Goal: Task Accomplishment & Management: Manage account settings

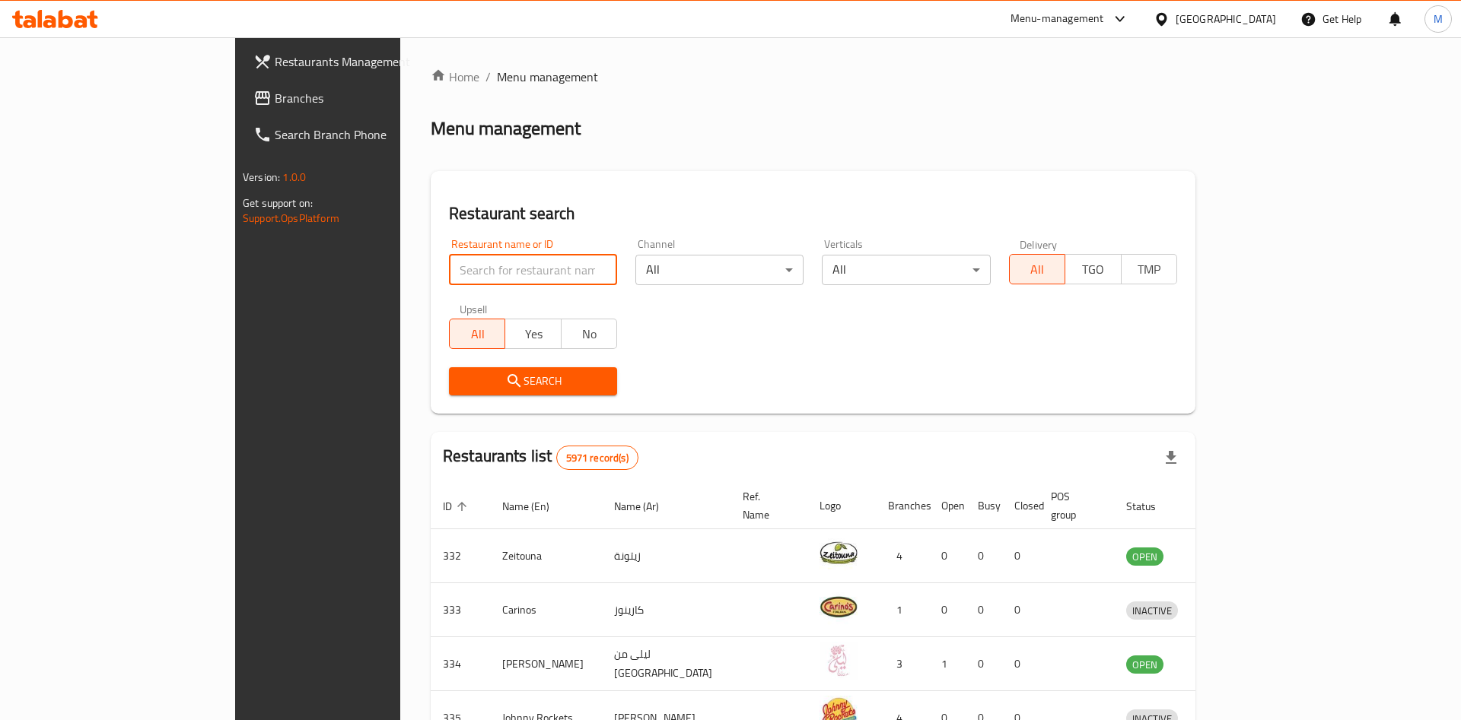
click at [449, 275] on input "search" at bounding box center [533, 270] width 168 height 30
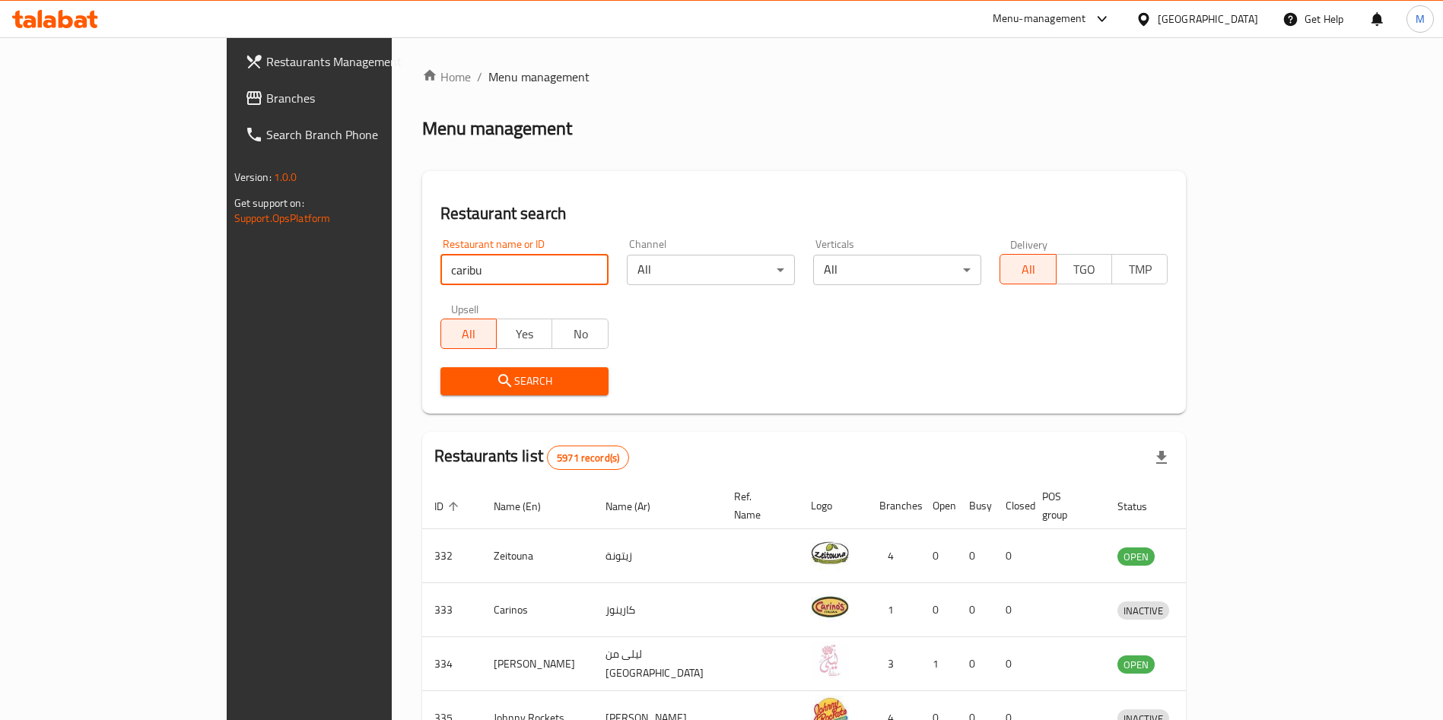
type input "caribu"
click button "Search" at bounding box center [524, 381] width 168 height 28
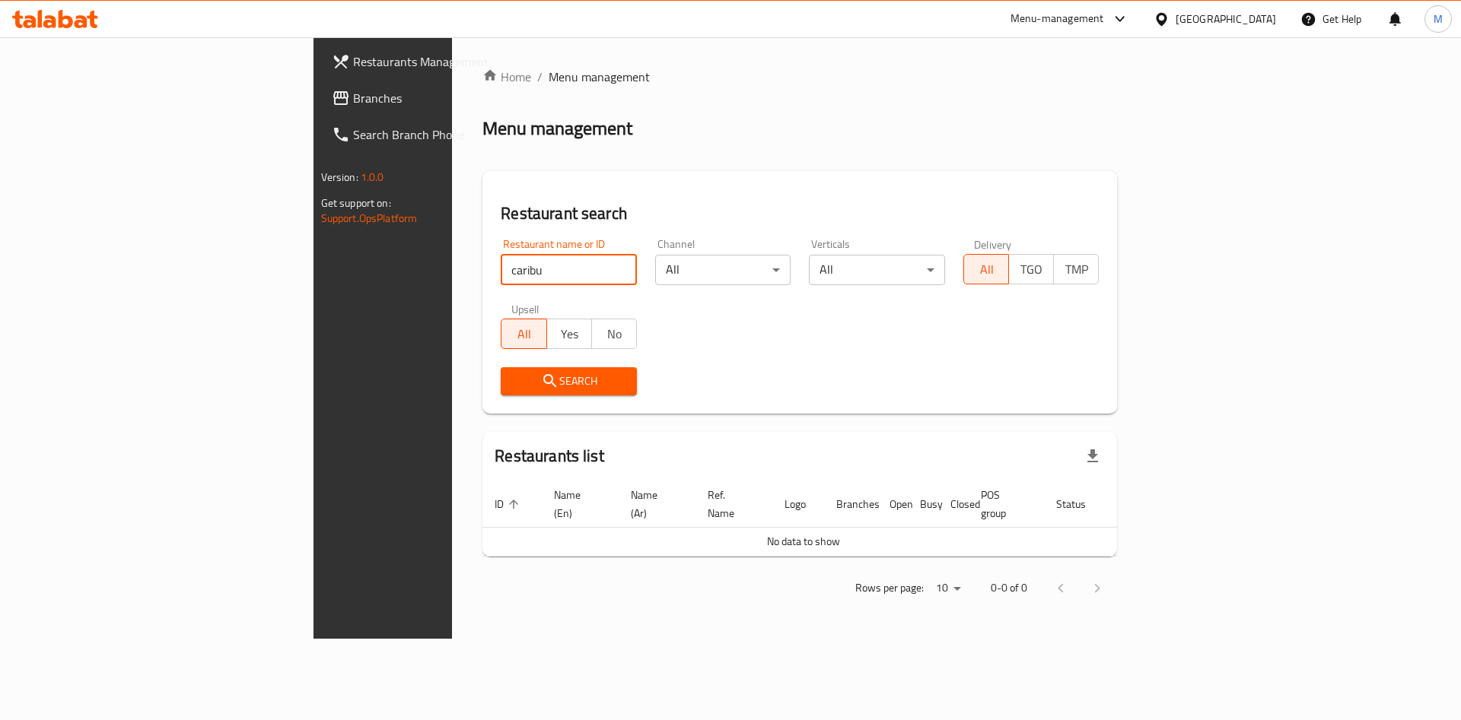
click at [501, 253] on div "Restaurant name or ID caribu Restaurant name or ID" at bounding box center [569, 262] width 136 height 46
click at [501, 267] on input "caribu" at bounding box center [569, 270] width 136 height 30
click button "Search" at bounding box center [569, 381] width 136 height 28
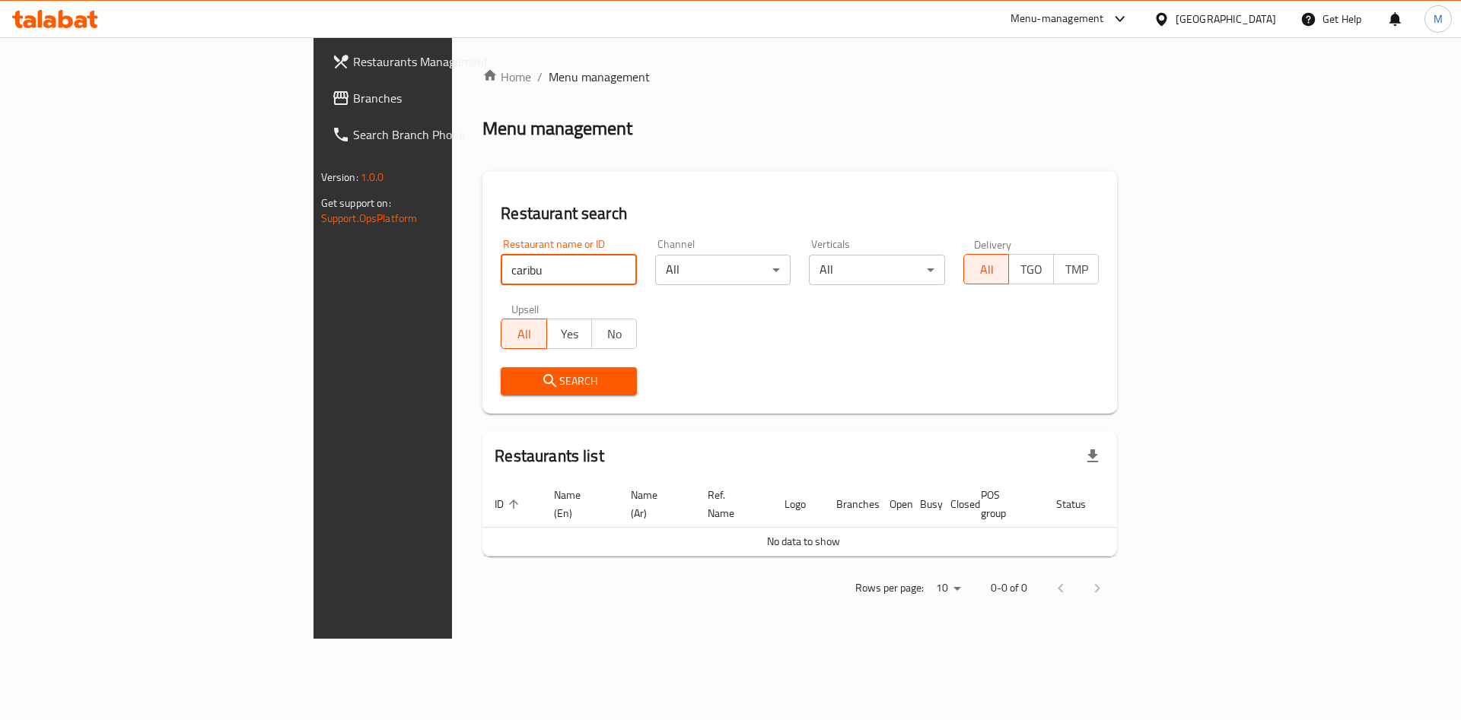
click button "Search" at bounding box center [569, 381] width 136 height 28
type input "c"
type input "caribu"
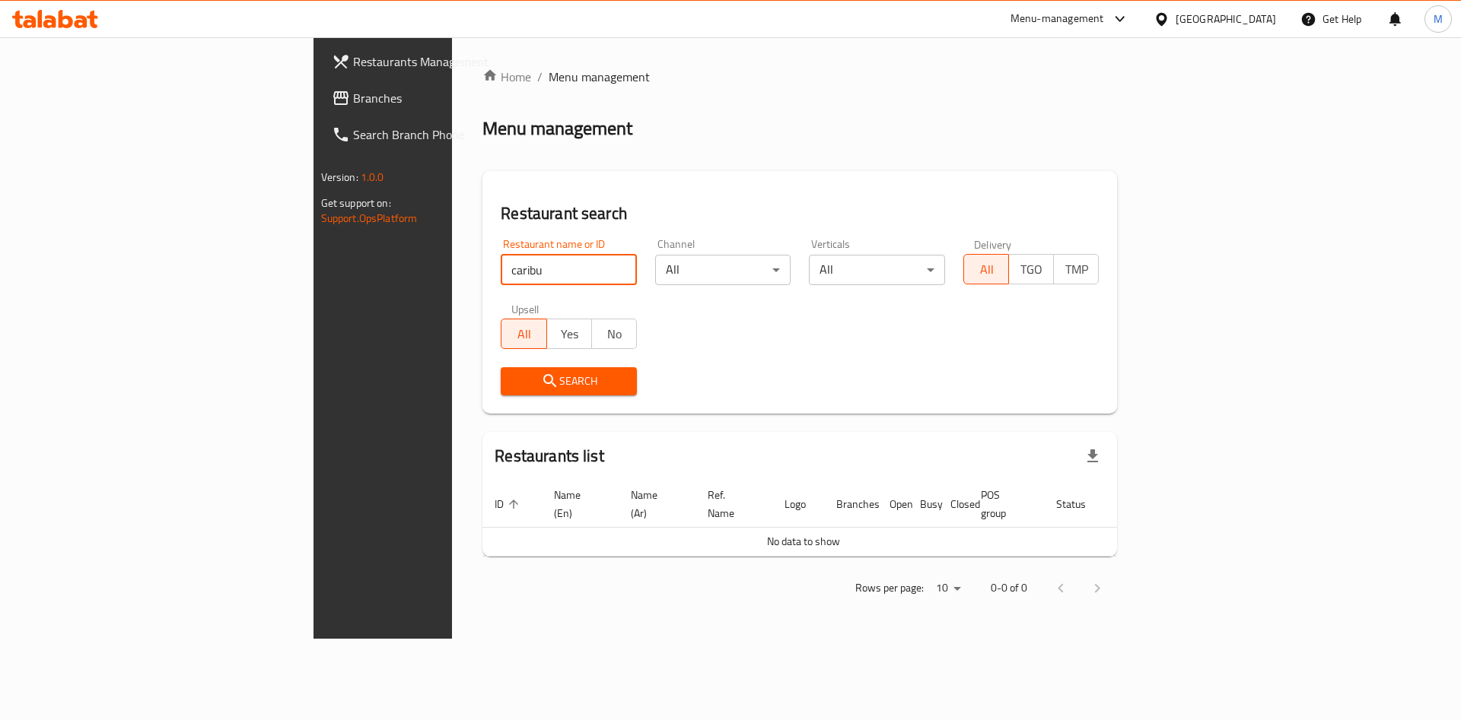
click button "Search" at bounding box center [569, 381] width 136 height 28
click at [501, 280] on input "caribu" at bounding box center [569, 270] width 136 height 30
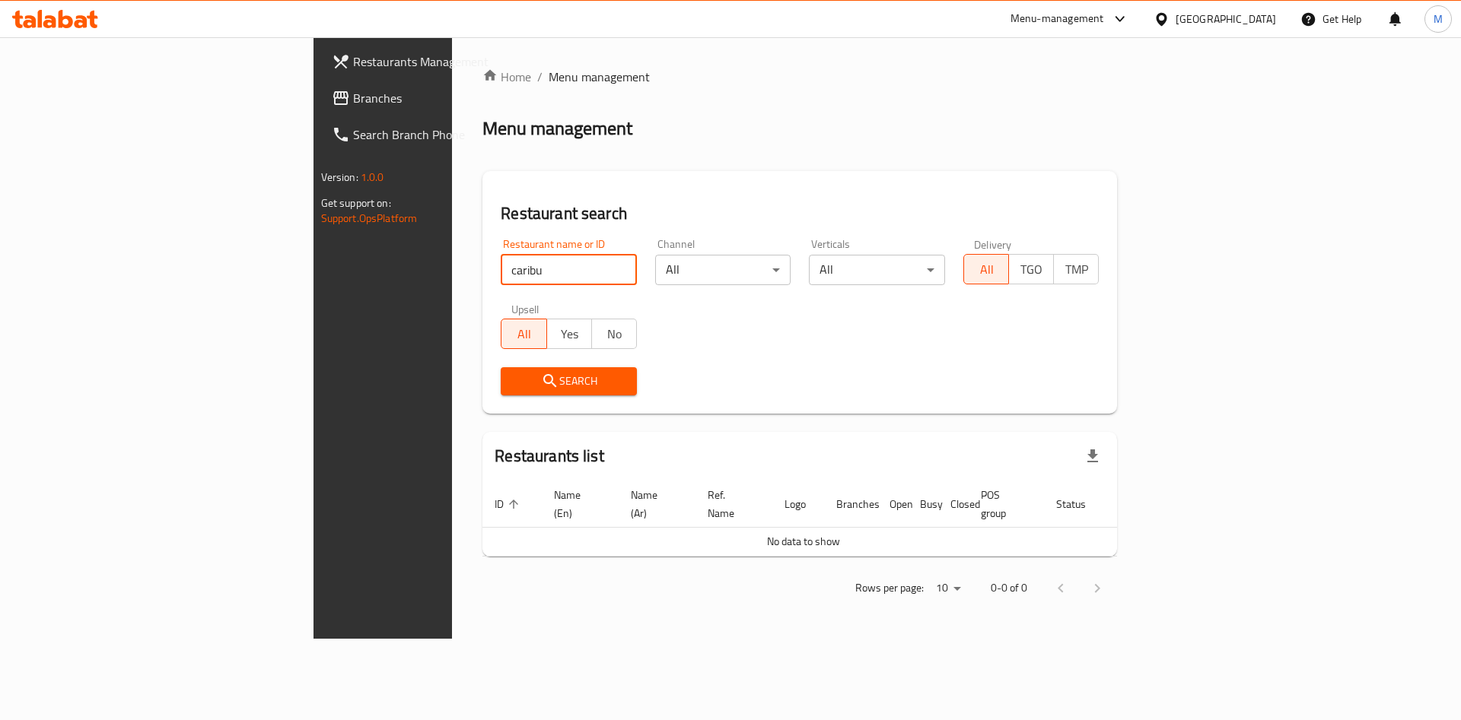
click at [501, 280] on input "caribu" at bounding box center [569, 270] width 136 height 30
paste input "Caribou Coffee"
type input "Caribou Coffee"
click button "Search" at bounding box center [569, 381] width 136 height 28
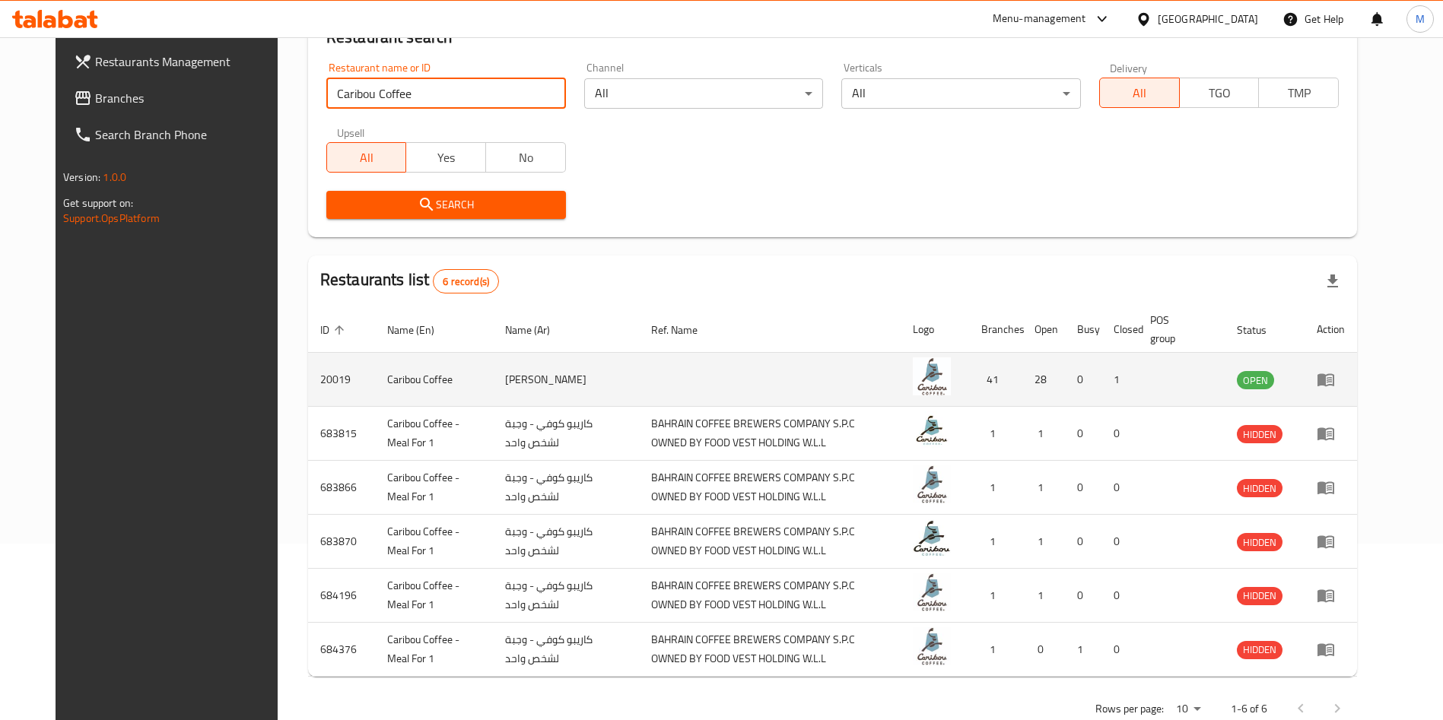
scroll to position [215, 0]
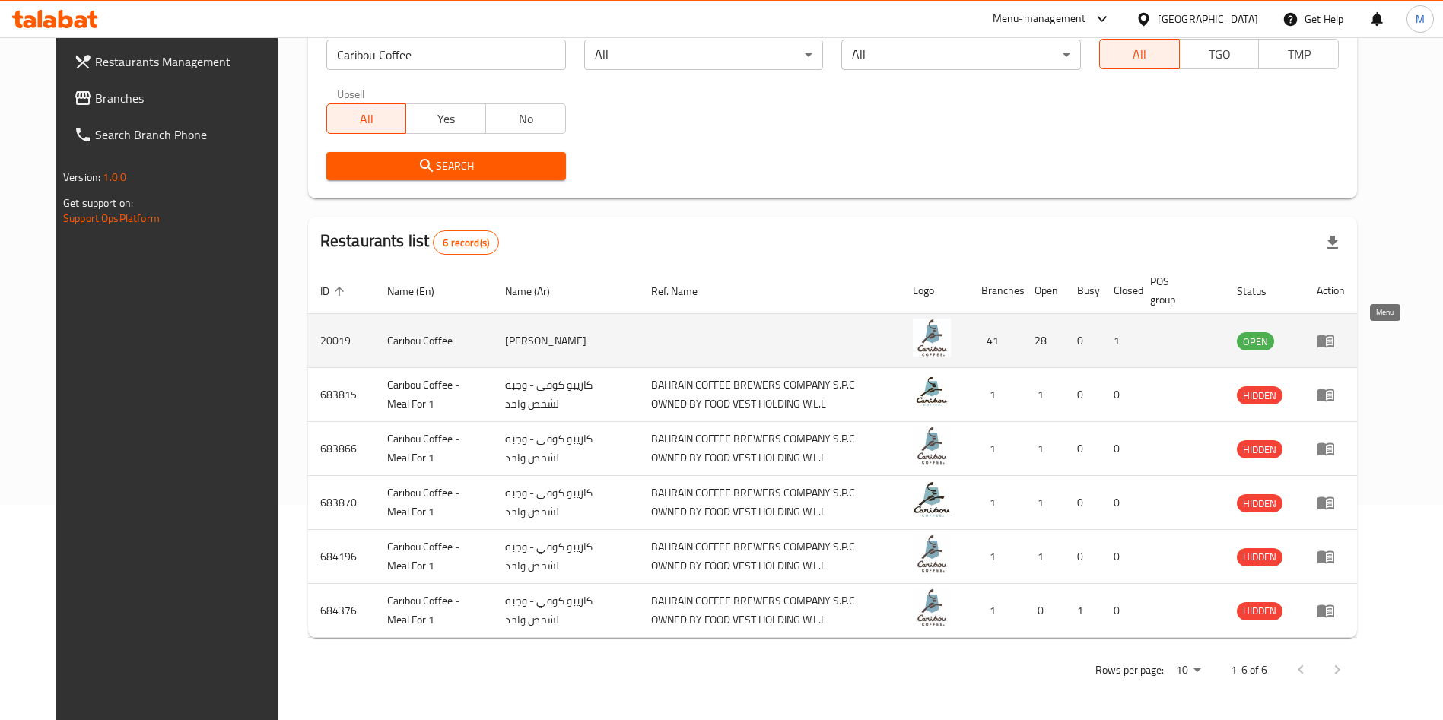
click at [1345, 339] on link "enhanced table" at bounding box center [1331, 341] width 28 height 18
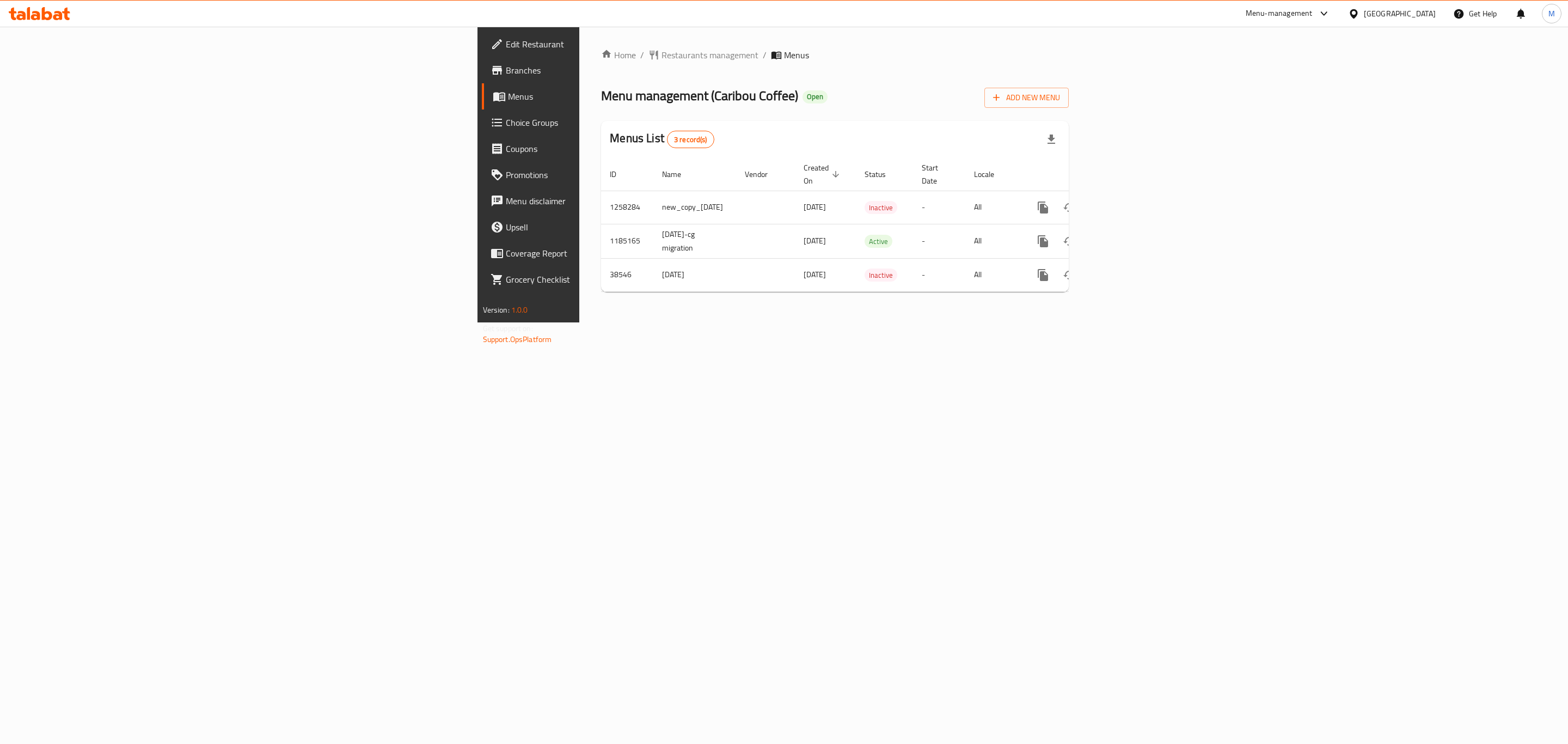
click at [506, 75] on span "Branches" at bounding box center [618, 70] width 225 height 13
click at [1128, 235] on icon "enhanced table" at bounding box center [1121, 241] width 13 height 13
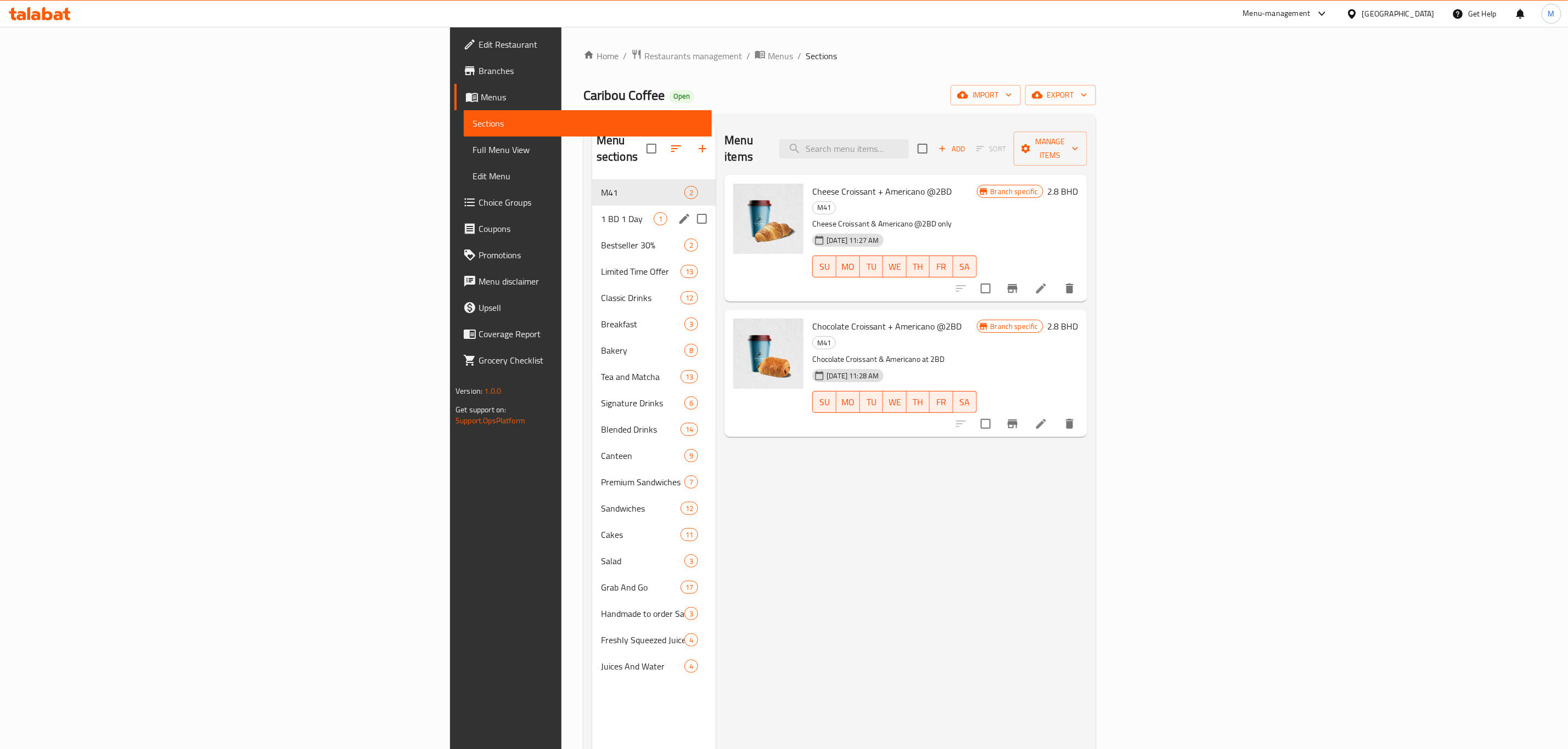
click at [601, 212] on span "1 BD 1 Day" at bounding box center [627, 218] width 53 height 13
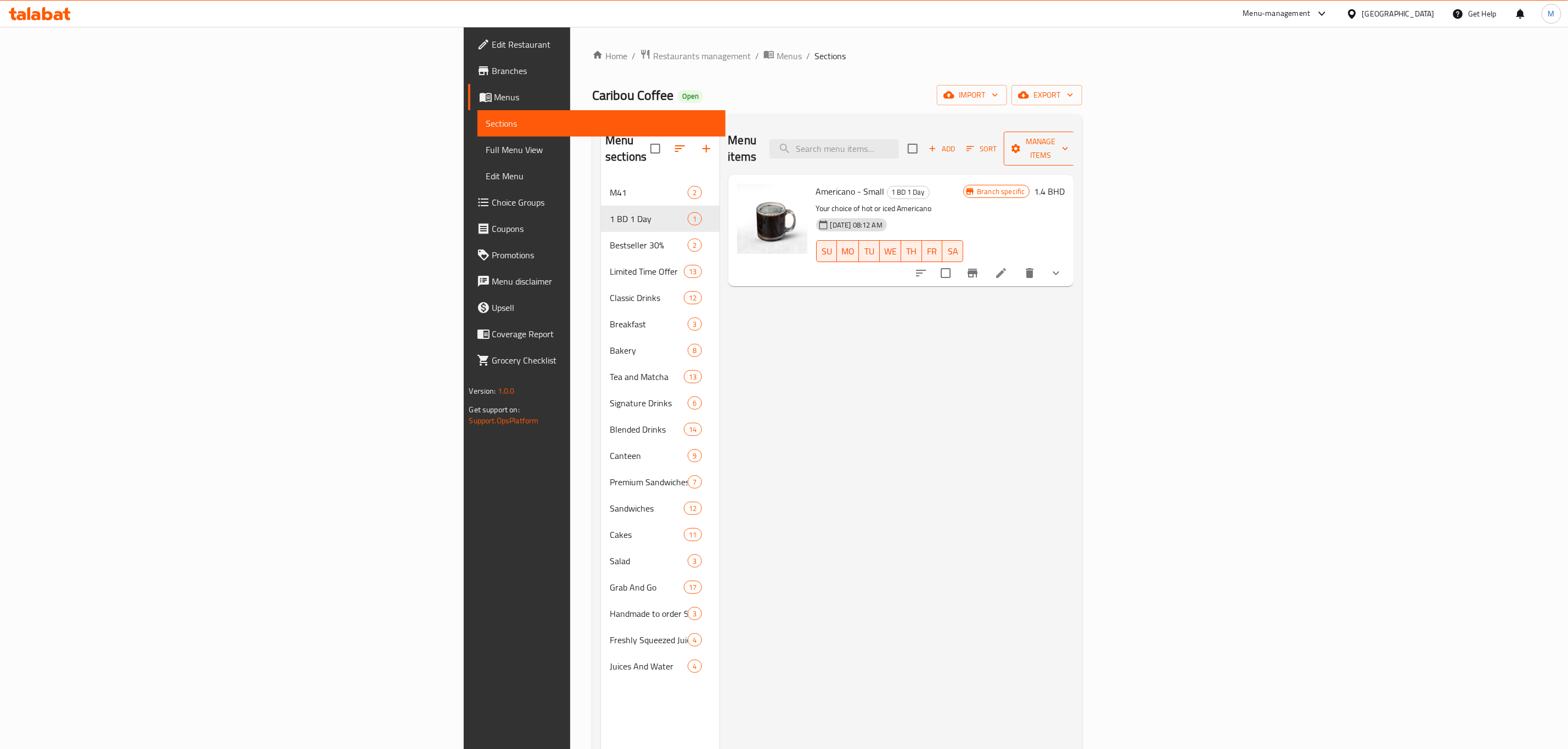
click at [1021, 146] on icon "button" at bounding box center [1016, 149] width 11 height 11
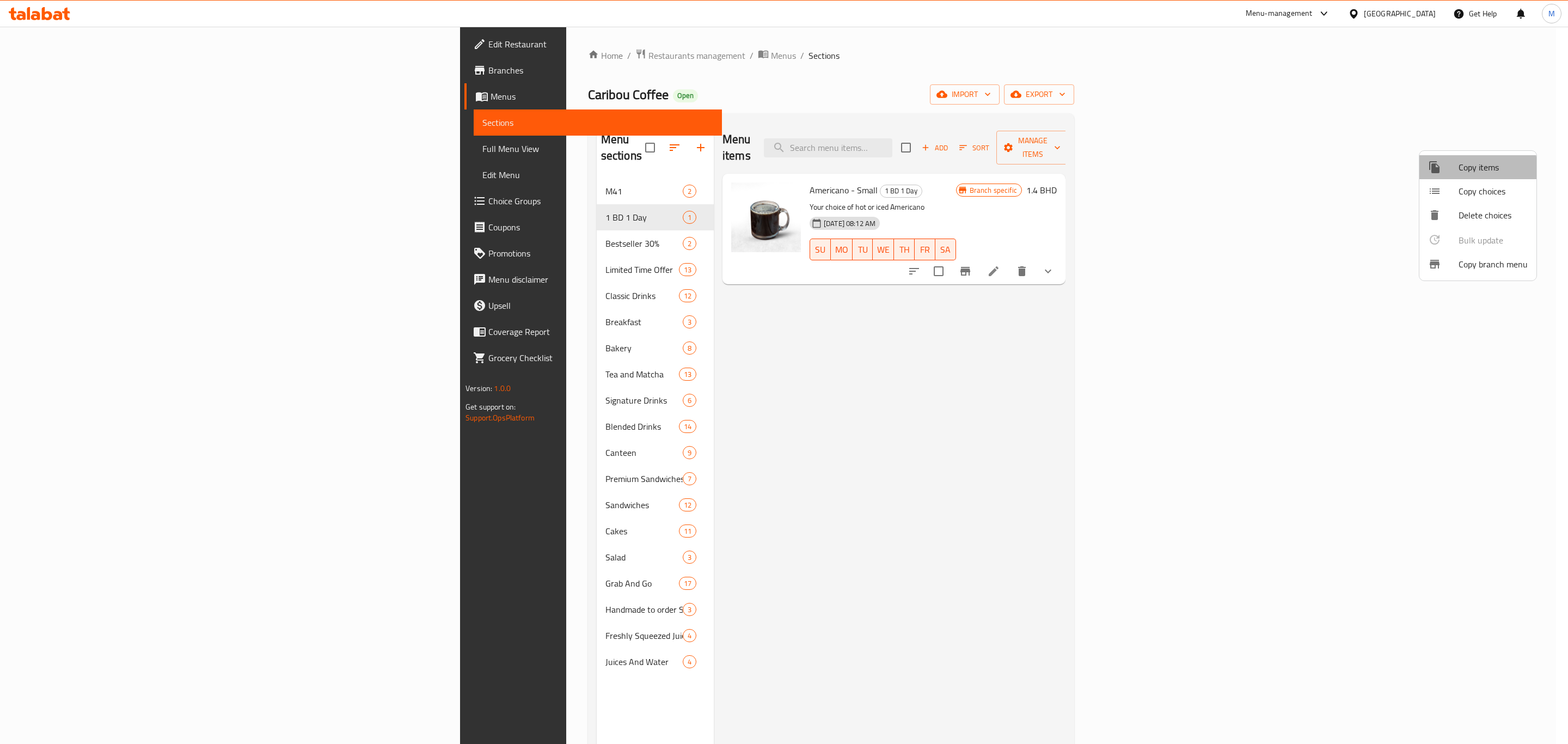
click at [1461, 170] on span "Copy items" at bounding box center [1493, 167] width 69 height 13
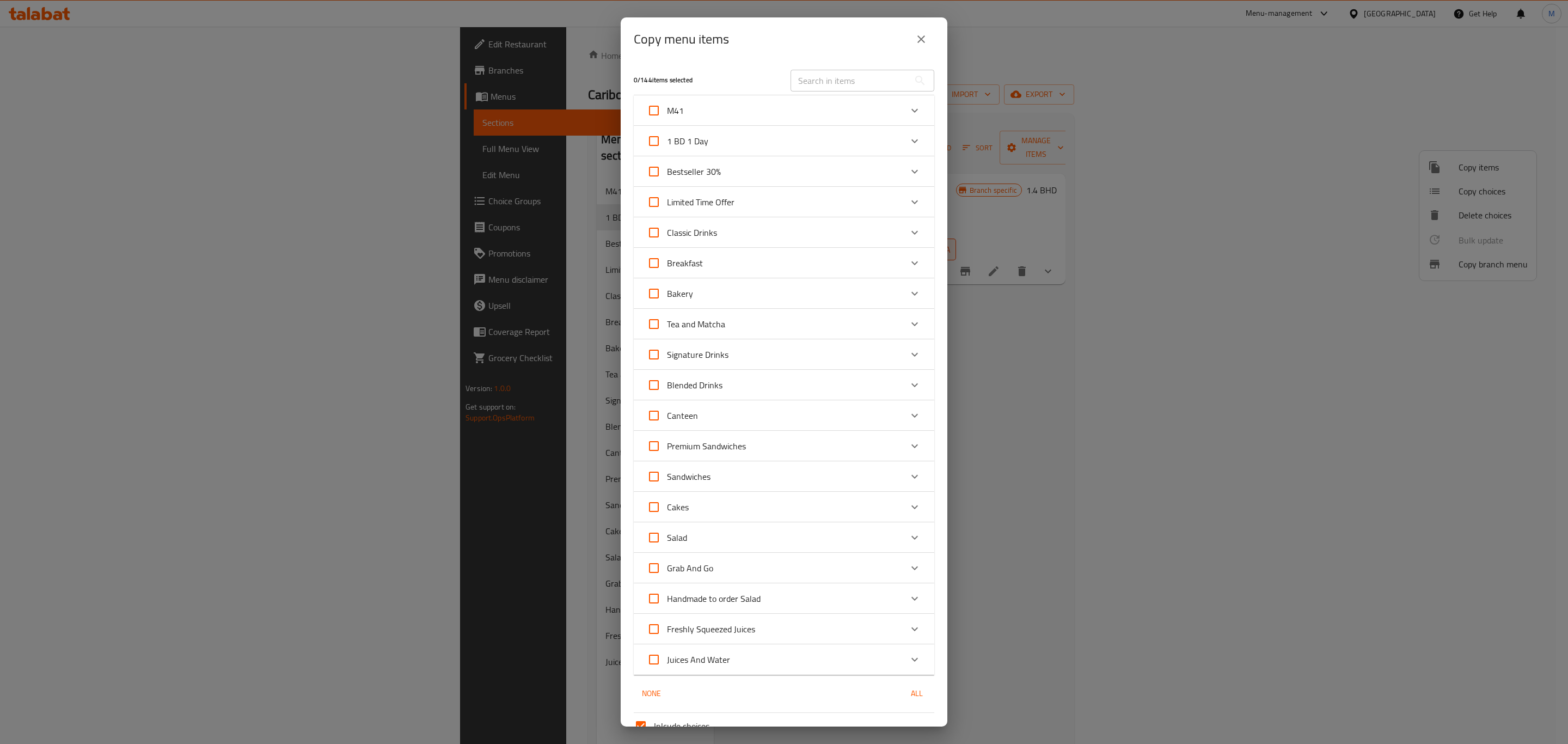
click at [802, 87] on input "text" at bounding box center [850, 80] width 119 height 21
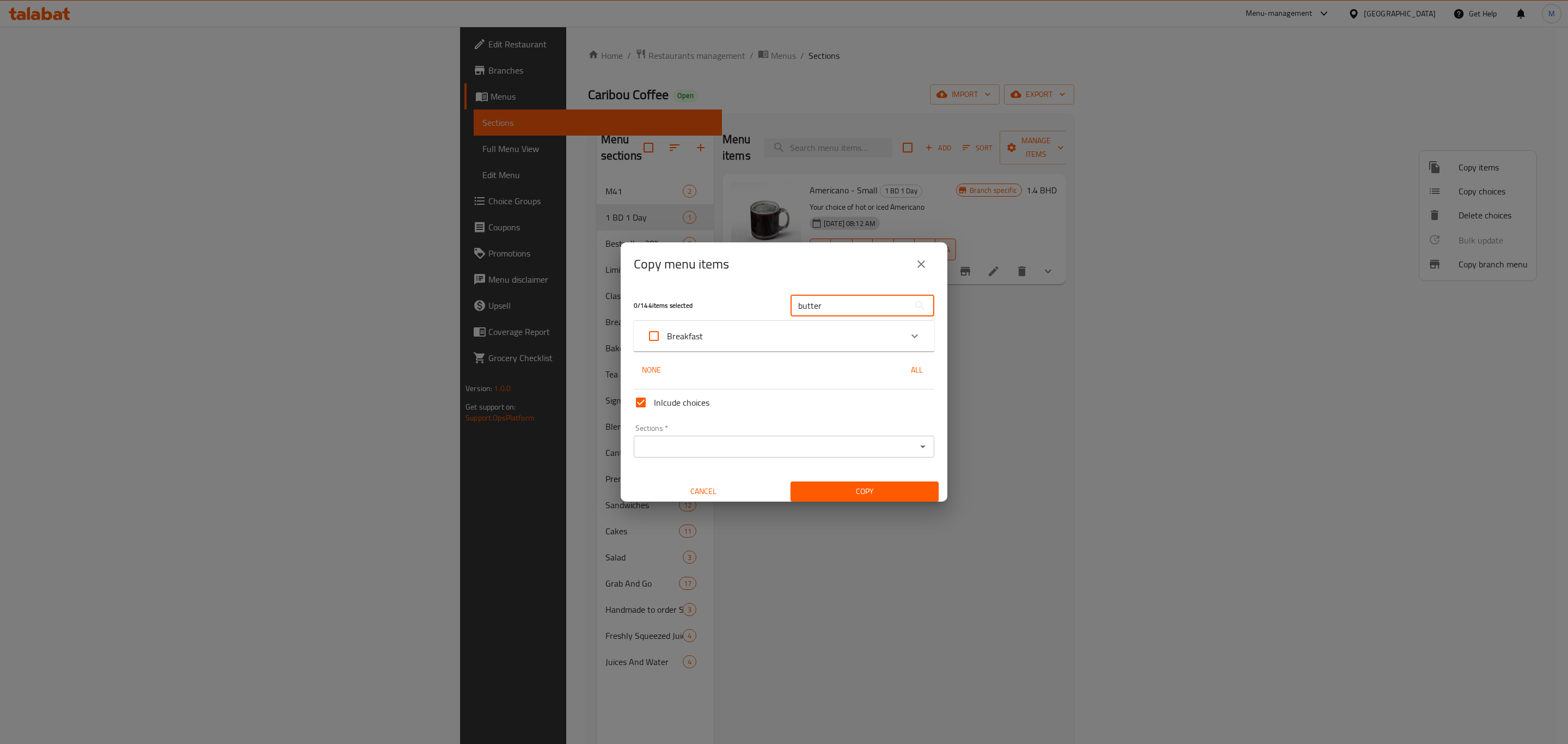
type input "butter"
click at [755, 342] on div "Breakfast" at bounding box center [774, 336] width 255 height 26
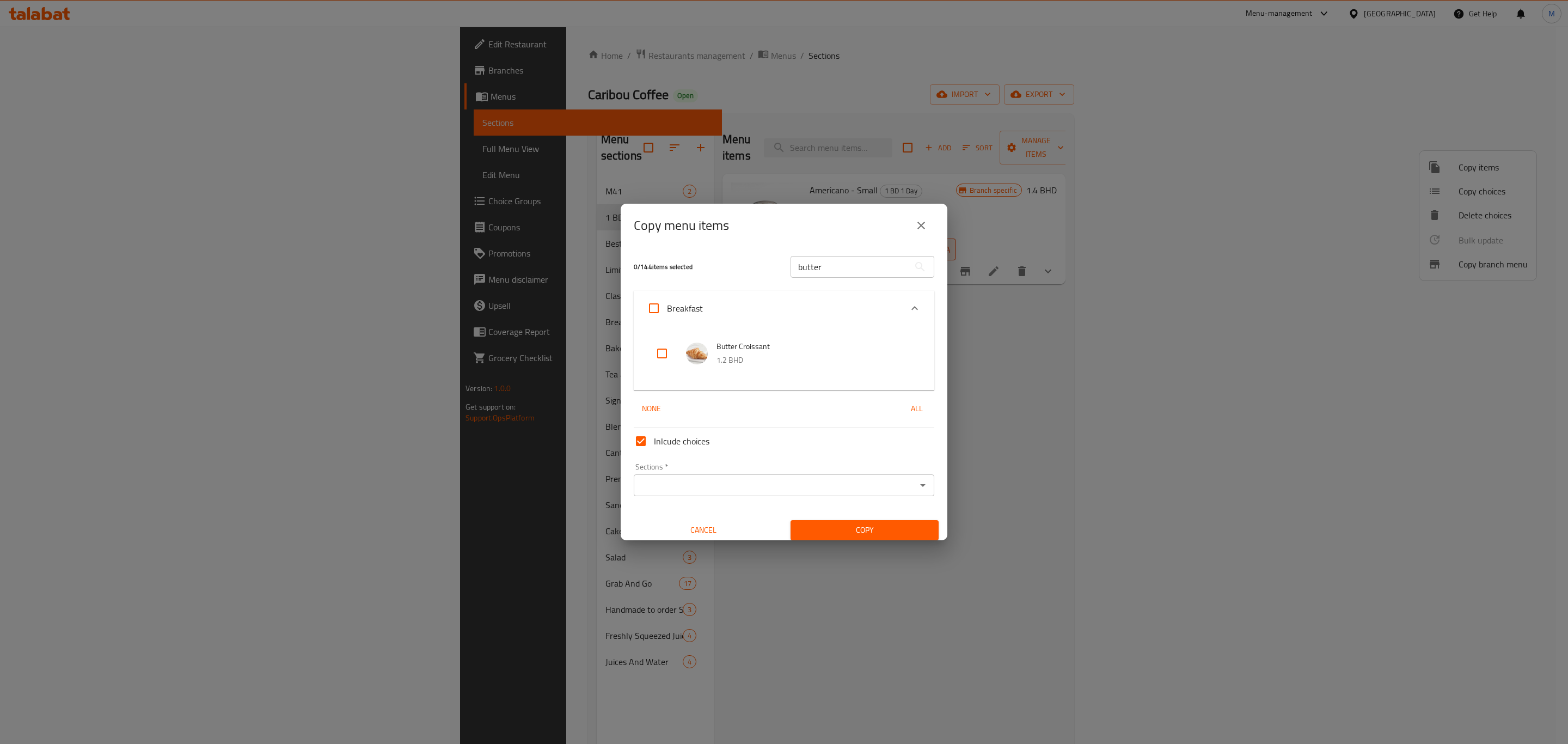
click at [658, 345] on input "checkbox" at bounding box center [662, 353] width 26 height 26
checkbox input "true"
click at [714, 492] on input "Sections   *" at bounding box center [775, 485] width 276 height 15
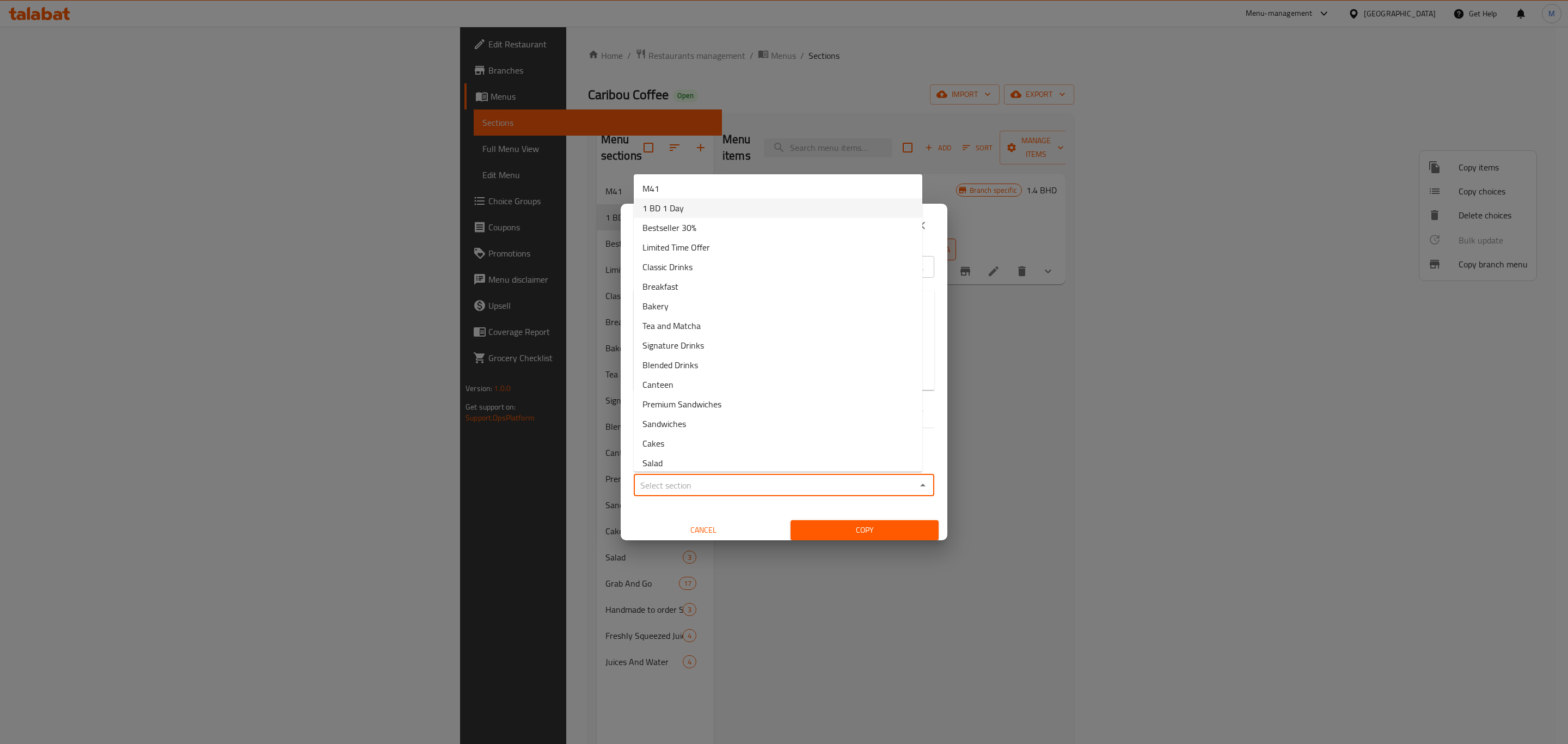
click at [678, 205] on span "1 BD 1 Day" at bounding box center [663, 208] width 42 height 13
type input "1 BD 1 Day"
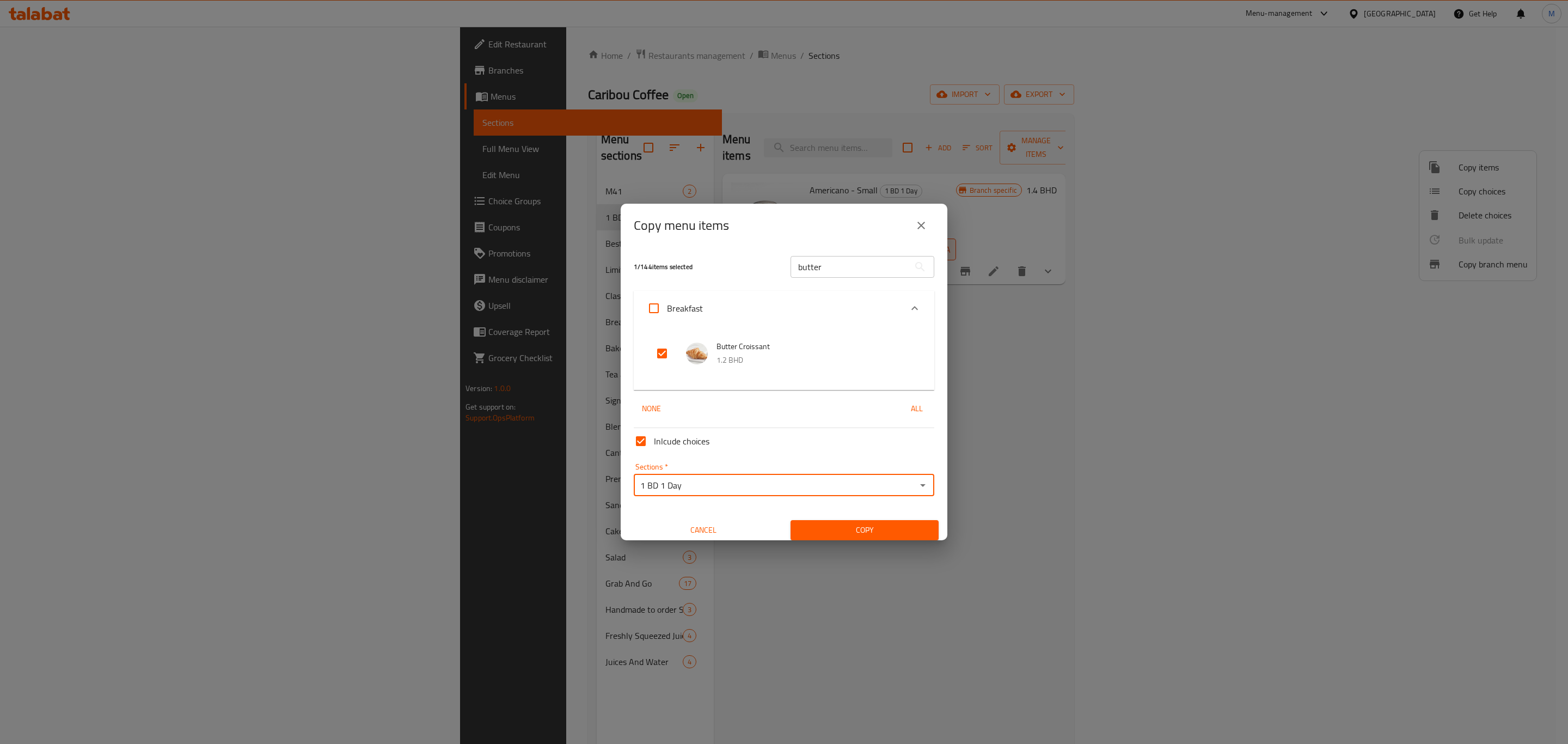
click at [846, 525] on span "Copy" at bounding box center [865, 530] width 131 height 14
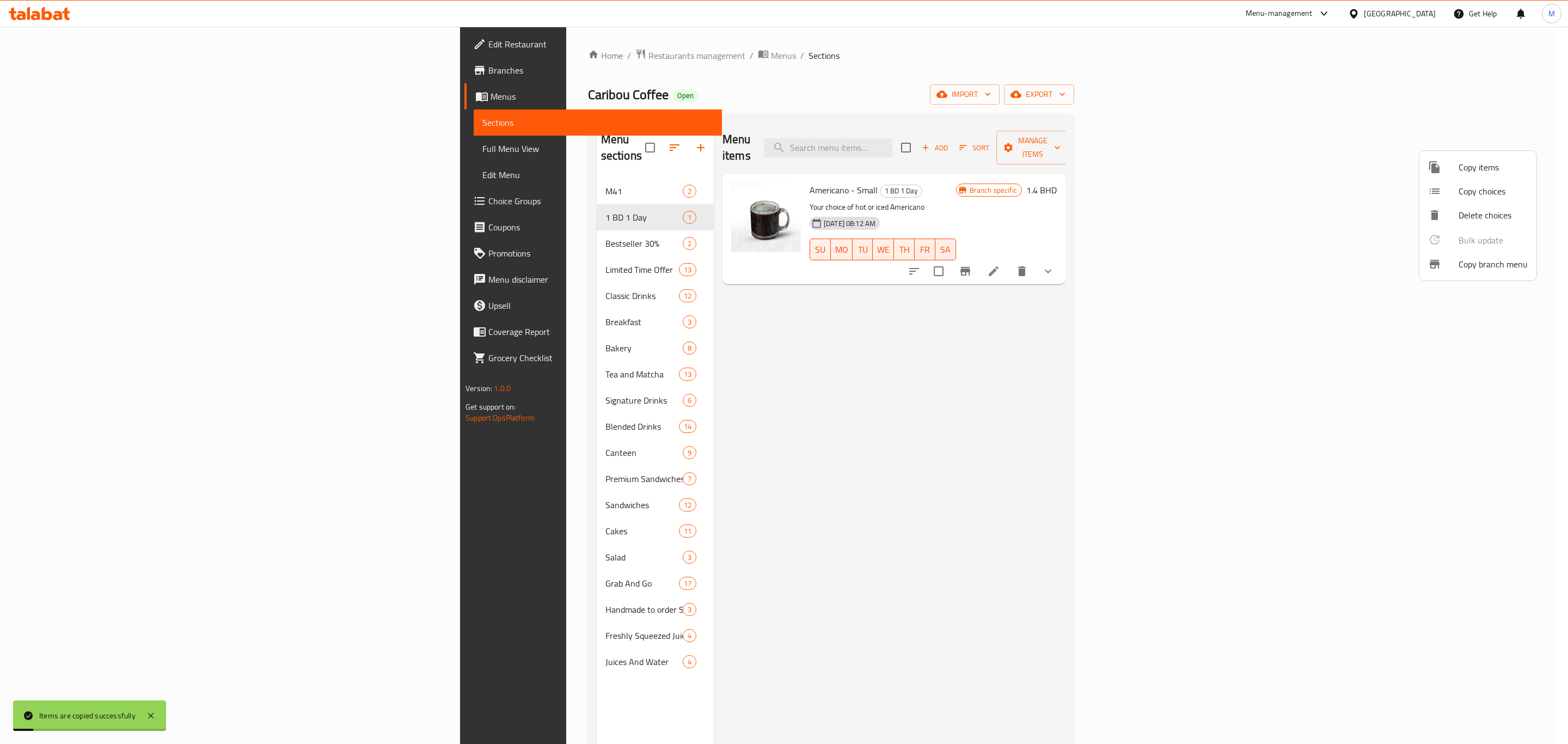
click at [429, 226] on div at bounding box center [784, 372] width 1568 height 744
click at [605, 237] on span "Bestseller 30%" at bounding box center [644, 243] width 77 height 13
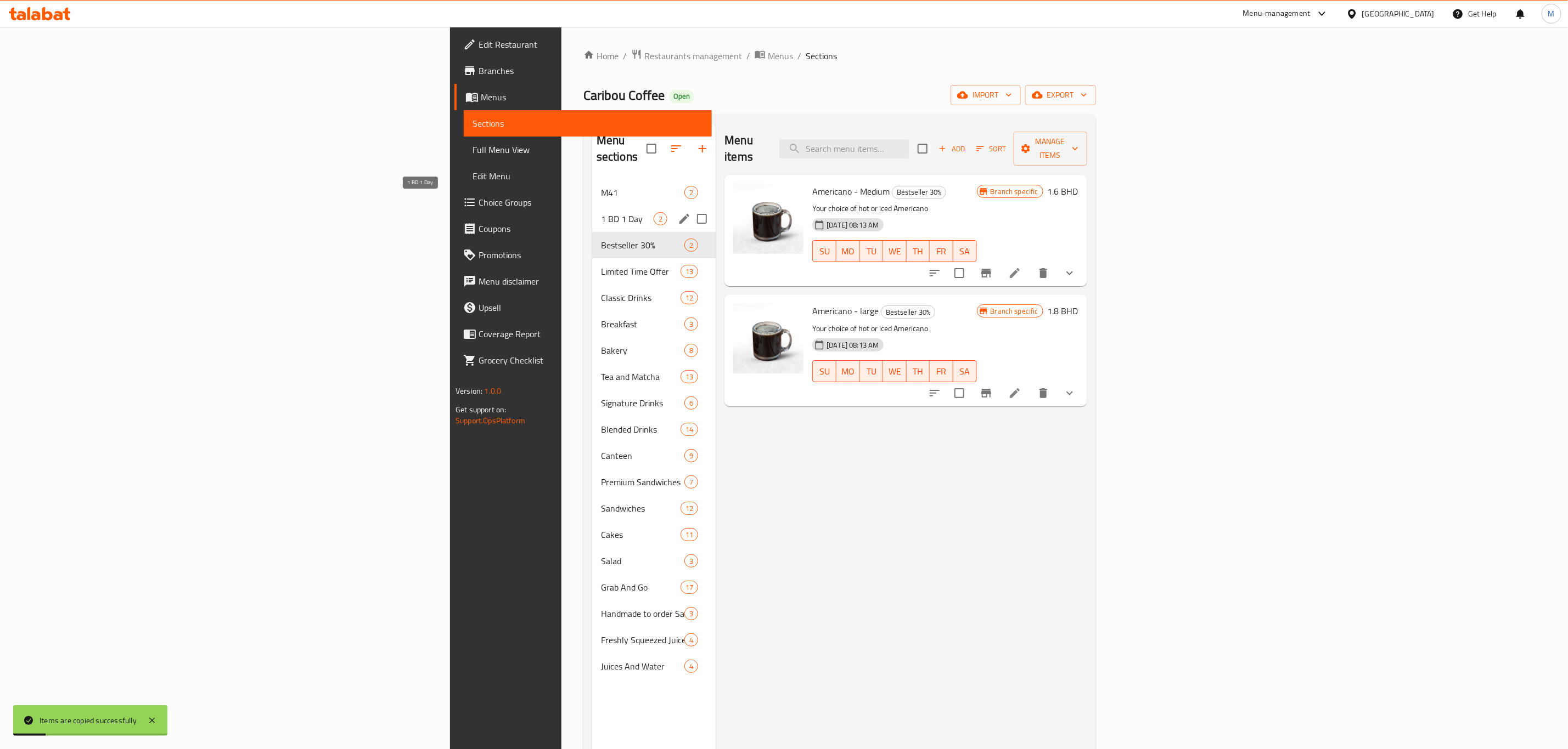
click at [601, 212] on span "1 BD 1 Day" at bounding box center [627, 218] width 53 height 13
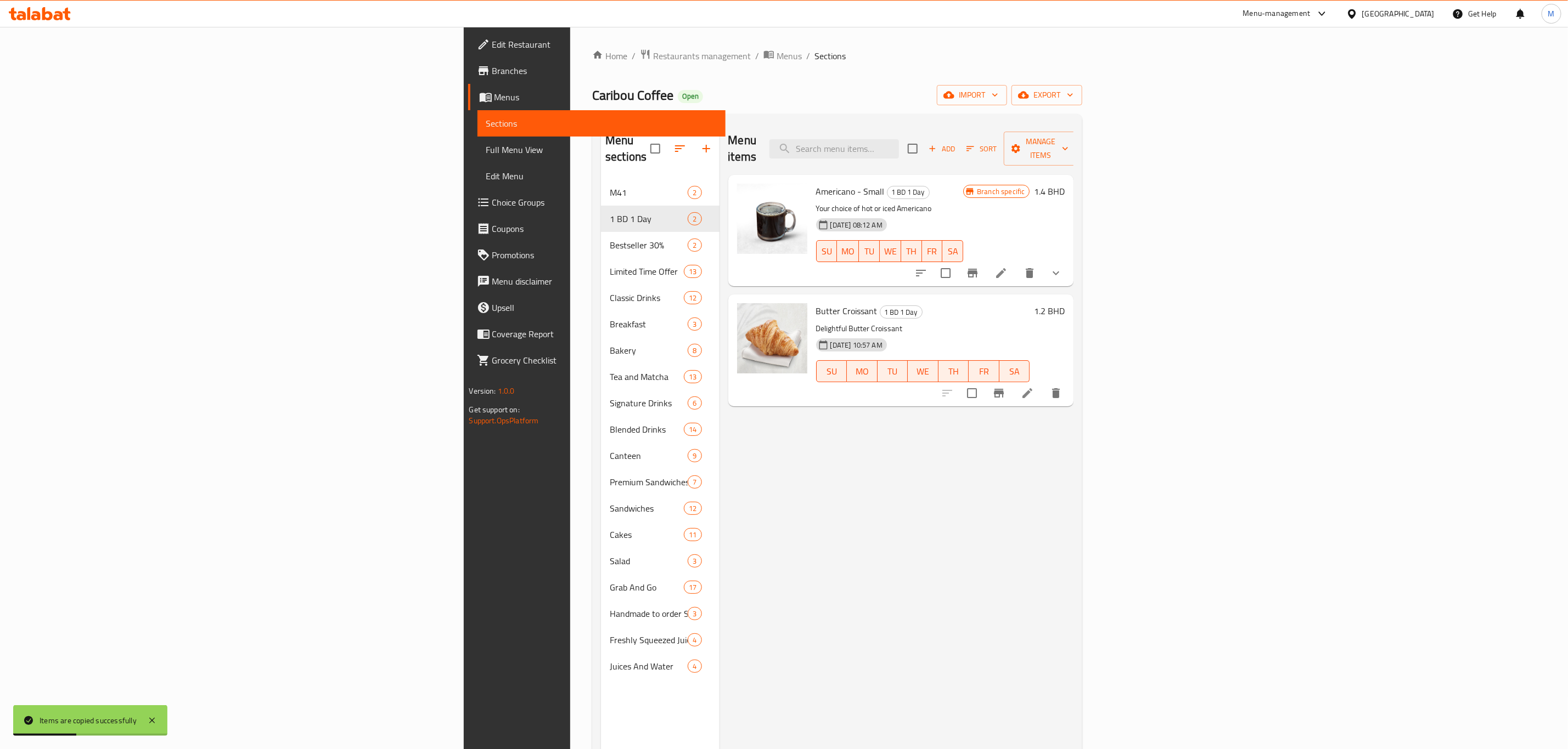
click at [983, 384] on input "checkbox" at bounding box center [972, 393] width 23 height 23
click at [983, 381] on input "checkbox" at bounding box center [972, 393] width 23 height 23
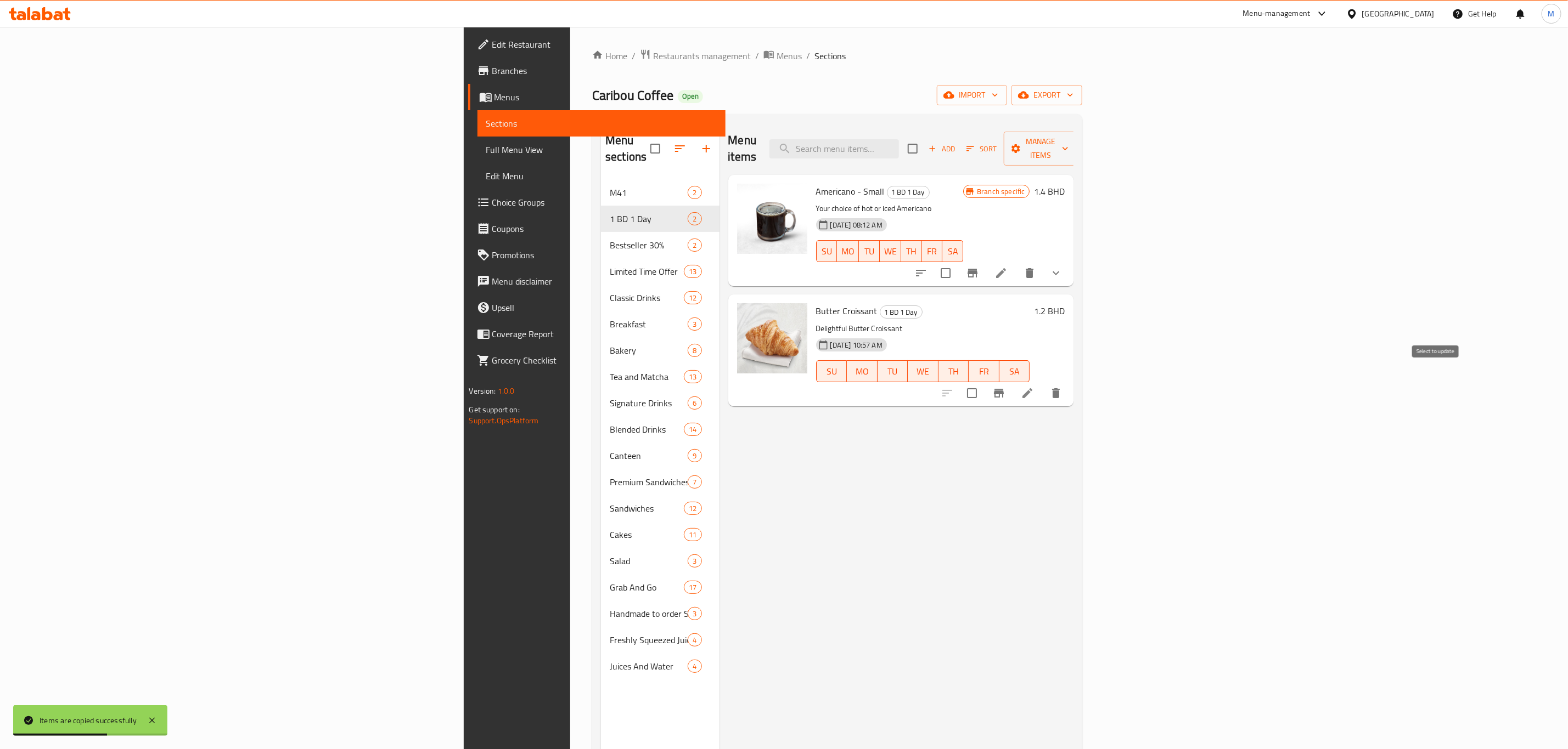
checkbox input "true"
click at [1068, 136] on span "Manage items" at bounding box center [1041, 149] width 56 height 27
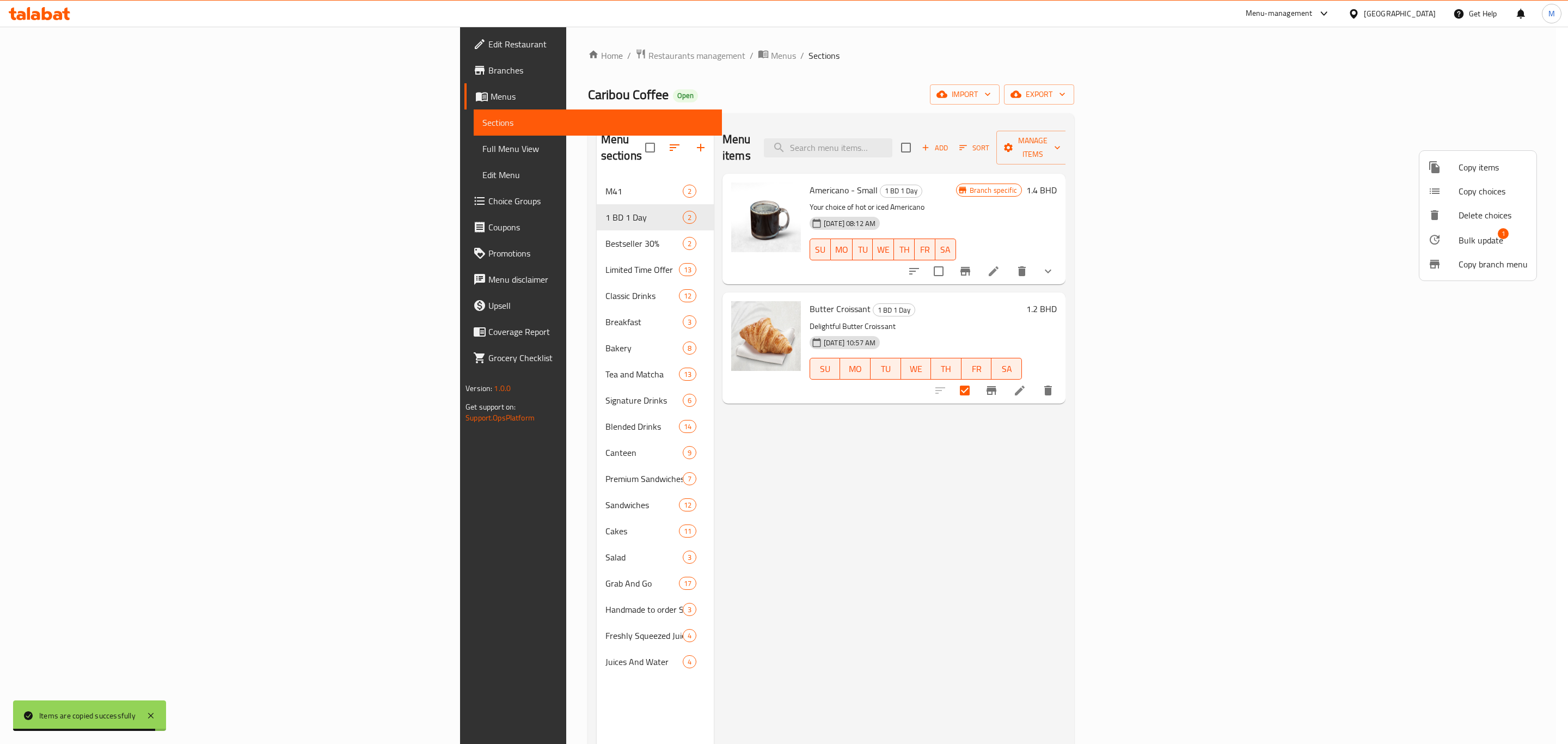
click at [1484, 237] on span "Bulk update" at bounding box center [1481, 240] width 44 height 13
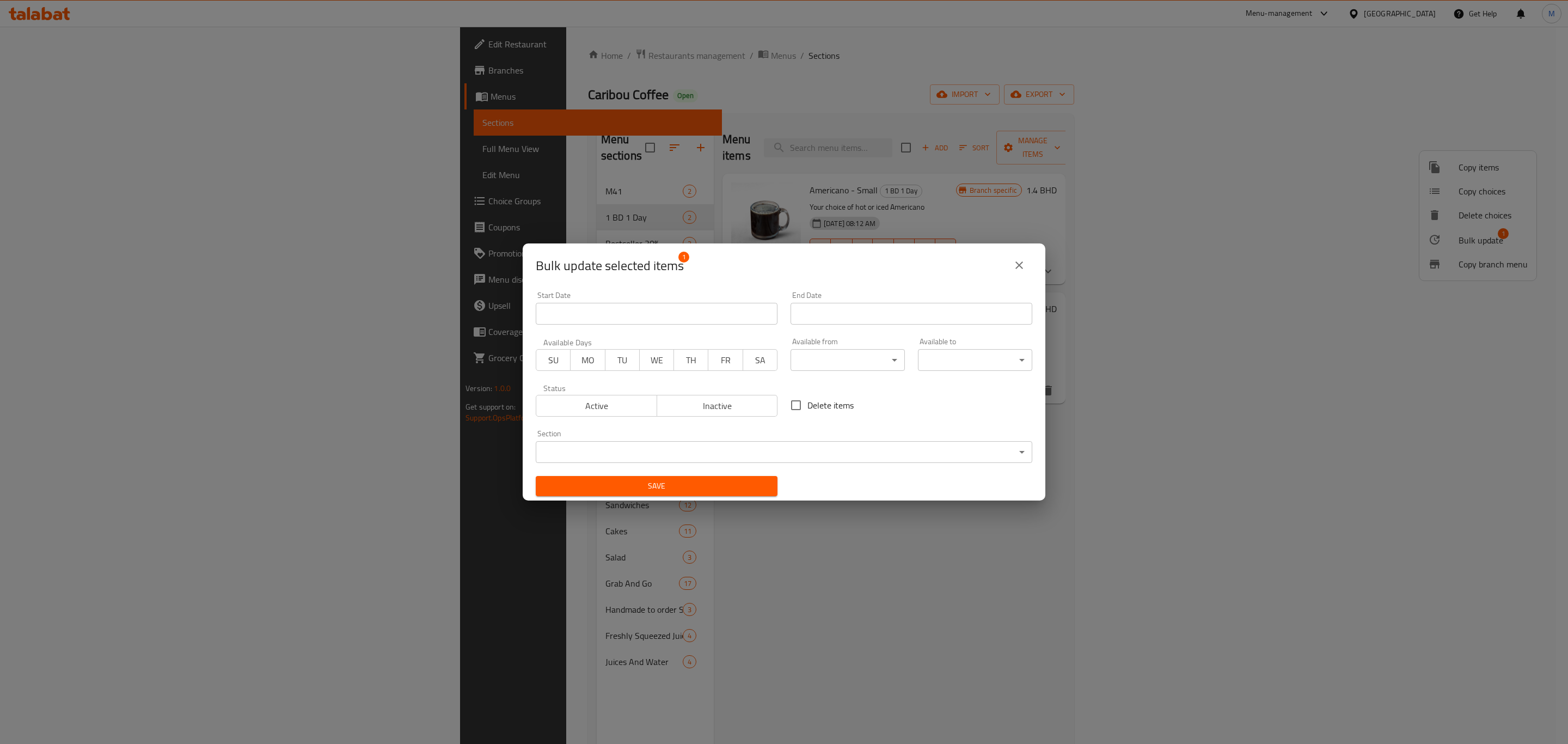
click at [588, 402] on span "Active" at bounding box center [596, 406] width 112 height 16
click at [557, 362] on span "SU" at bounding box center [553, 360] width 26 height 16
click at [825, 309] on input "Start Date" at bounding box center [912, 314] width 242 height 21
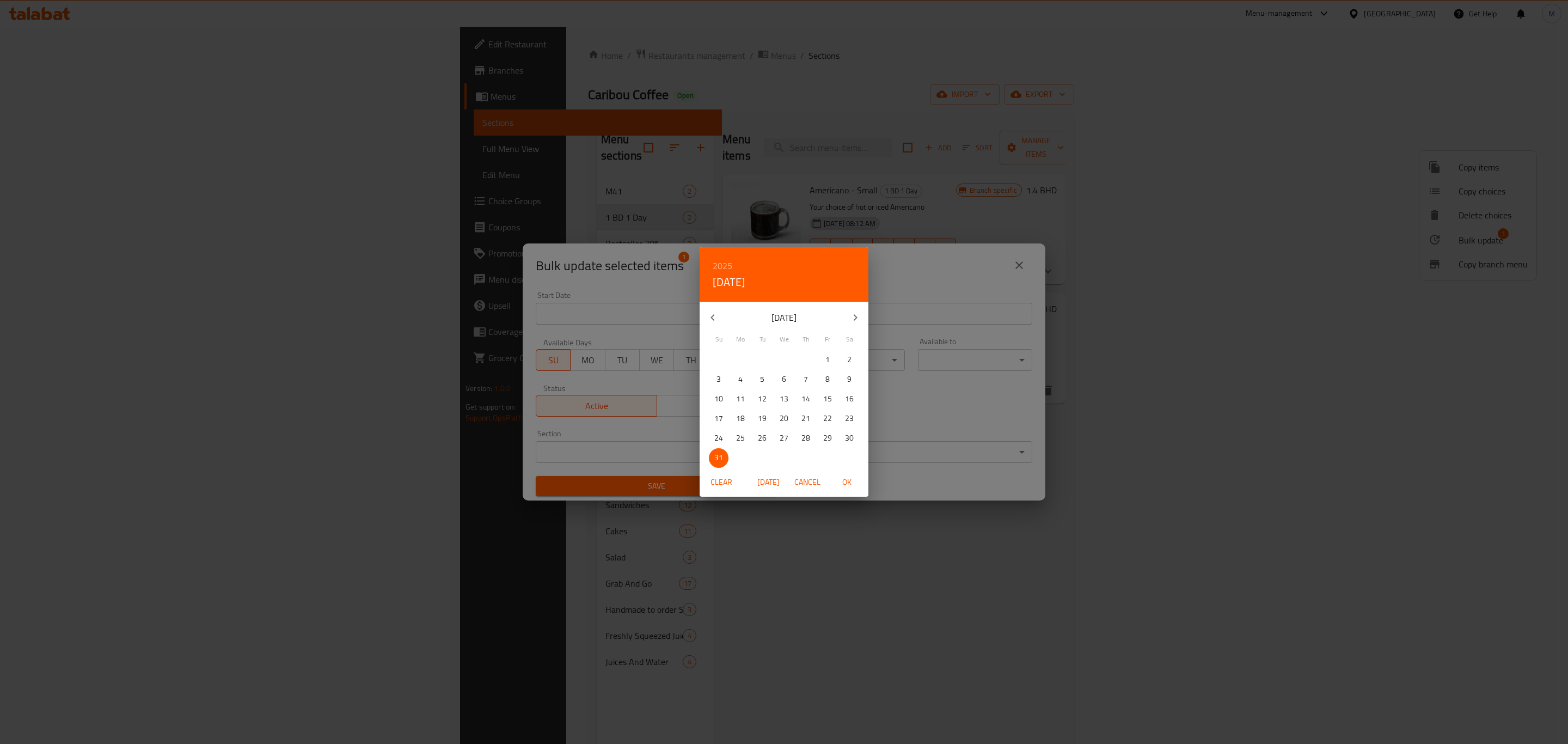
click at [860, 312] on icon "button" at bounding box center [855, 317] width 13 height 13
click at [783, 364] on p "1" at bounding box center [784, 359] width 4 height 14
click at [721, 314] on button "button" at bounding box center [713, 317] width 26 height 26
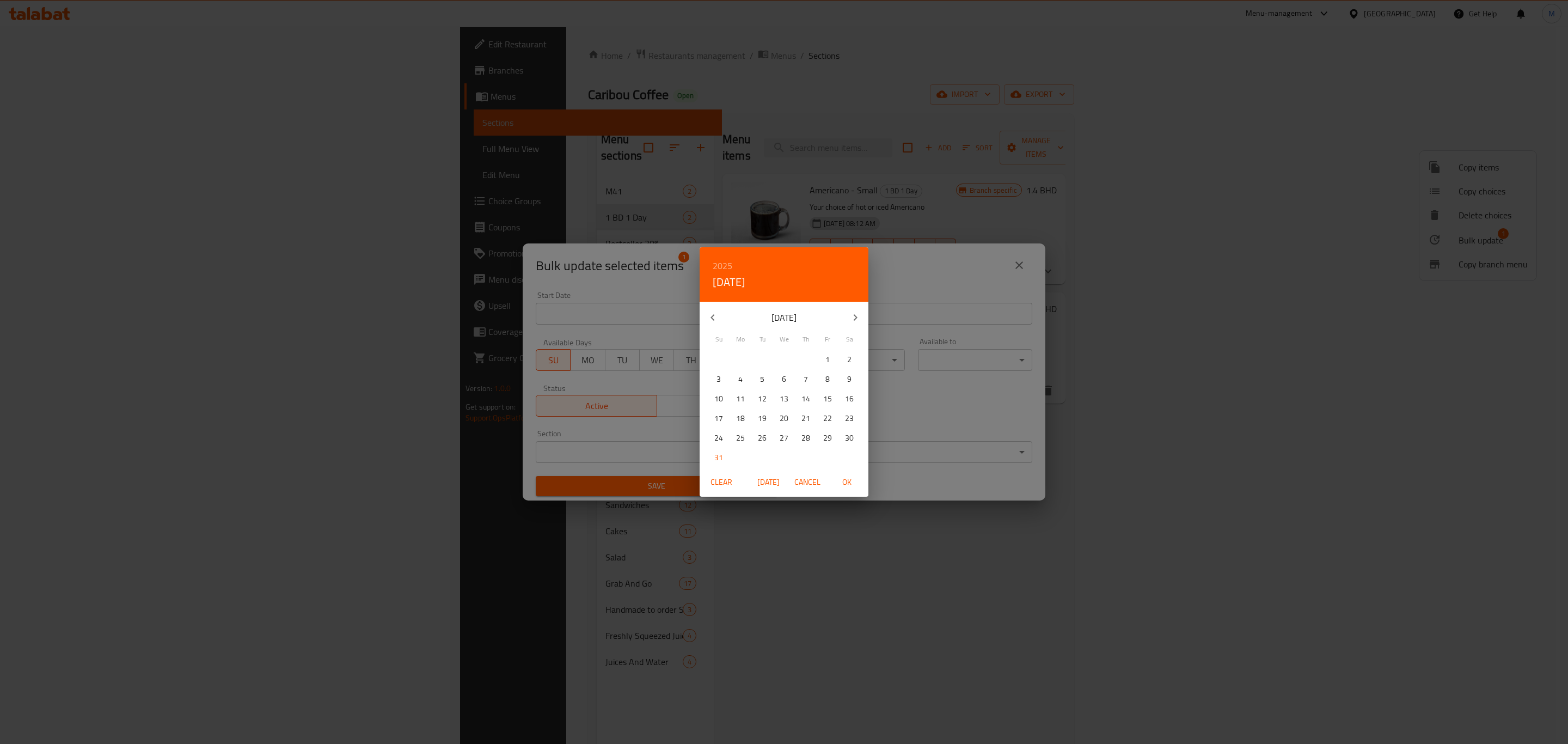
click at [861, 318] on icon "button" at bounding box center [855, 317] width 13 height 13
click at [739, 362] on p "1" at bounding box center [741, 359] width 4 height 14
click at [852, 476] on span "OK" at bounding box center [847, 482] width 26 height 14
type input "[DATE]"
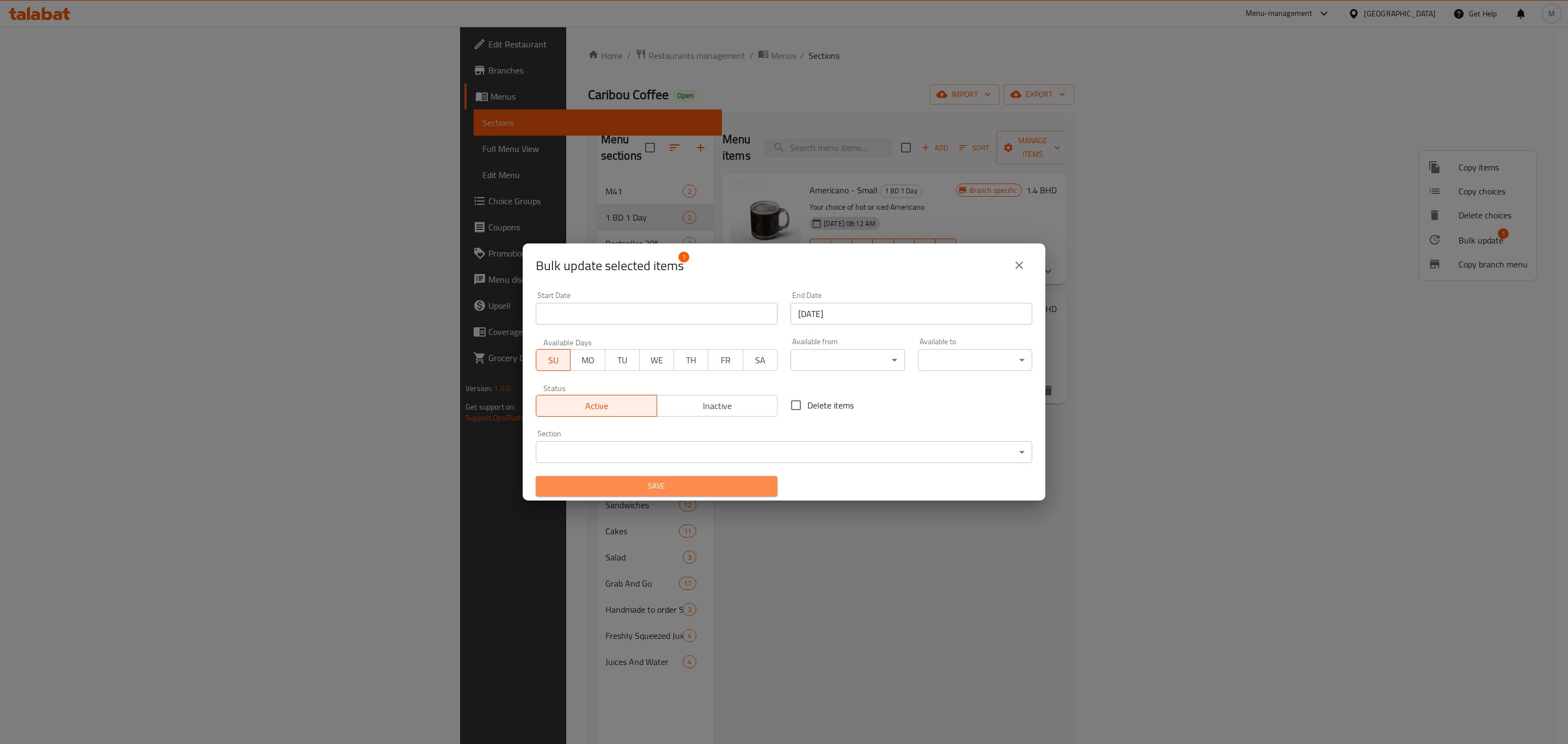
click at [724, 488] on span "Save" at bounding box center [656, 485] width 224 height 14
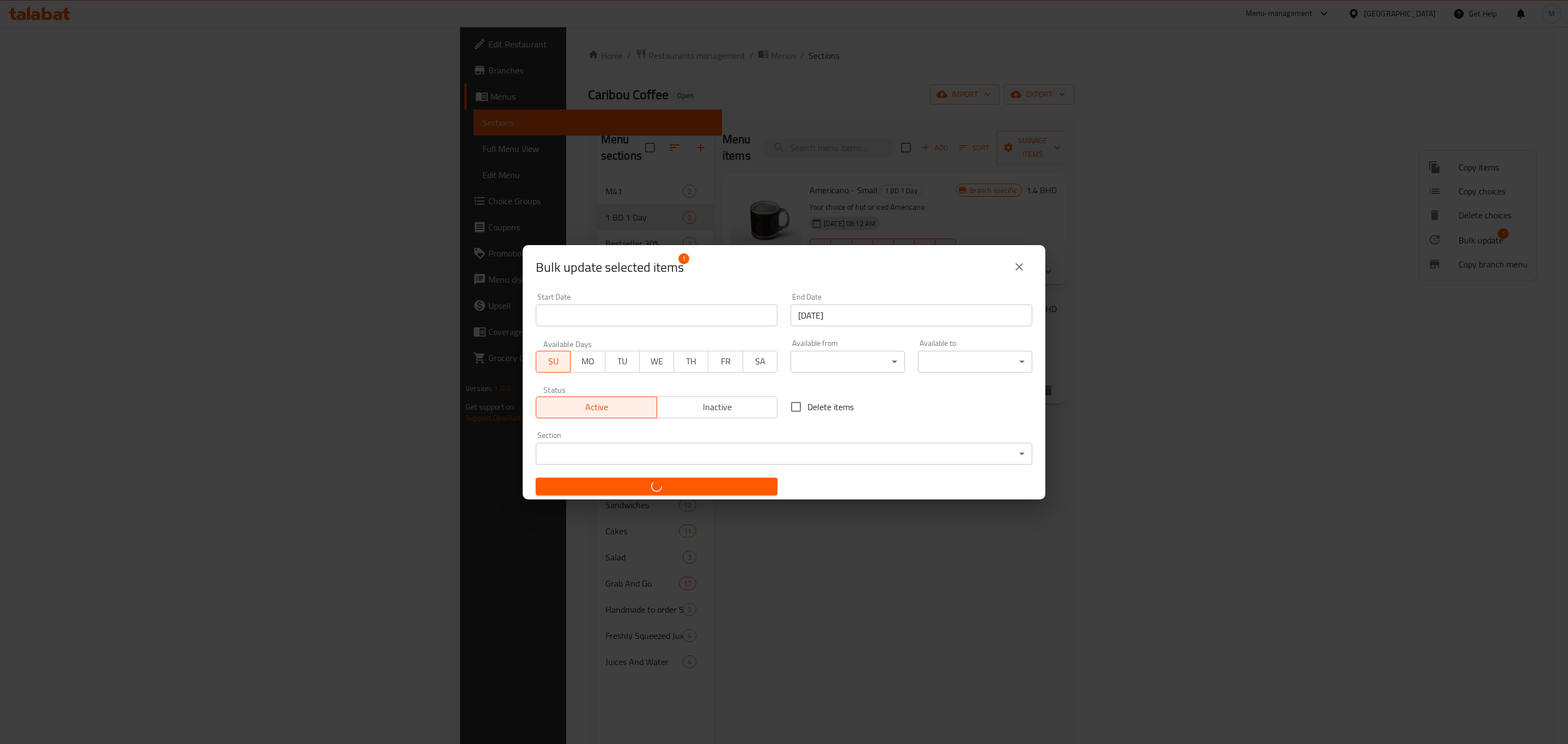
checkbox input "false"
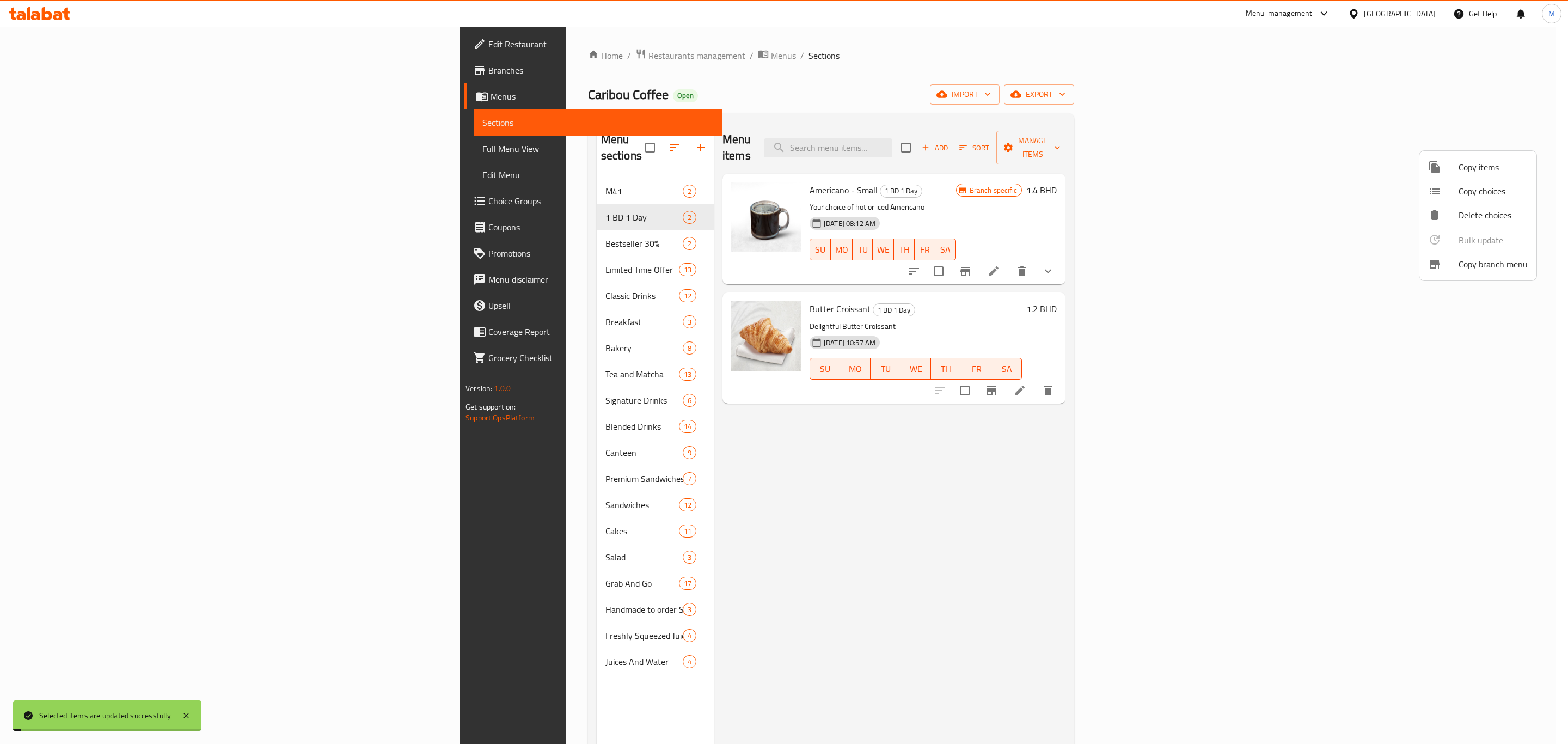
click at [788, 552] on div at bounding box center [784, 372] width 1568 height 744
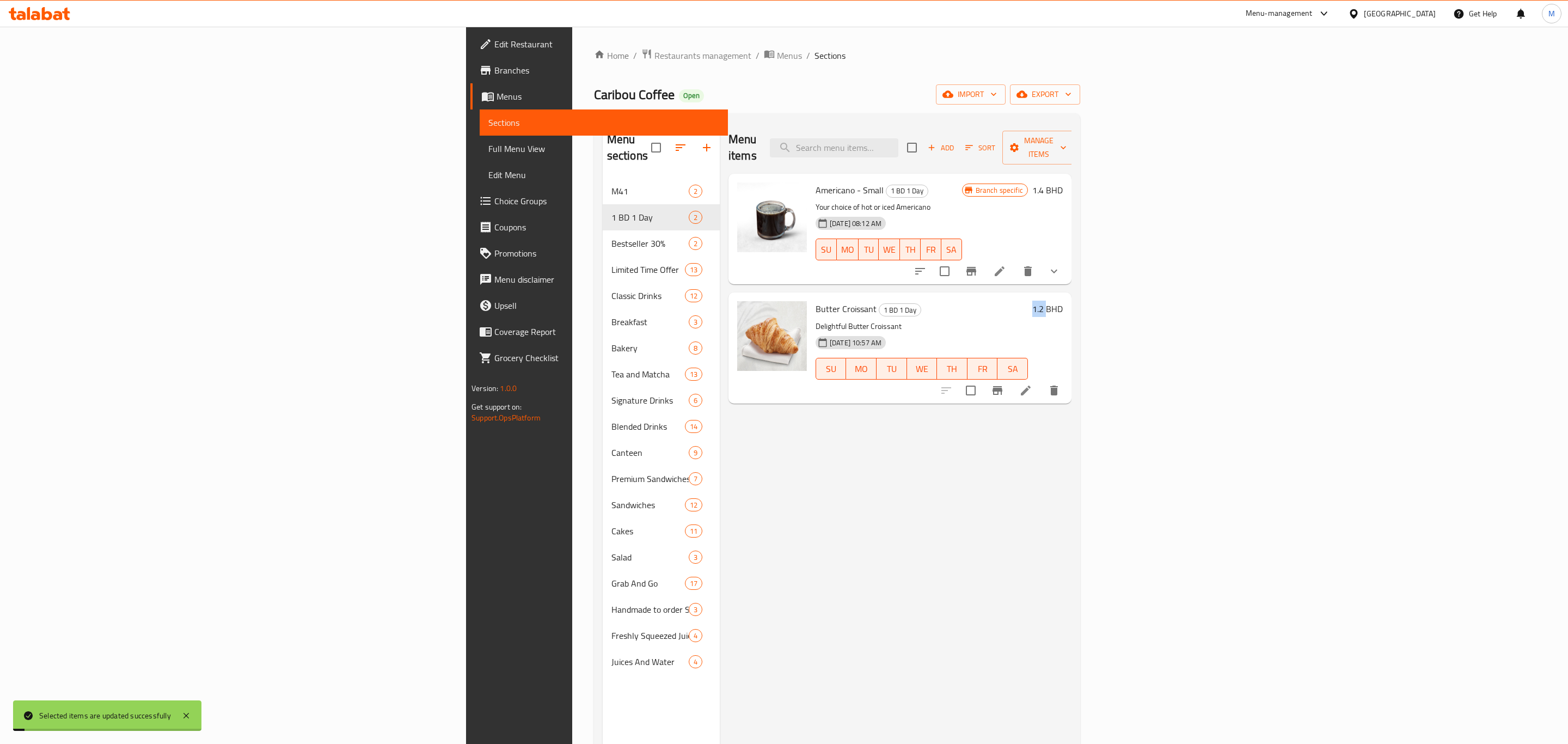
click at [788, 552] on div "Menu items Add Sort Manage items Americano - Small 1 BD 1 Day Your choice of ho…" at bounding box center [895, 493] width 351 height 744
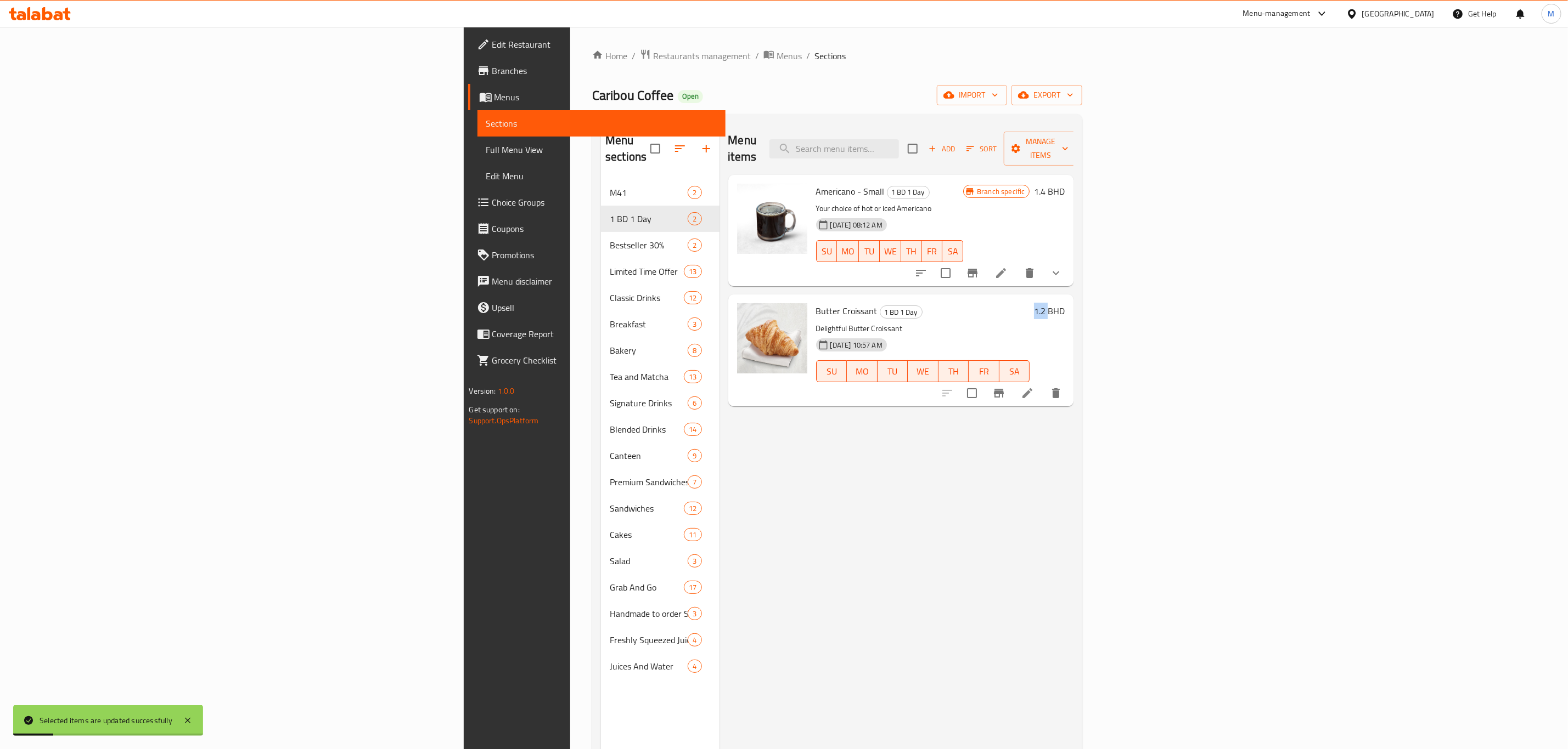
click at [1034, 386] on icon at bounding box center [1027, 393] width 13 height 13
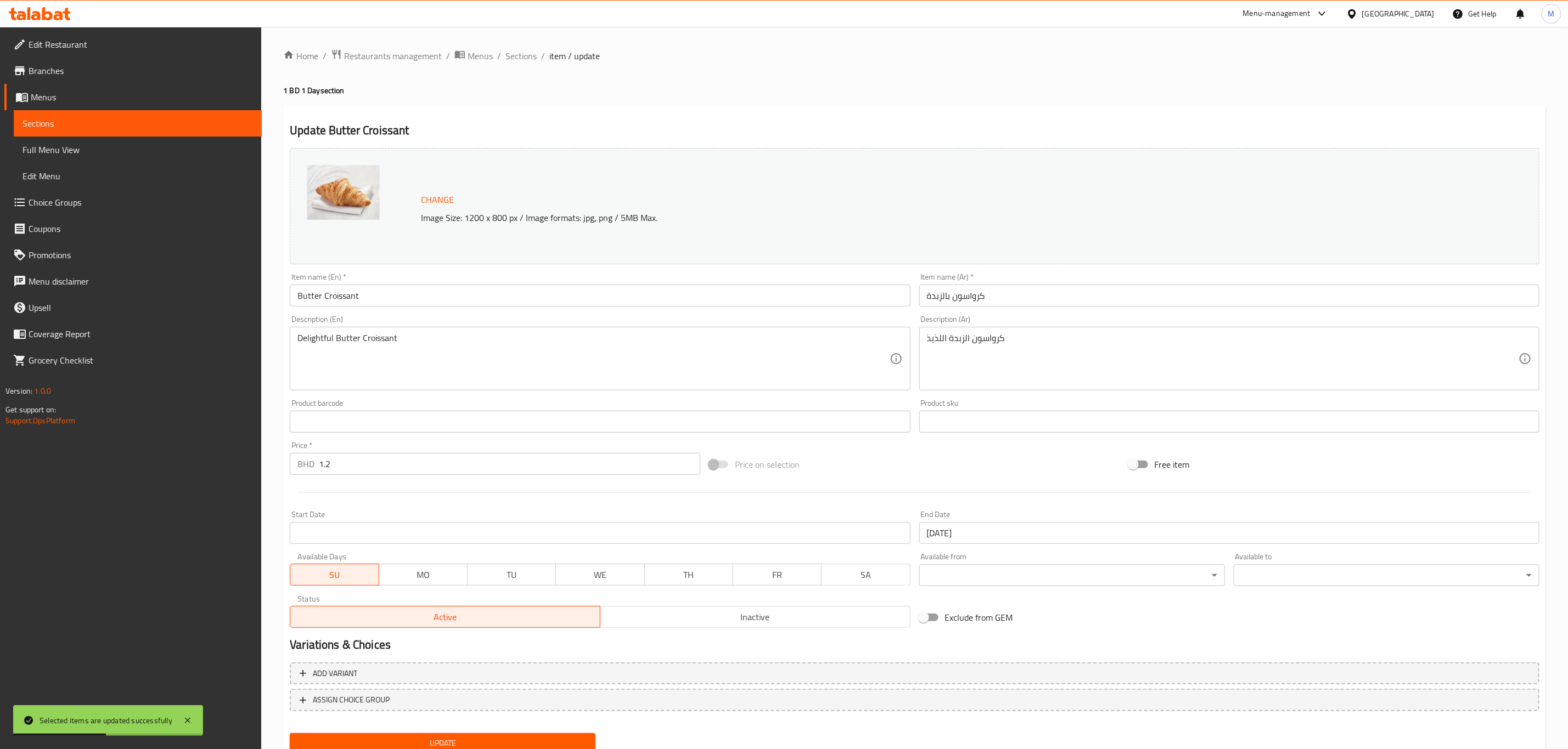
click at [829, 105] on div "Home / Restaurants management / Menus / Sections / item / update 1 BD 1 Day sec…" at bounding box center [915, 409] width 1263 height 720
click at [407, 56] on span "Restaurants management" at bounding box center [392, 56] width 97 height 13
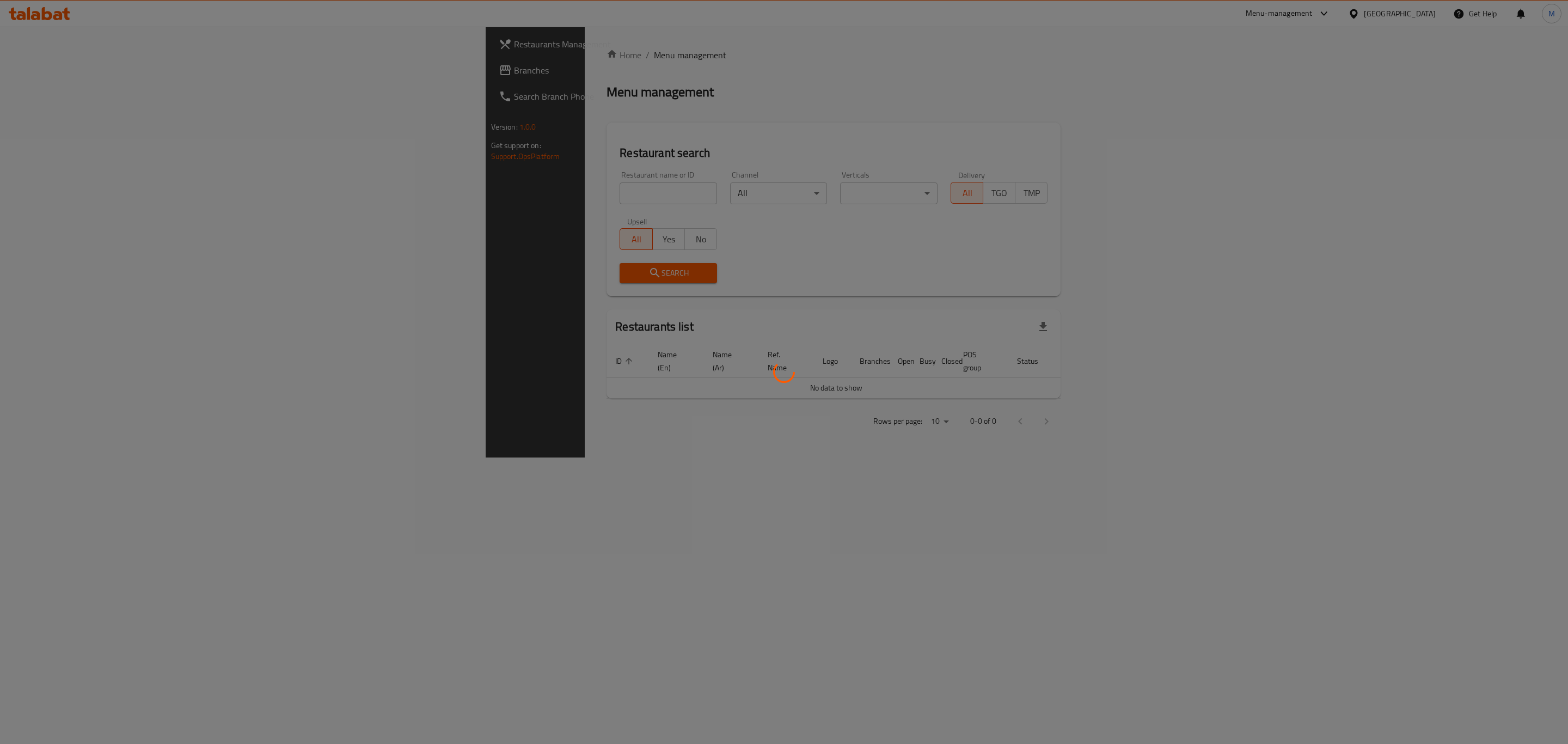
click at [370, 195] on div at bounding box center [784, 372] width 1568 height 744
click at [369, 195] on div at bounding box center [778, 372] width 1556 height 744
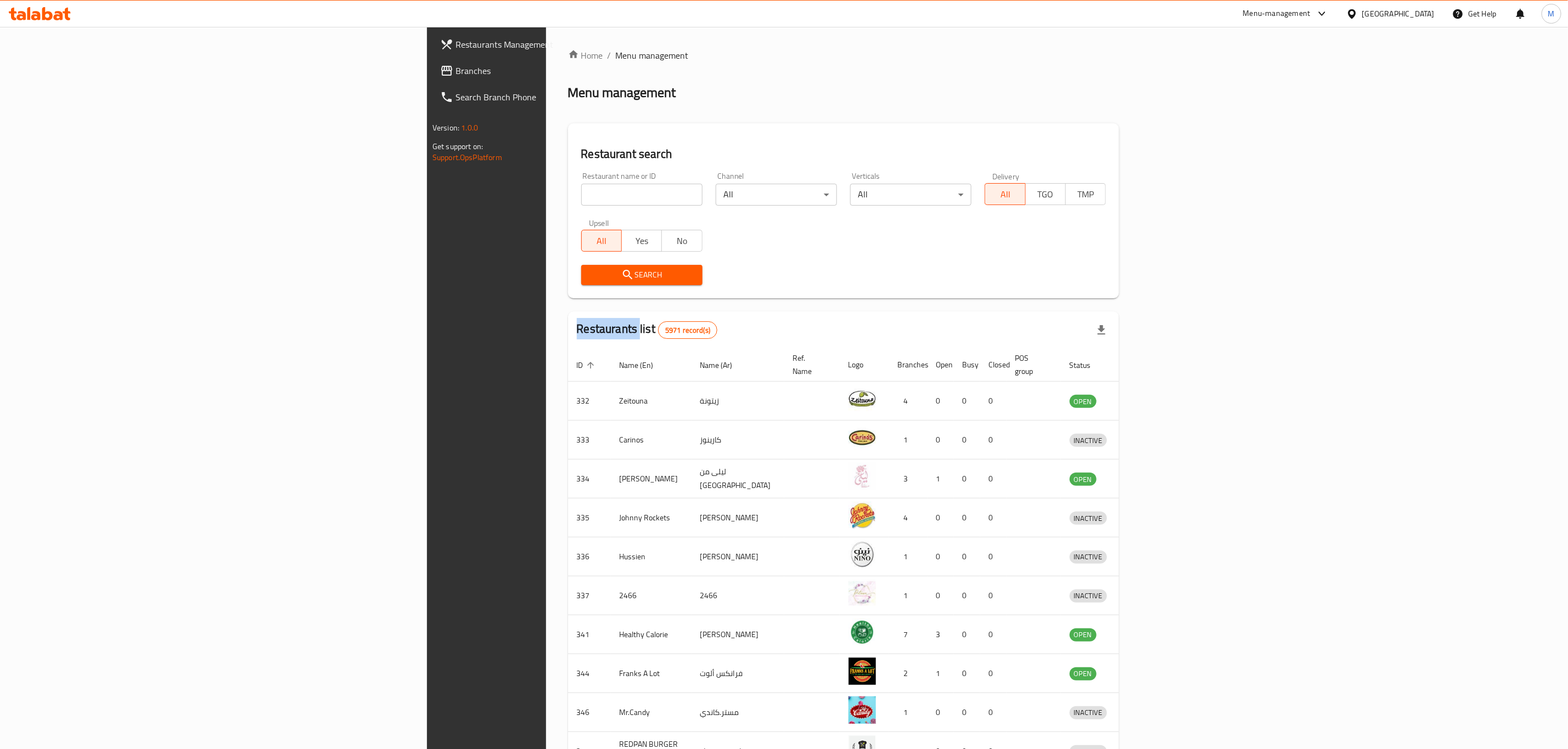
click at [581, 196] on input "search" at bounding box center [642, 195] width 121 height 22
paste input "Noon Sweets"
type input "Noon Sweets"
click button "Search" at bounding box center [642, 275] width 121 height 20
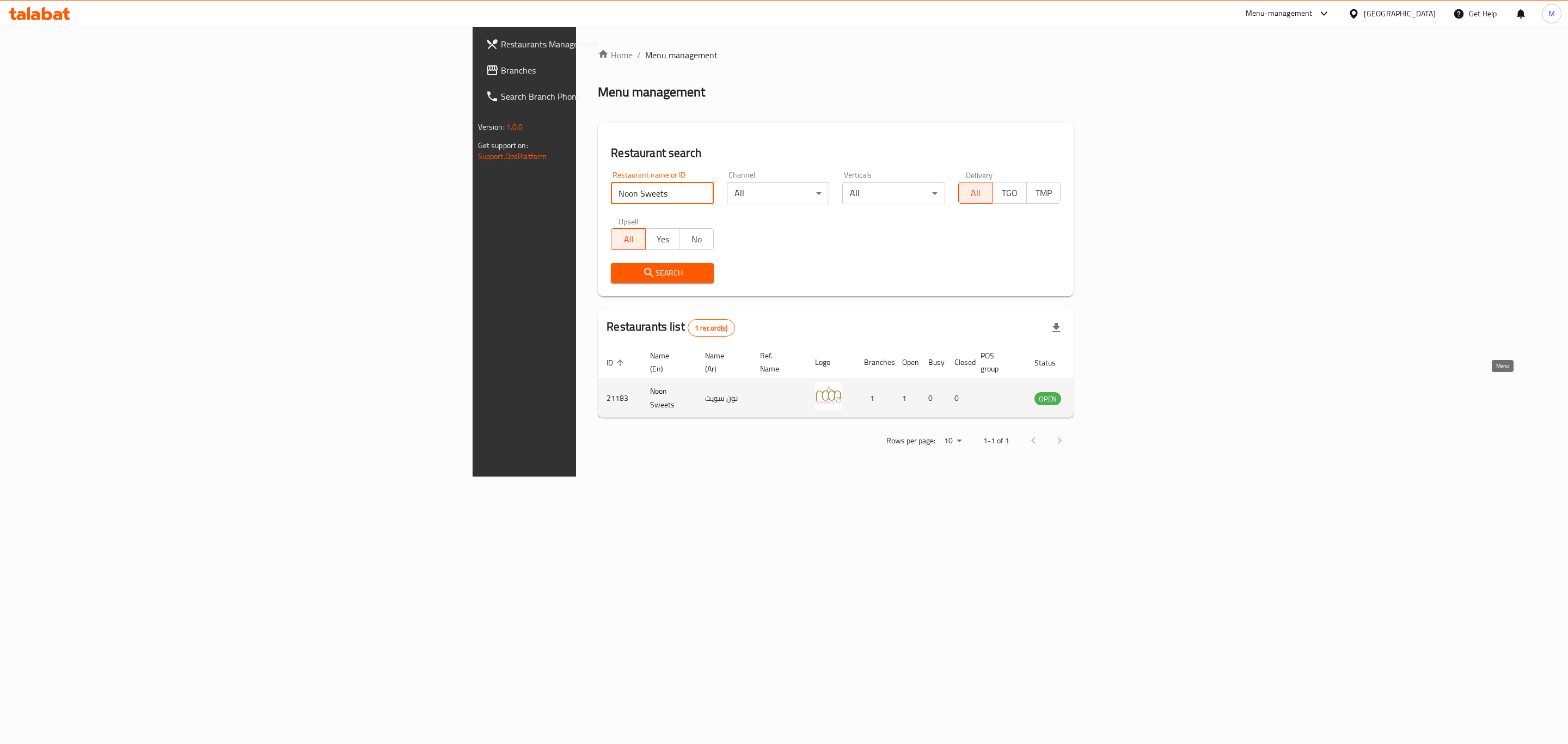
click at [1112, 392] on link "enhanced table" at bounding box center [1101, 398] width 20 height 13
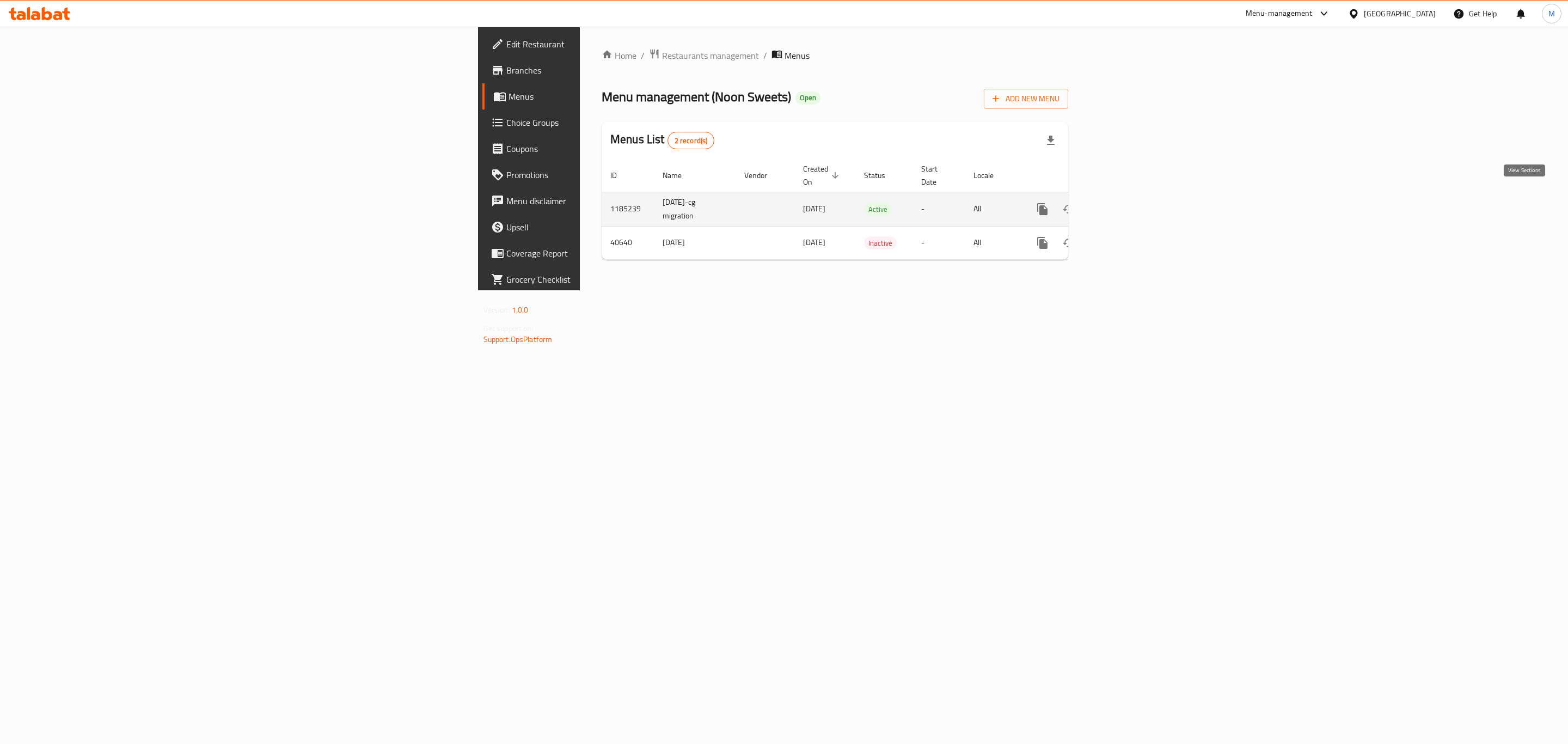
click at [1134, 196] on link "enhanced table" at bounding box center [1121, 209] width 26 height 26
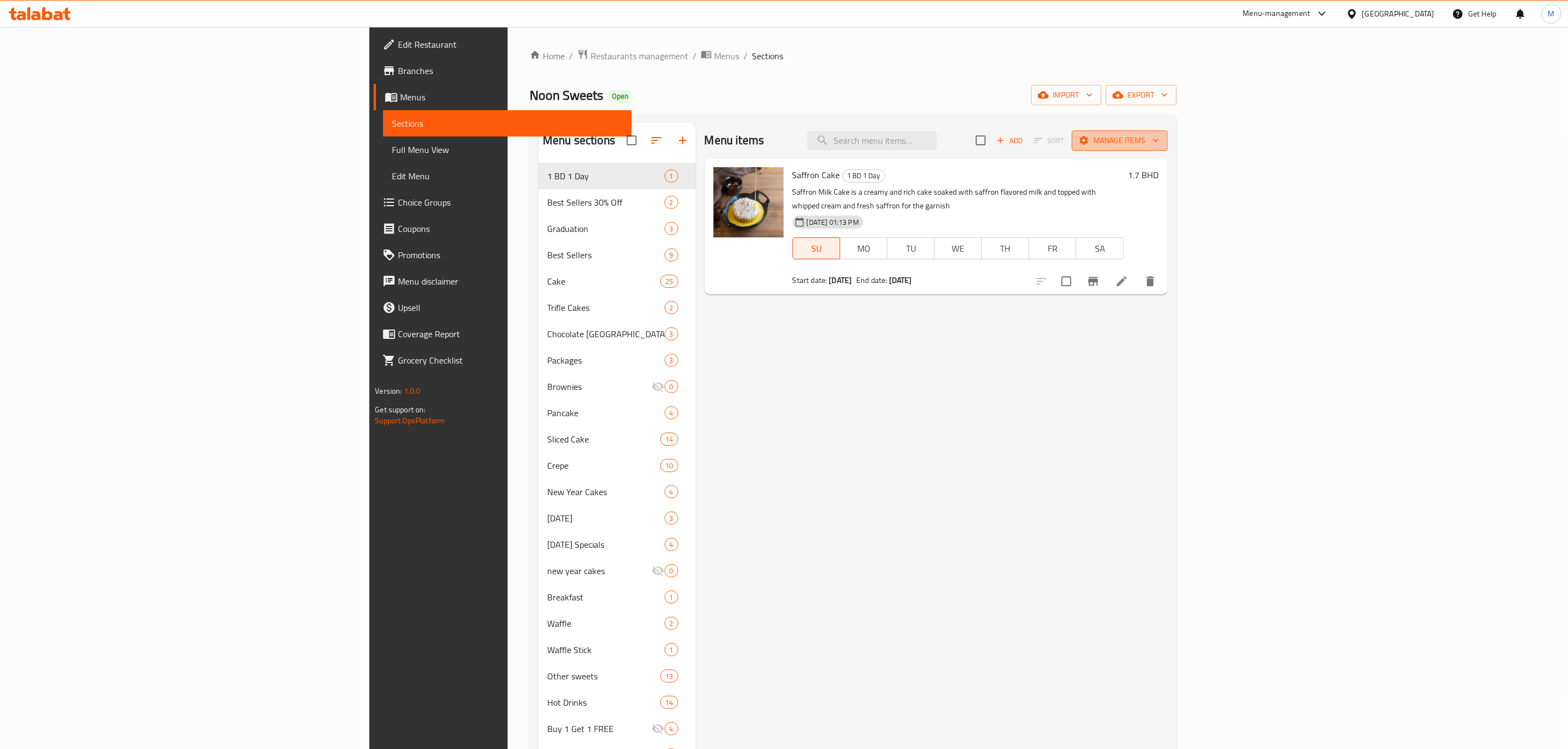
click at [1161, 136] on icon "button" at bounding box center [1155, 140] width 11 height 11
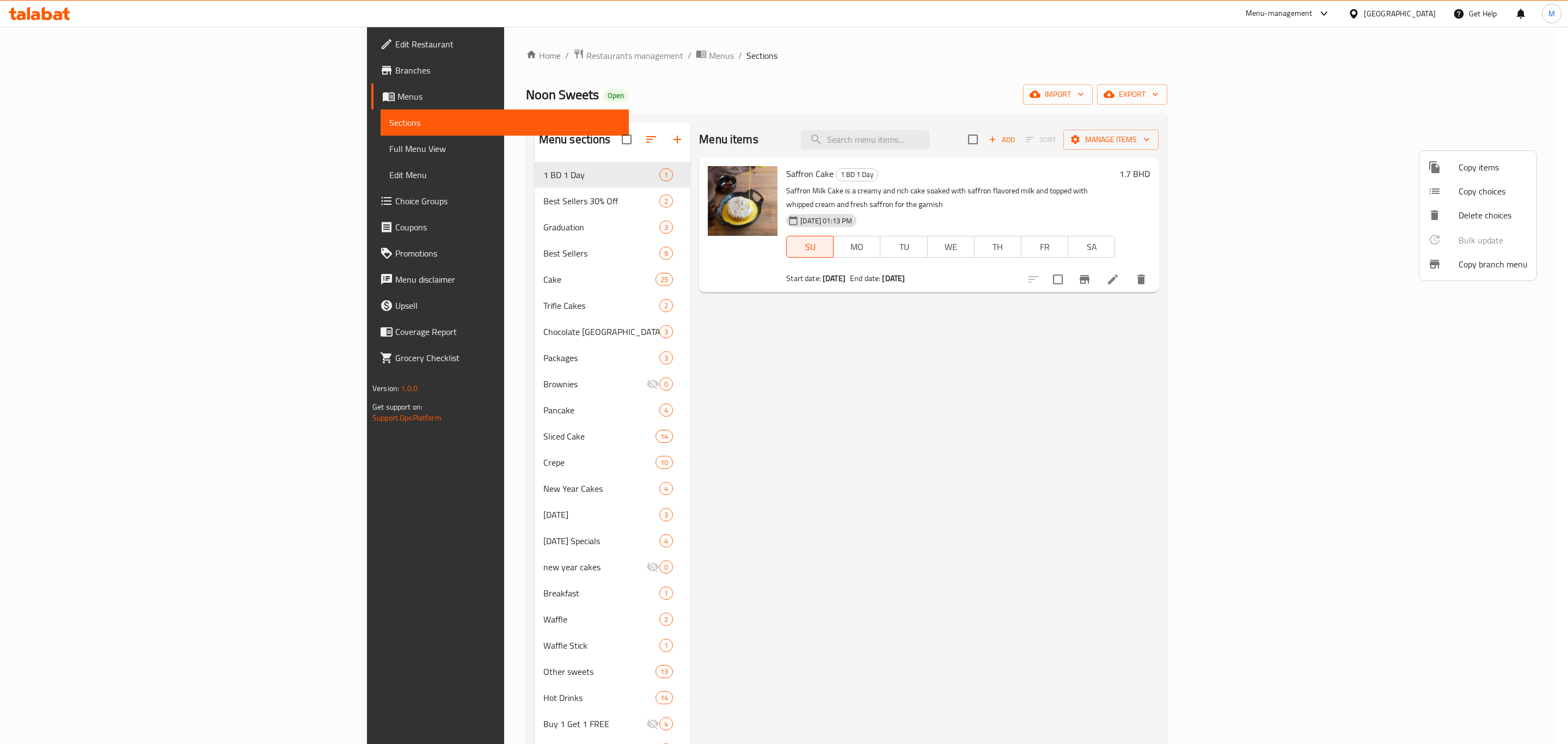
click at [1491, 172] on span "Copy items" at bounding box center [1493, 167] width 69 height 13
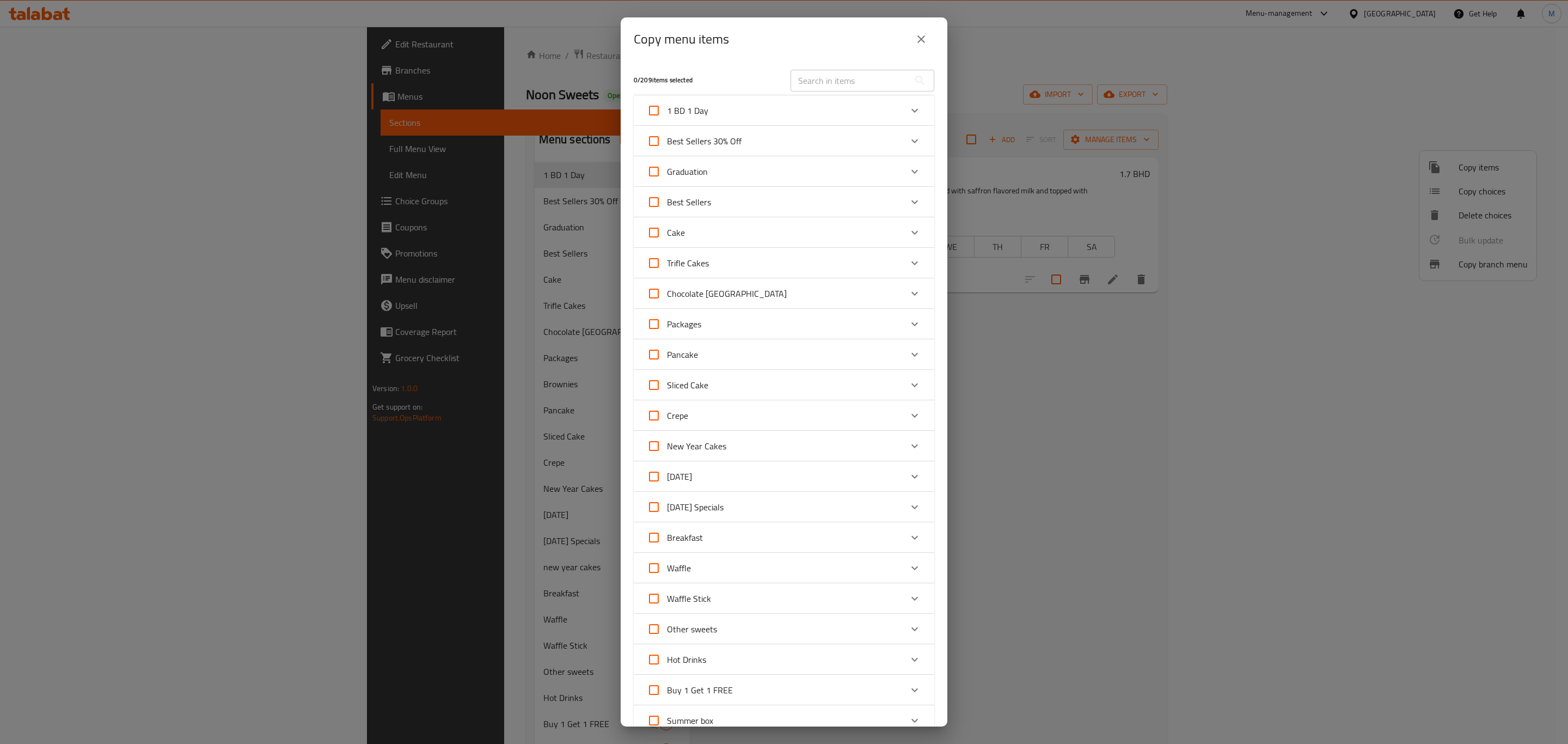
click at [830, 82] on input "text" at bounding box center [850, 80] width 119 height 21
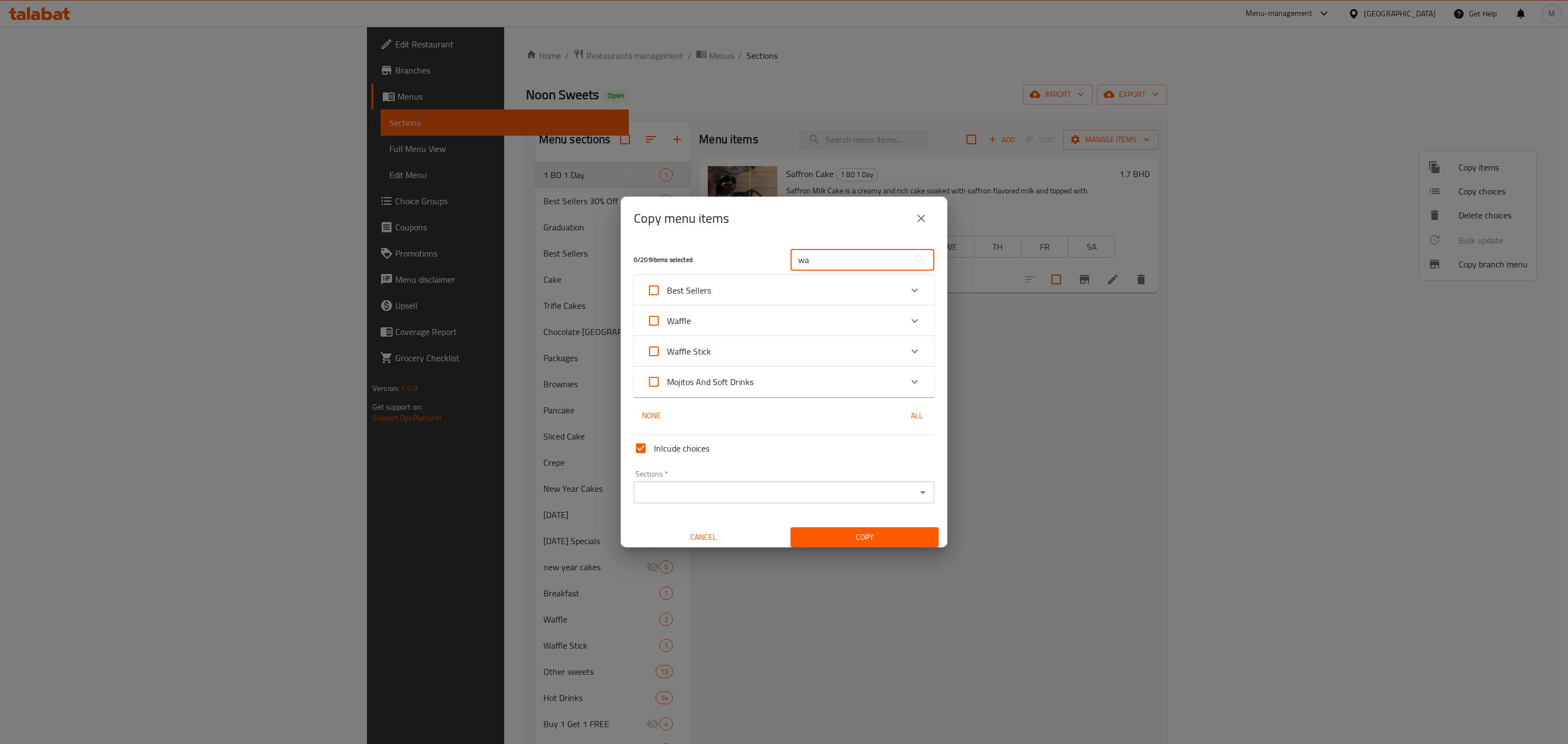
type input "wa"
click at [734, 313] on div "Waffle" at bounding box center [774, 321] width 255 height 26
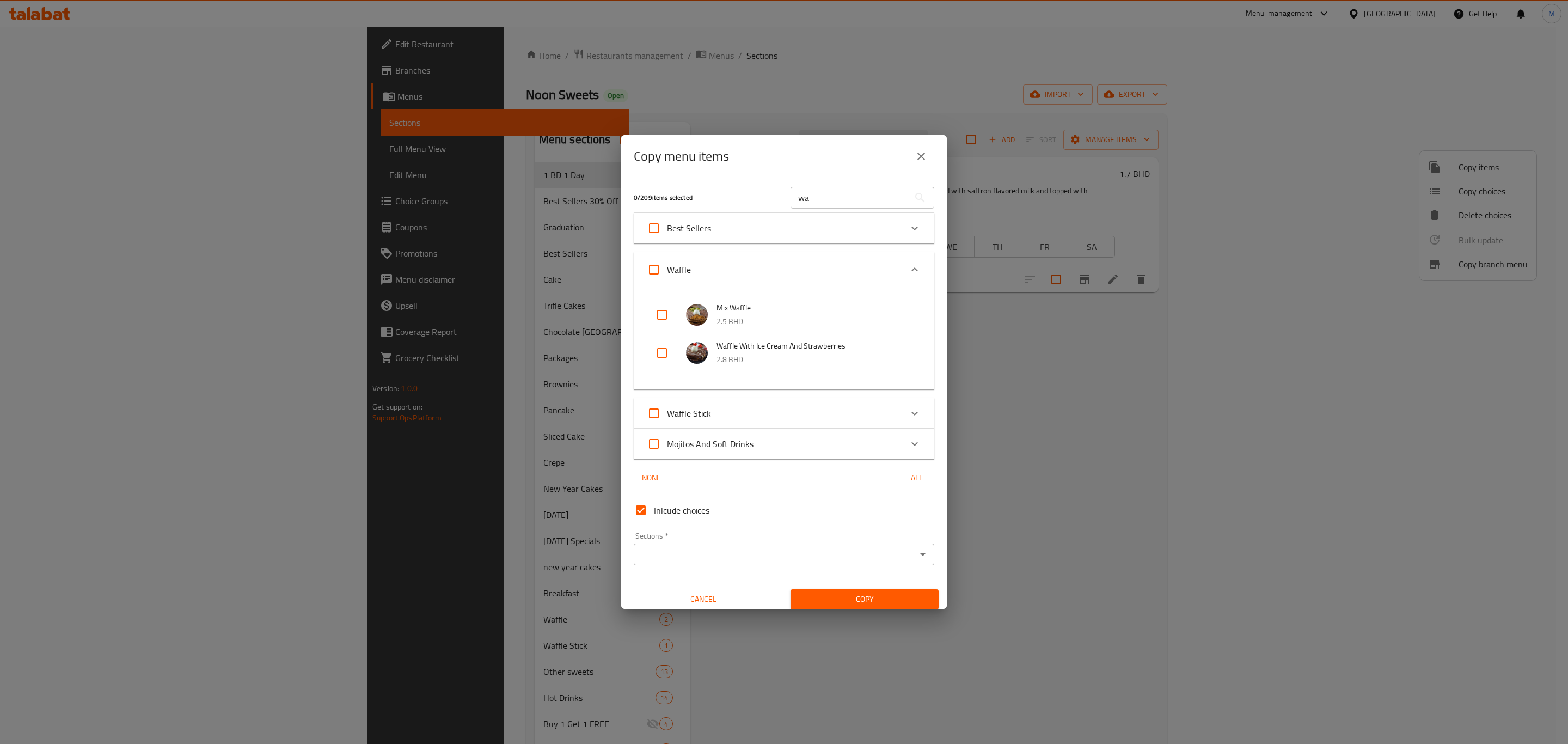
click at [732, 410] on div "Waffle Stick" at bounding box center [774, 413] width 255 height 26
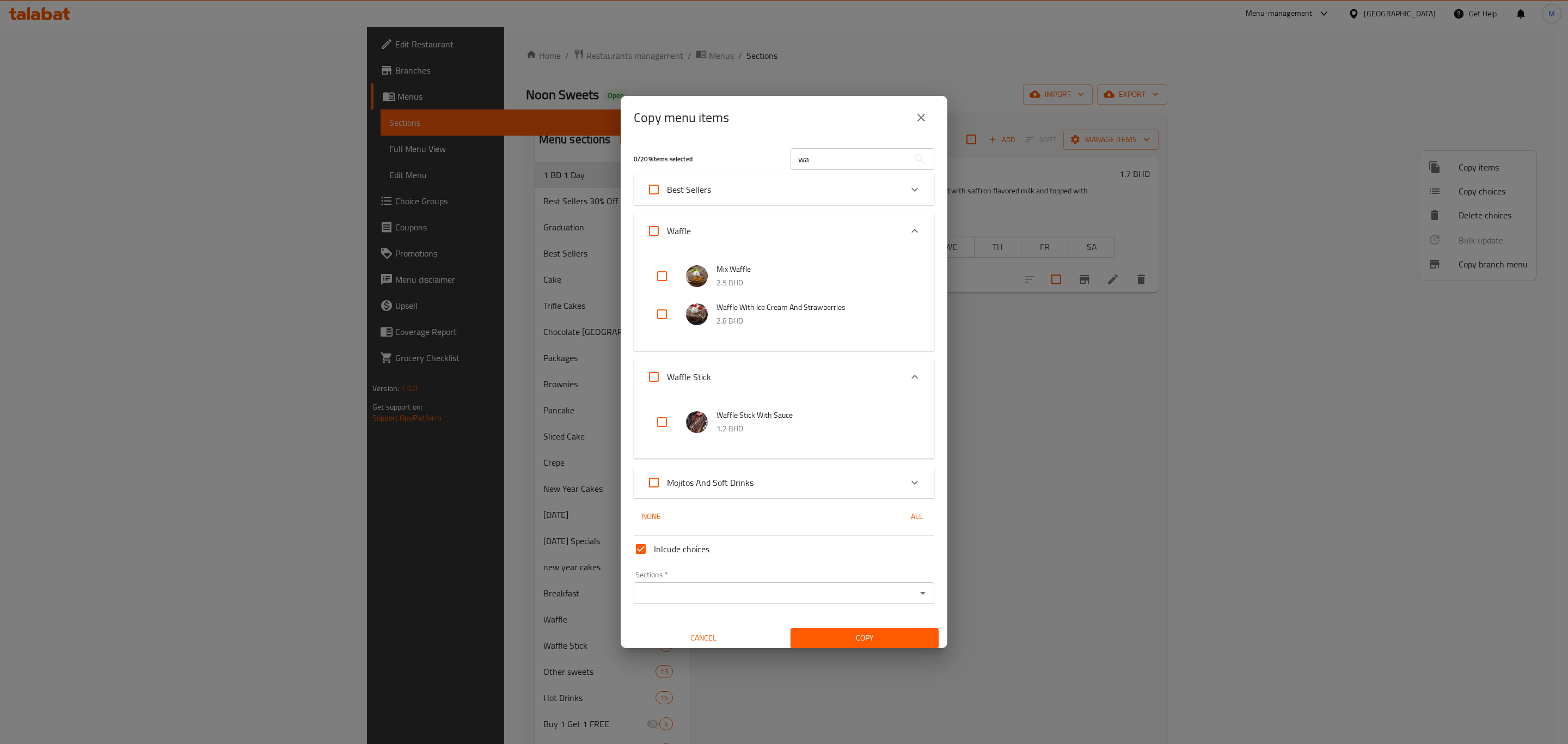
click at [662, 422] on input "checkbox" at bounding box center [662, 422] width 26 height 26
checkbox input "true"
click at [662, 422] on input "checkbox" at bounding box center [662, 422] width 26 height 26
checkbox input "false"
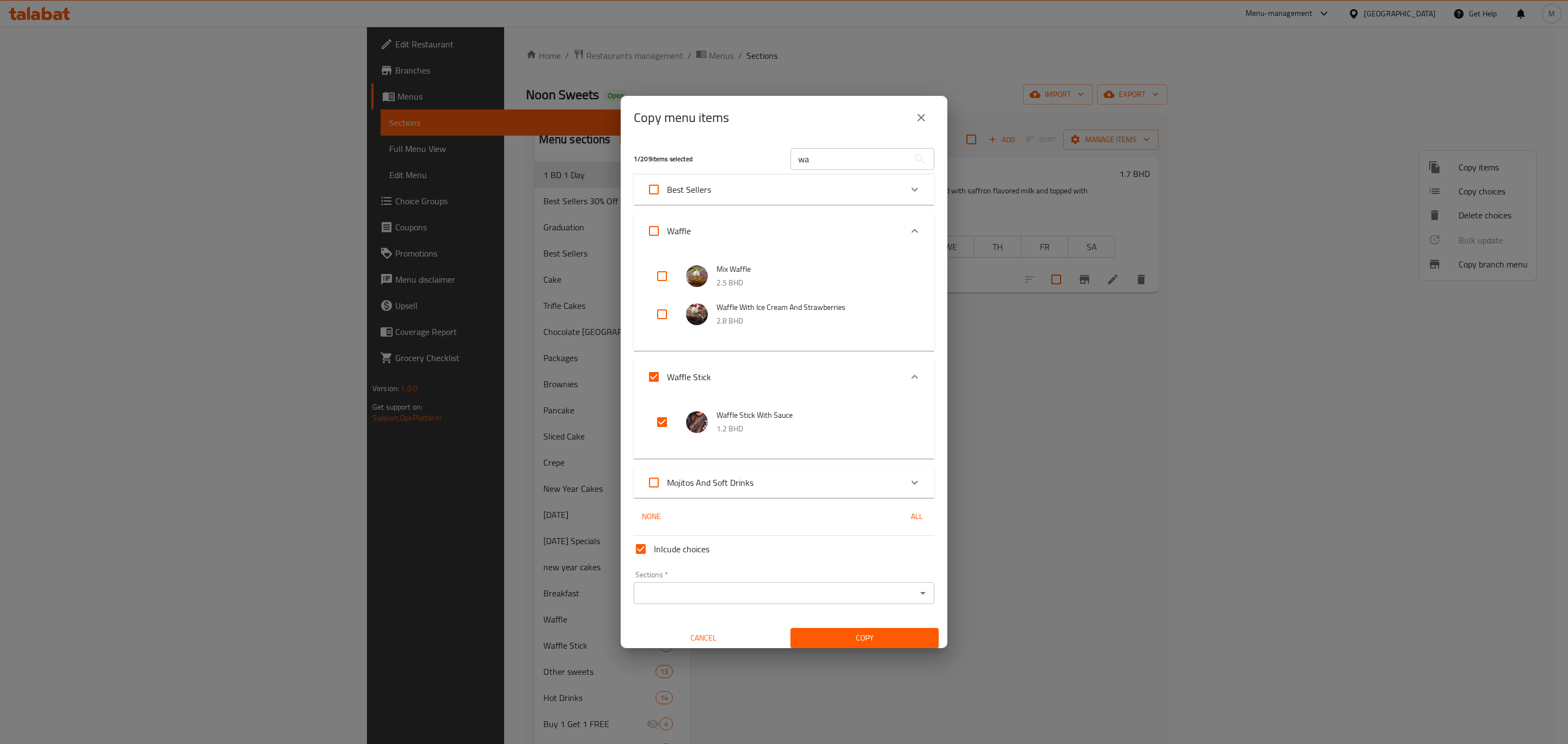
checkbox input "false"
click at [652, 425] on input "checkbox" at bounding box center [662, 422] width 26 height 26
checkbox input "true"
click at [652, 425] on input "checkbox" at bounding box center [662, 422] width 26 height 26
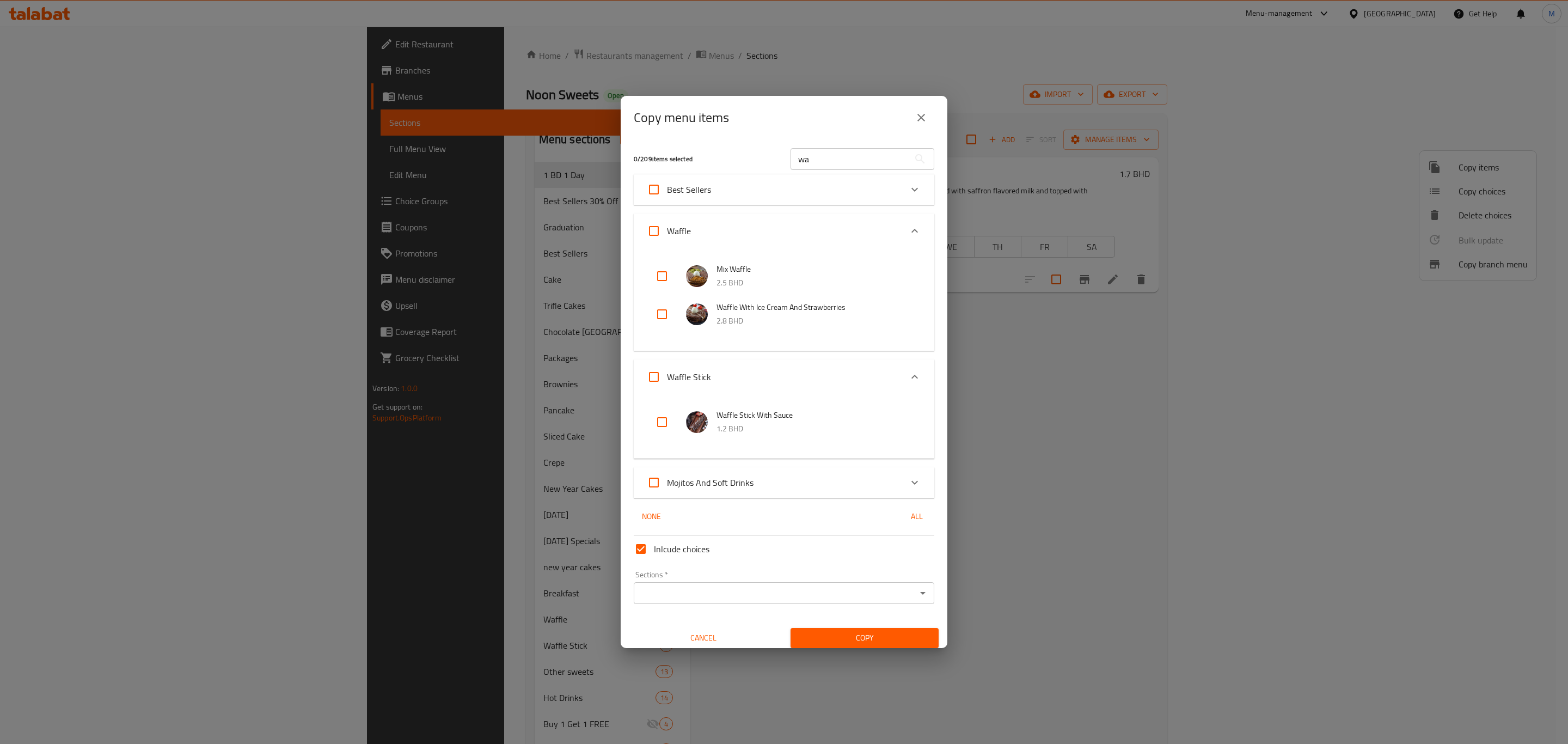
checkbox input "false"
click at [663, 420] on input "checkbox" at bounding box center [662, 422] width 26 height 26
checkbox input "true"
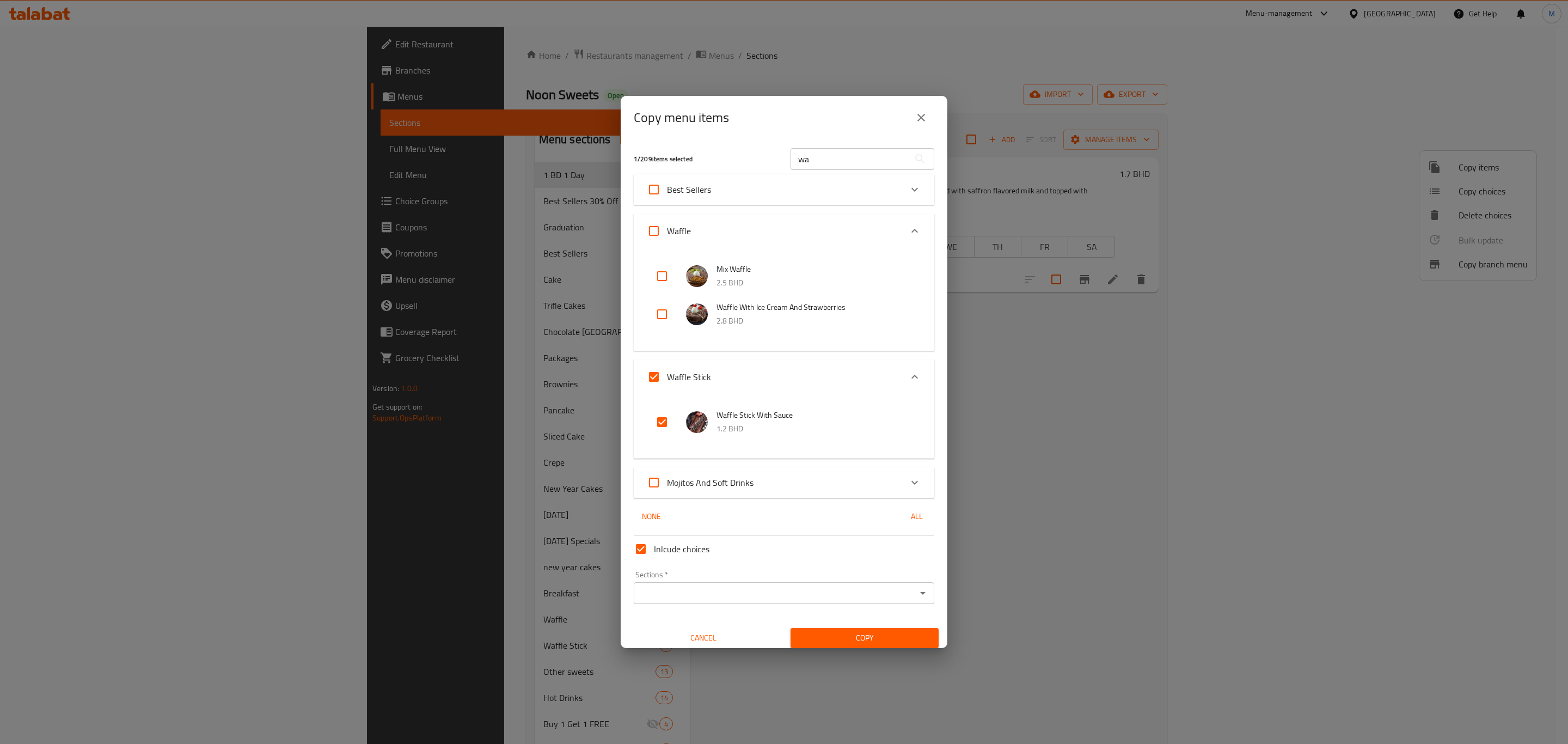
click at [698, 586] on input "Sections   *" at bounding box center [775, 593] width 276 height 15
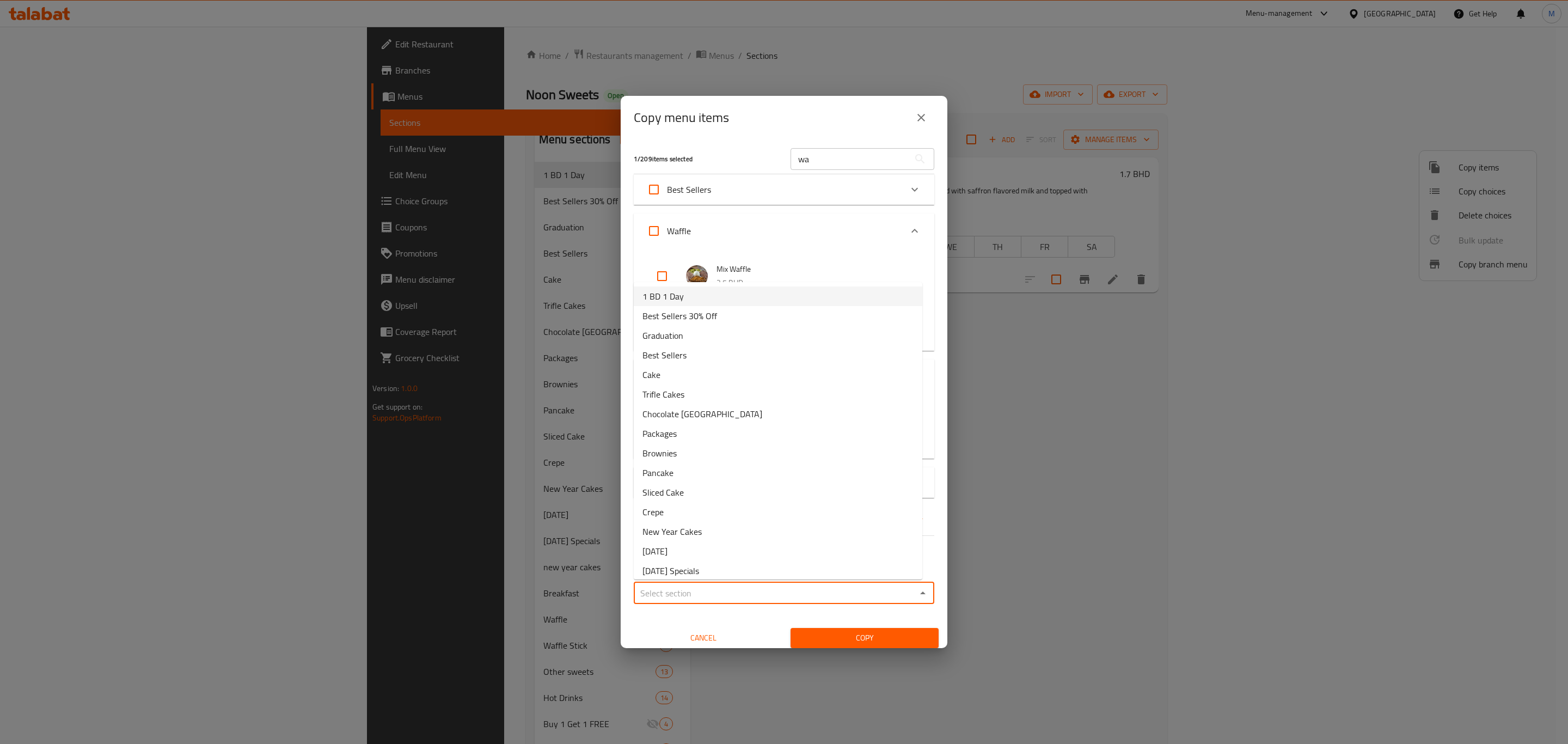
click at [685, 304] on li "1 BD 1 Day" at bounding box center [778, 296] width 288 height 19
type input "1 BD 1 Day"
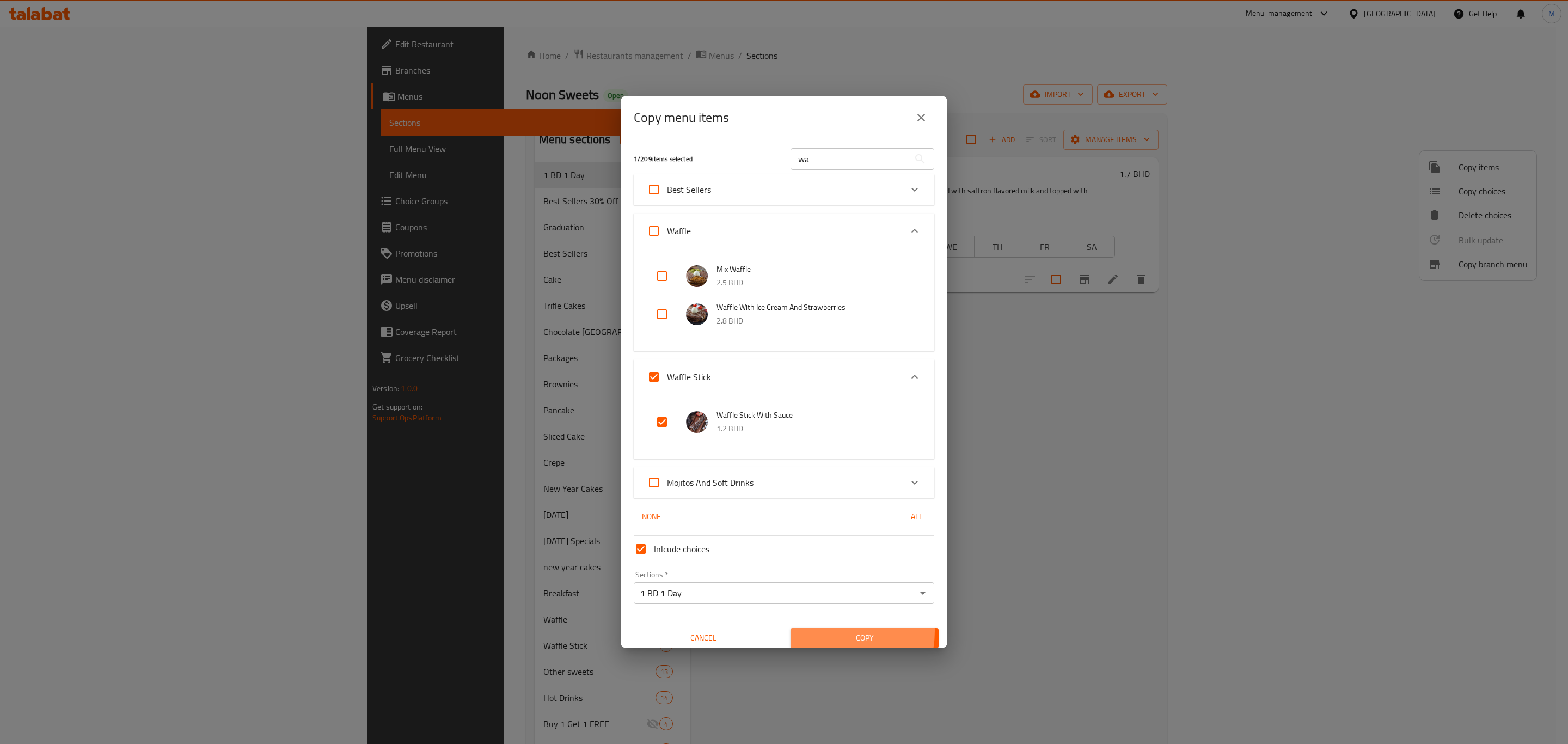
click at [819, 632] on span "Copy" at bounding box center [865, 638] width 131 height 14
click at [819, 632] on div at bounding box center [784, 372] width 1568 height 744
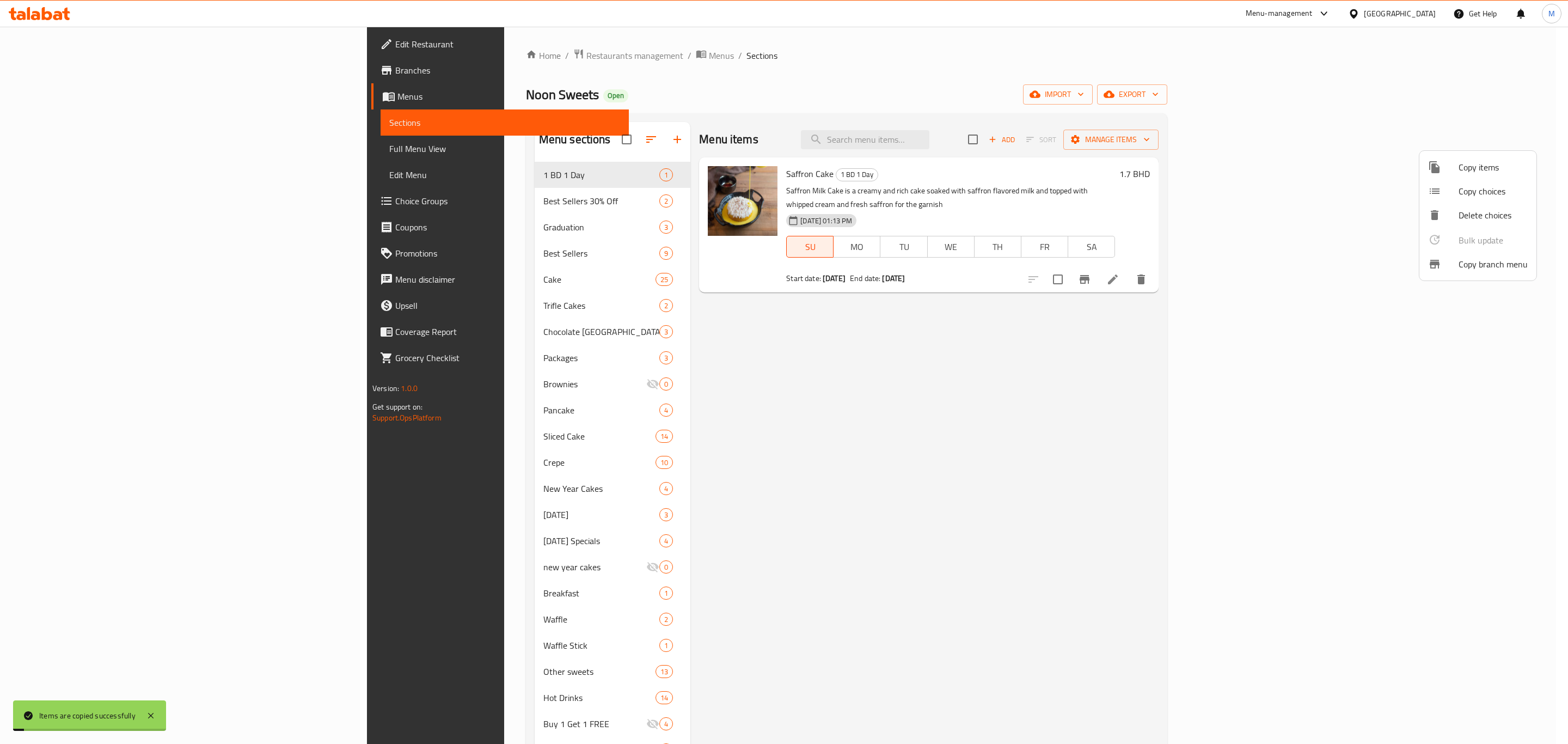
click at [389, 211] on div at bounding box center [784, 372] width 1568 height 744
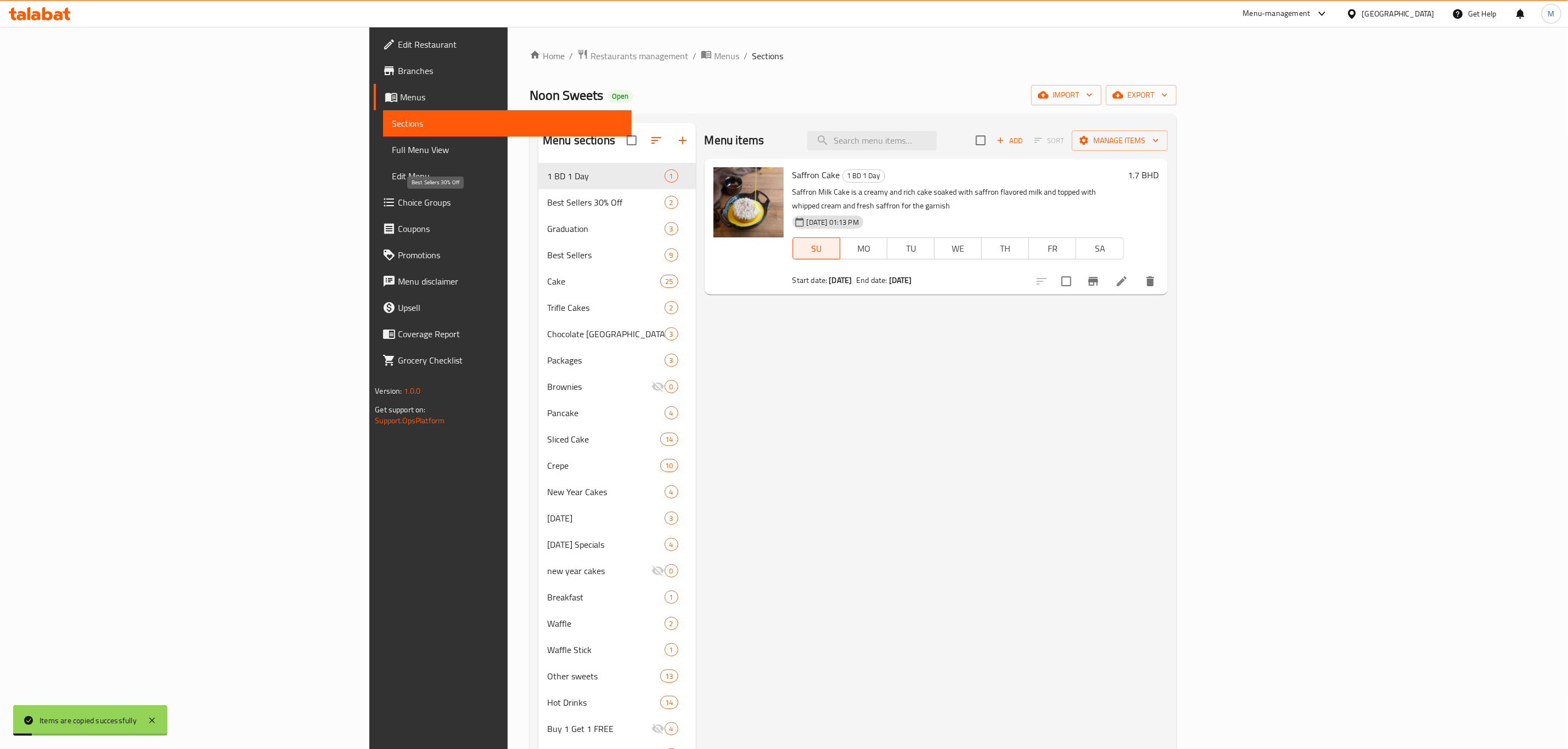
click at [547, 196] on span "Best Sellers 30% Off" at bounding box center [605, 203] width 117 height 13
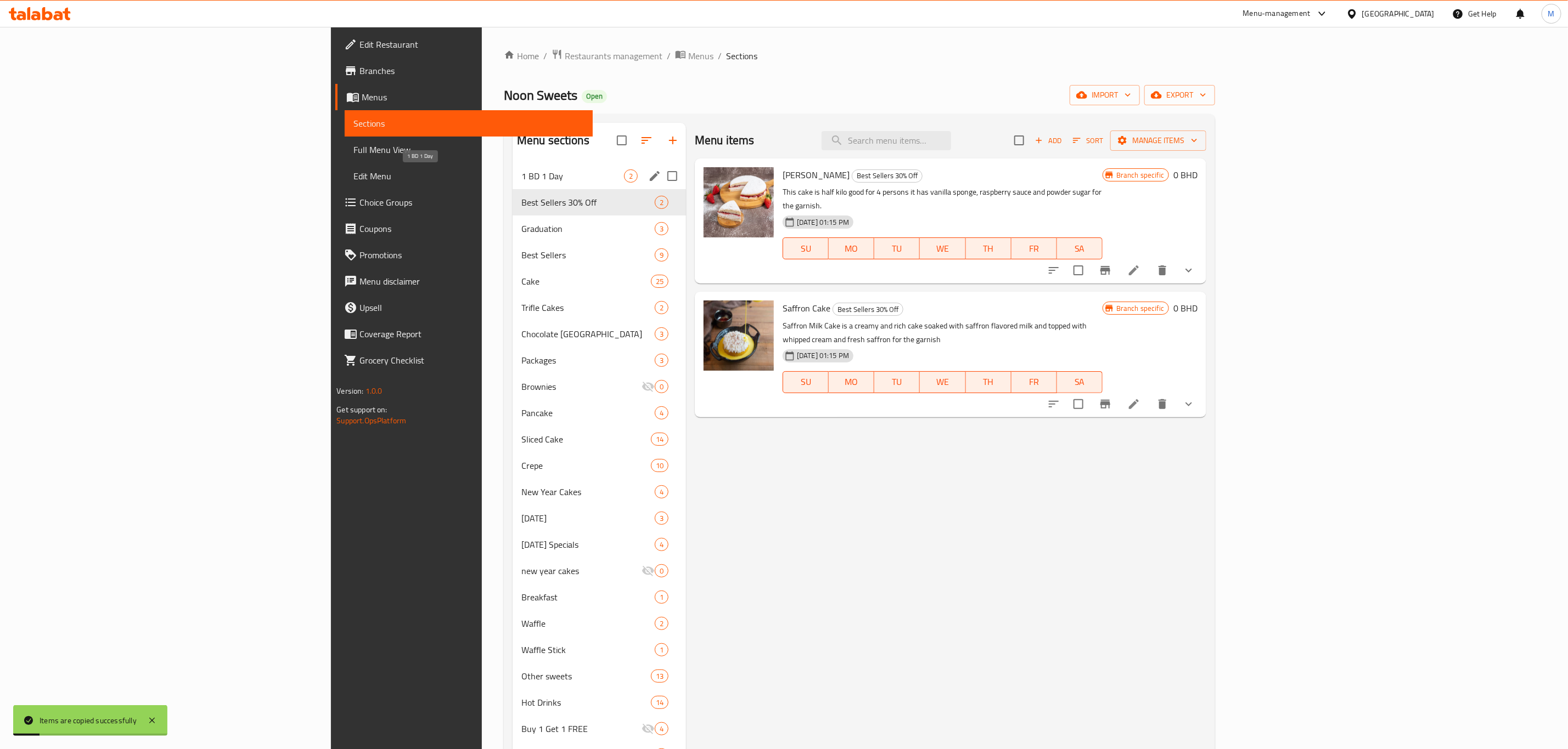
click at [521, 181] on span "1 BD 1 Day" at bounding box center [573, 176] width 102 height 13
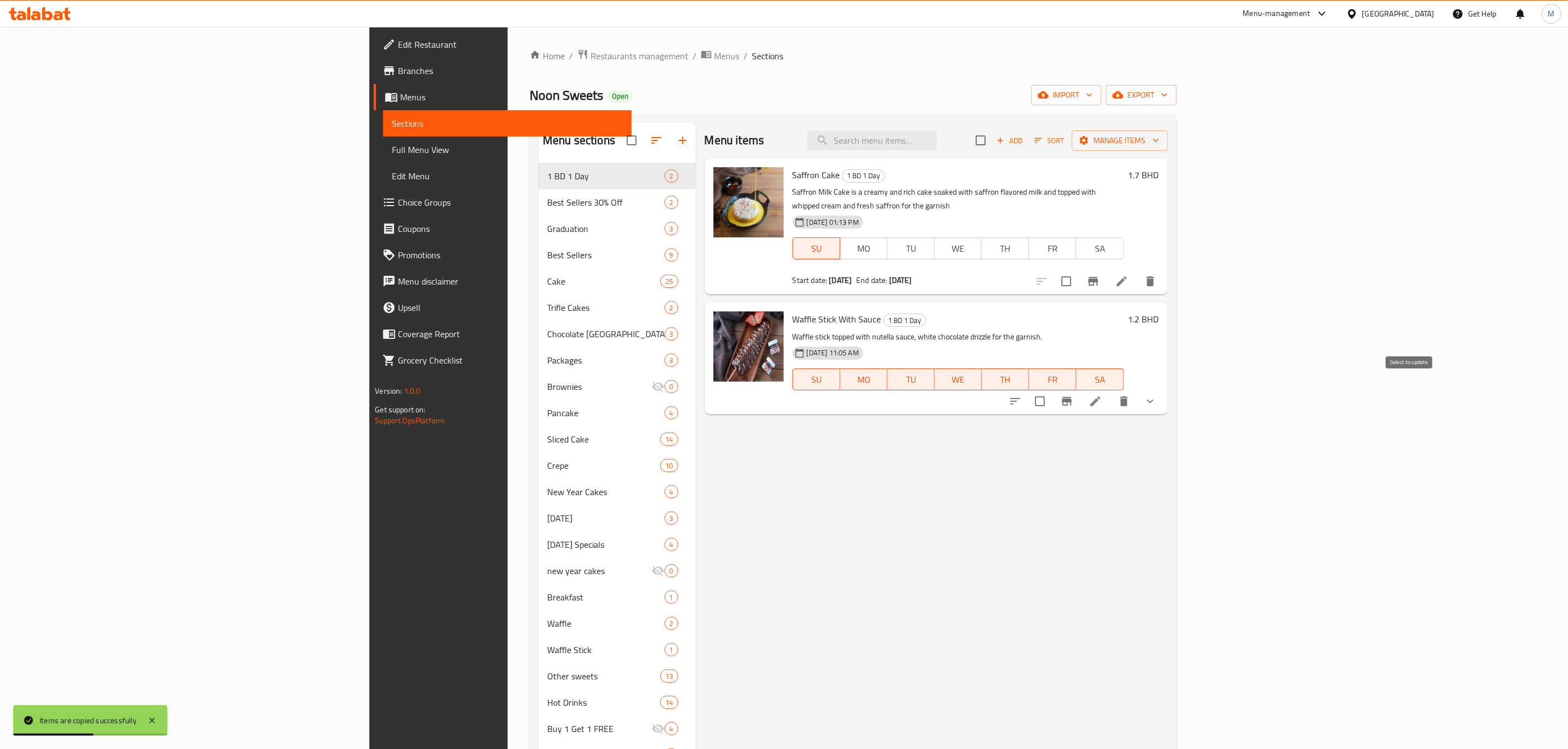
click at [1052, 390] on input "checkbox" at bounding box center [1040, 402] width 23 height 23
checkbox input "true"
click at [1159, 138] on span "Manage items" at bounding box center [1119, 141] width 79 height 14
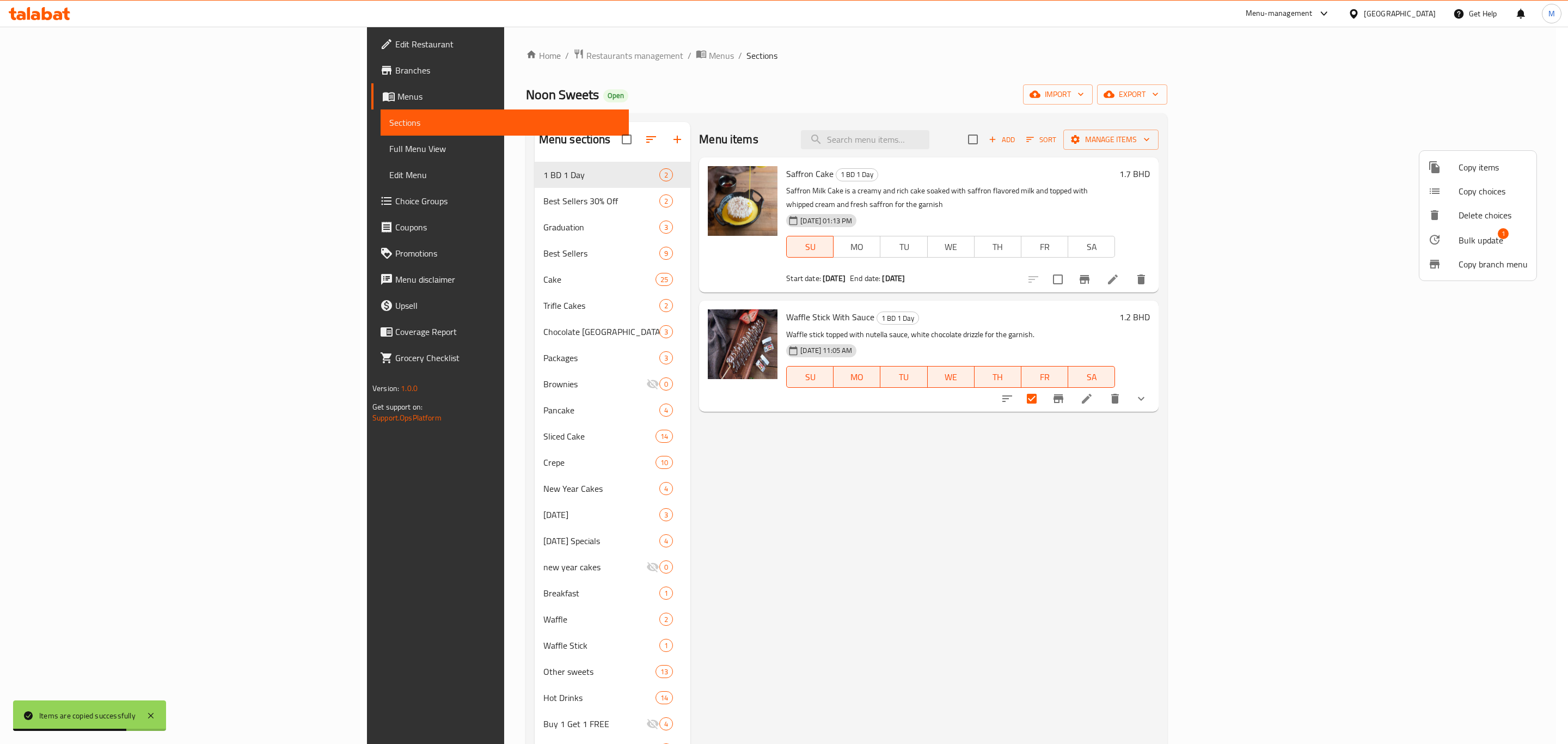
click at [1462, 233] on span "Bulk update" at bounding box center [1481, 240] width 44 height 13
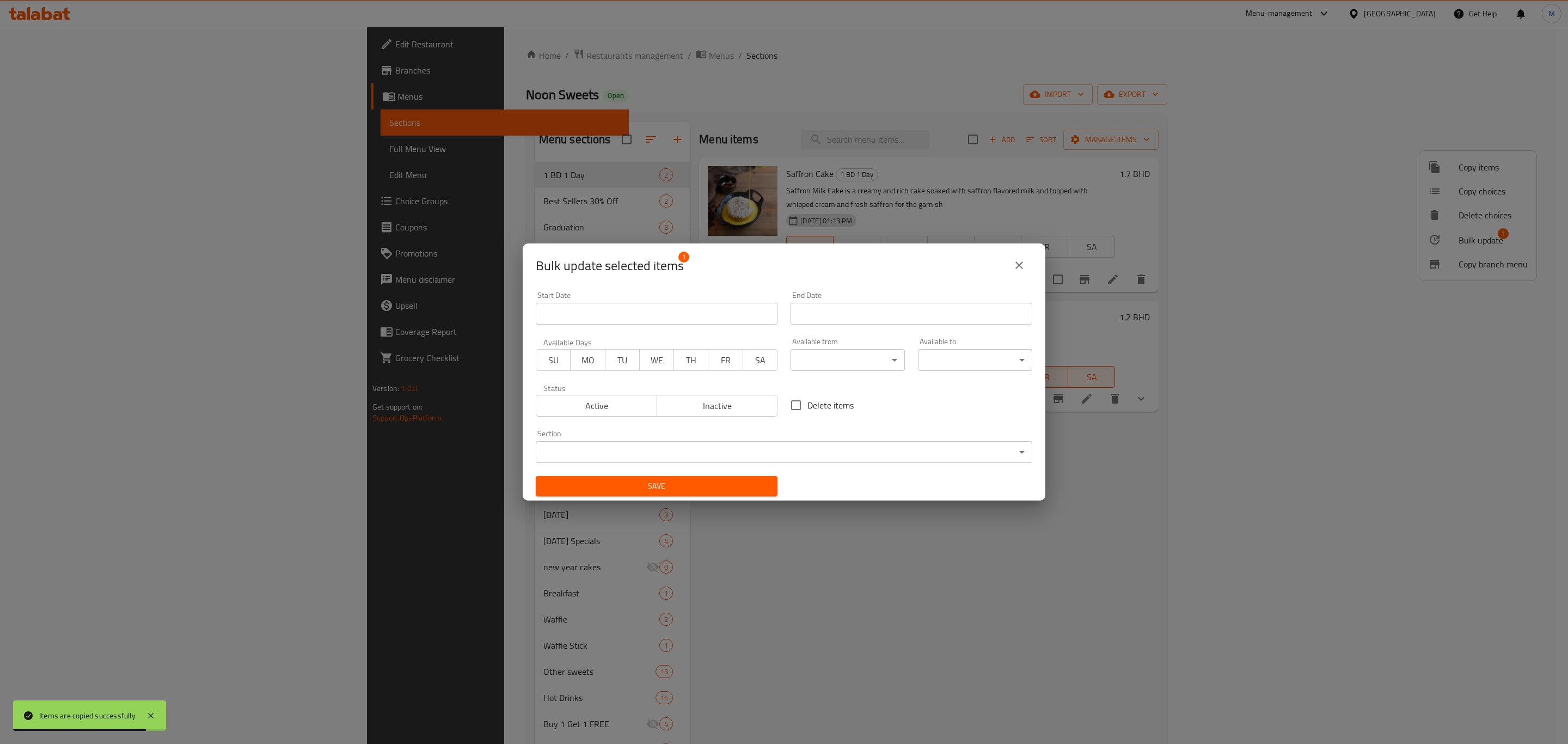
click at [551, 364] on span "SU" at bounding box center [553, 360] width 26 height 16
click at [546, 359] on span "SU" at bounding box center [553, 360] width 26 height 16
click at [578, 359] on span "MO" at bounding box center [588, 360] width 26 height 16
click at [597, 401] on span "Active" at bounding box center [596, 406] width 112 height 16
click at [804, 313] on input "Start Date" at bounding box center [912, 314] width 242 height 21
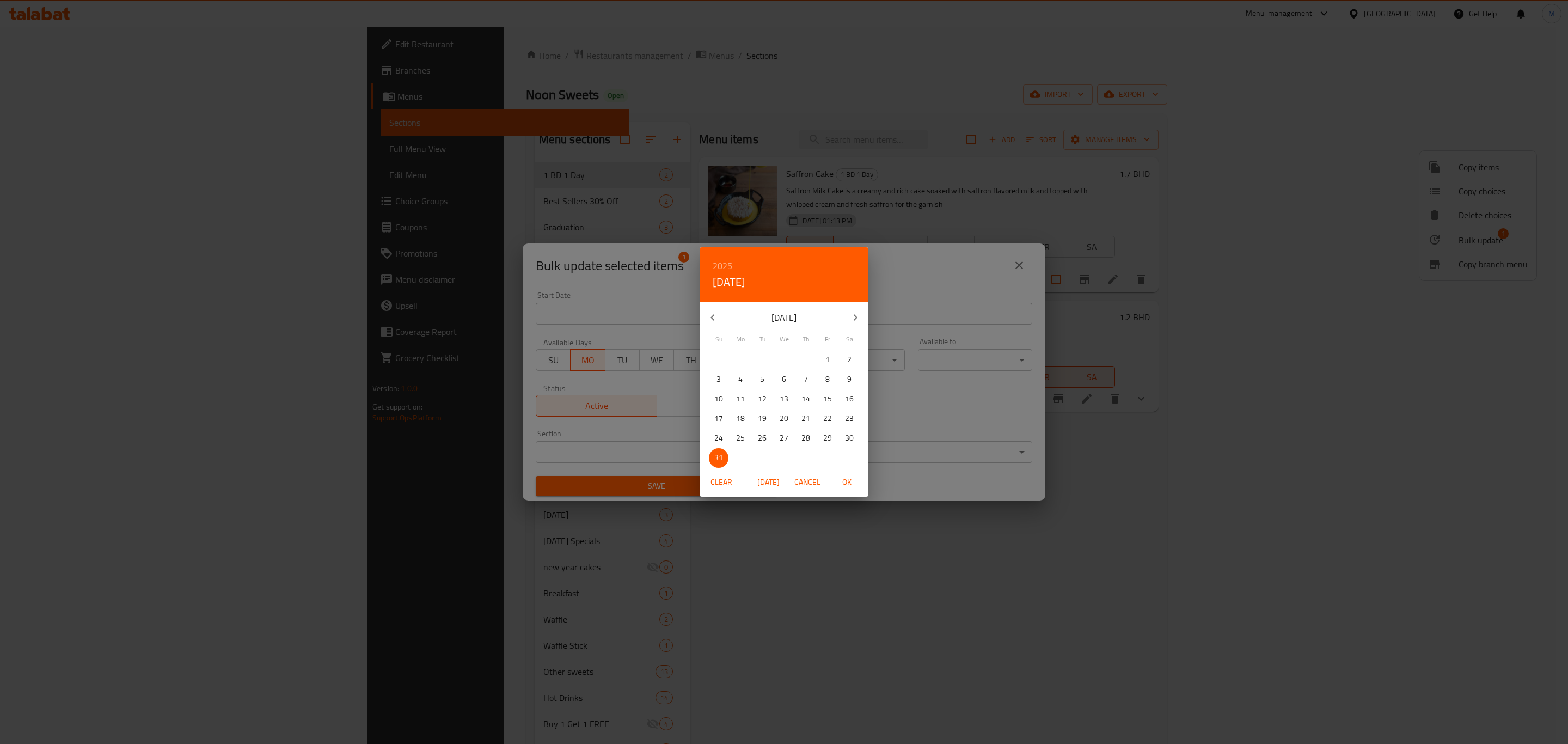
click at [848, 326] on button "button" at bounding box center [855, 317] width 26 height 26
click at [737, 362] on span "1" at bounding box center [740, 359] width 19 height 14
click at [852, 475] on button "OK" at bounding box center [847, 483] width 35 height 20
type input "[DATE]"
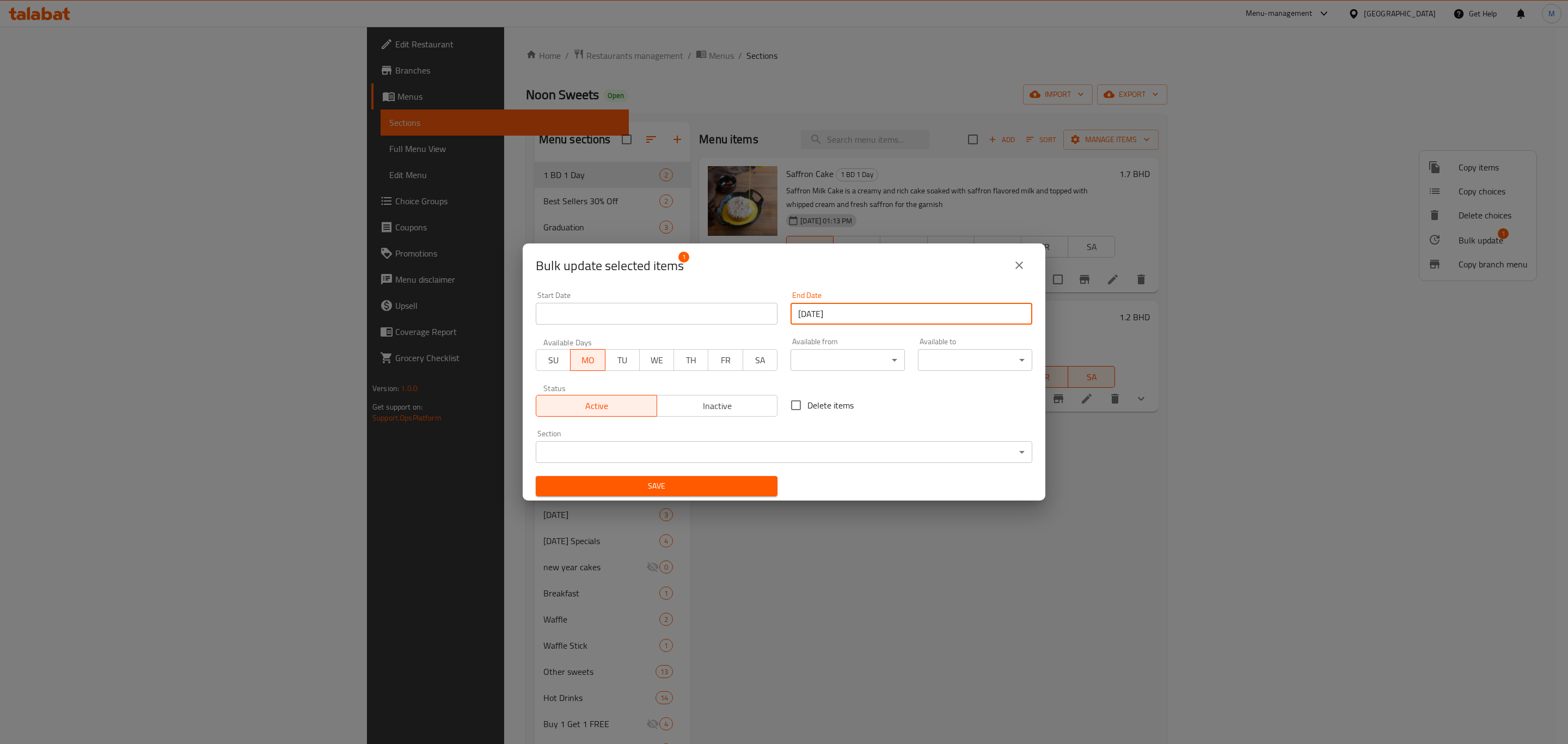
click at [662, 501] on div "Bulk update selected items 1 Start Date Start Date End Date [DATE] End Date Ava…" at bounding box center [784, 372] width 1568 height 744
click at [661, 488] on span "Save" at bounding box center [656, 485] width 224 height 14
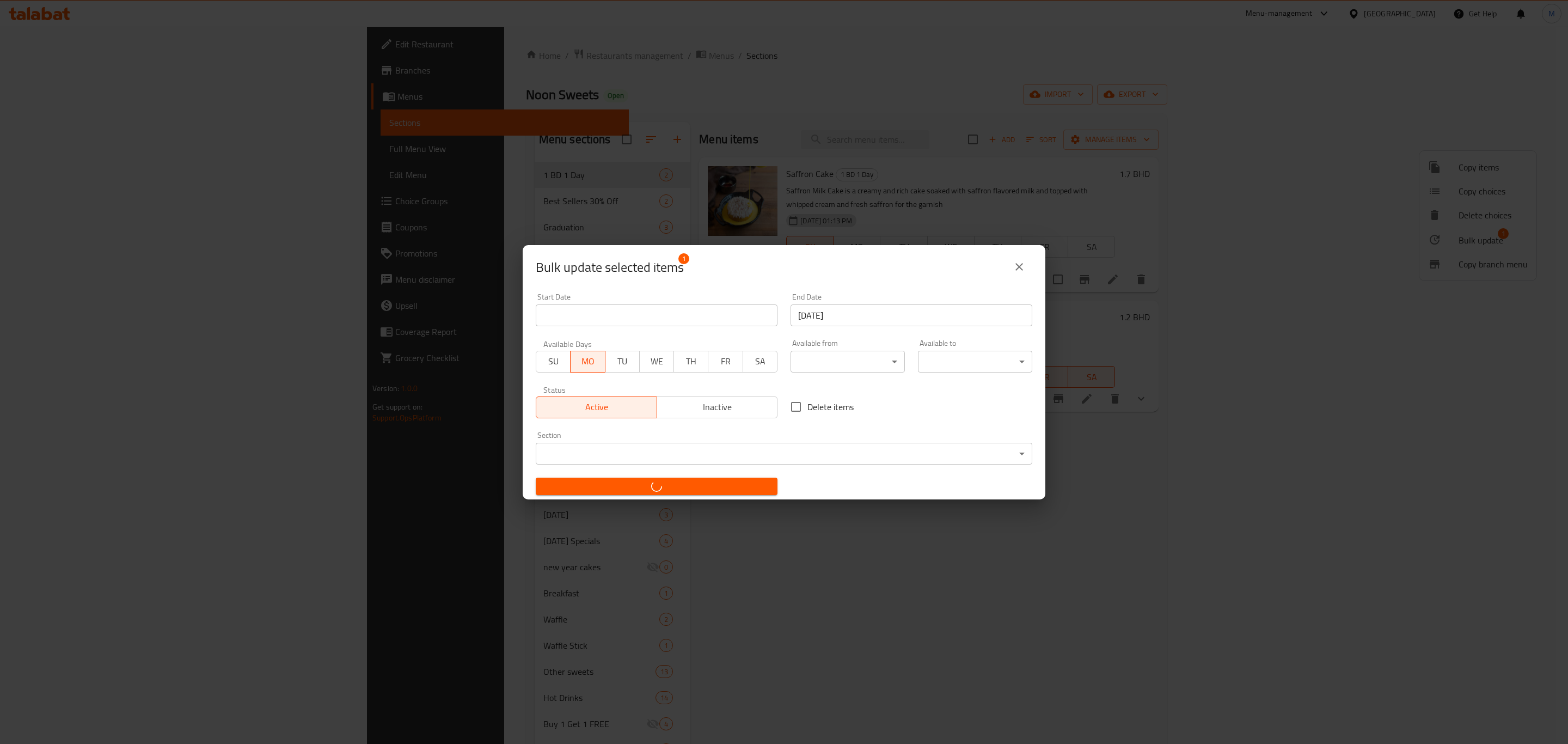
checkbox input "false"
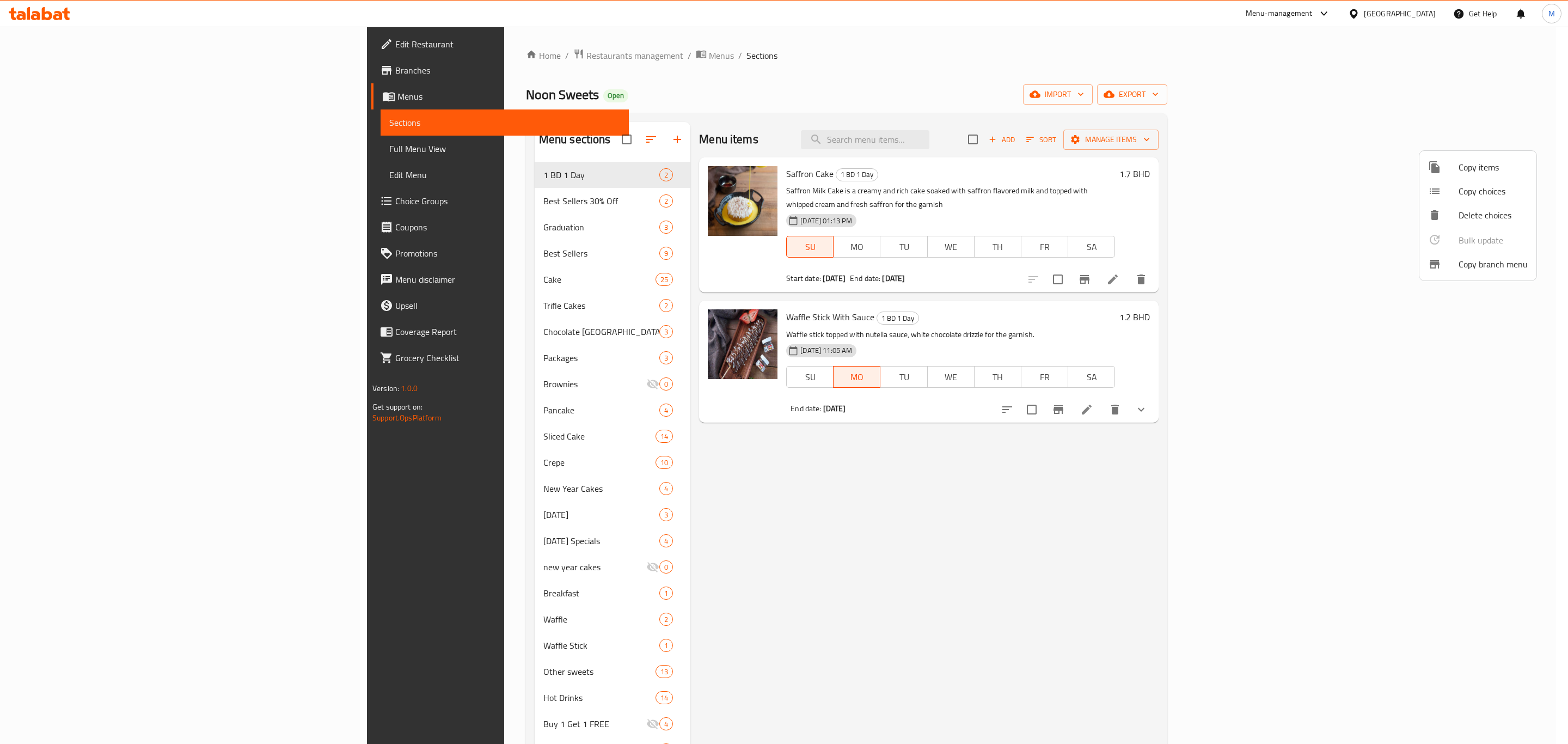
click at [1449, 395] on div at bounding box center [784, 372] width 1568 height 744
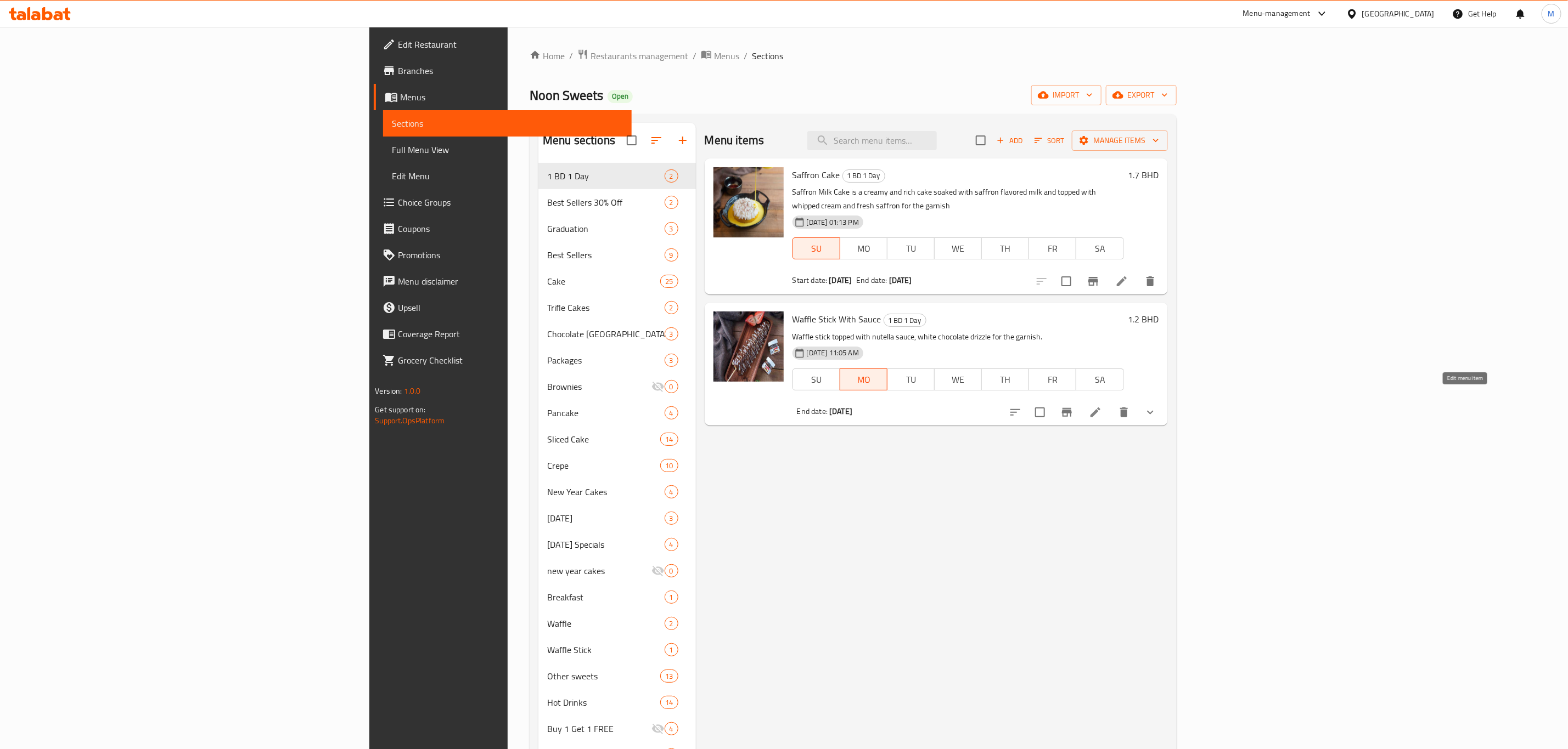
click at [1102, 406] on icon at bounding box center [1095, 412] width 13 height 13
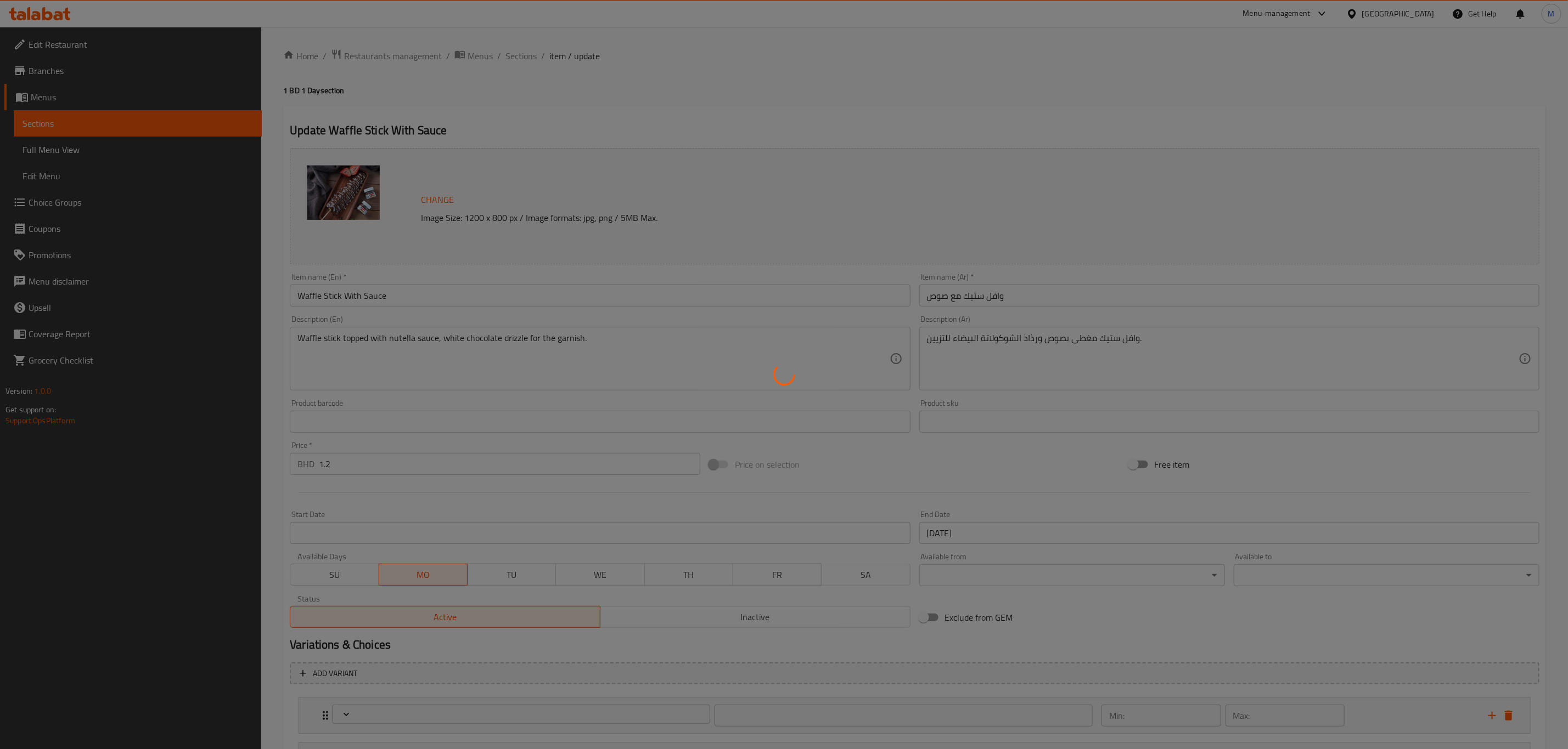
type input "الإضافات:"
type input "0"
type input "5"
type input "النكهات"
type input "1"
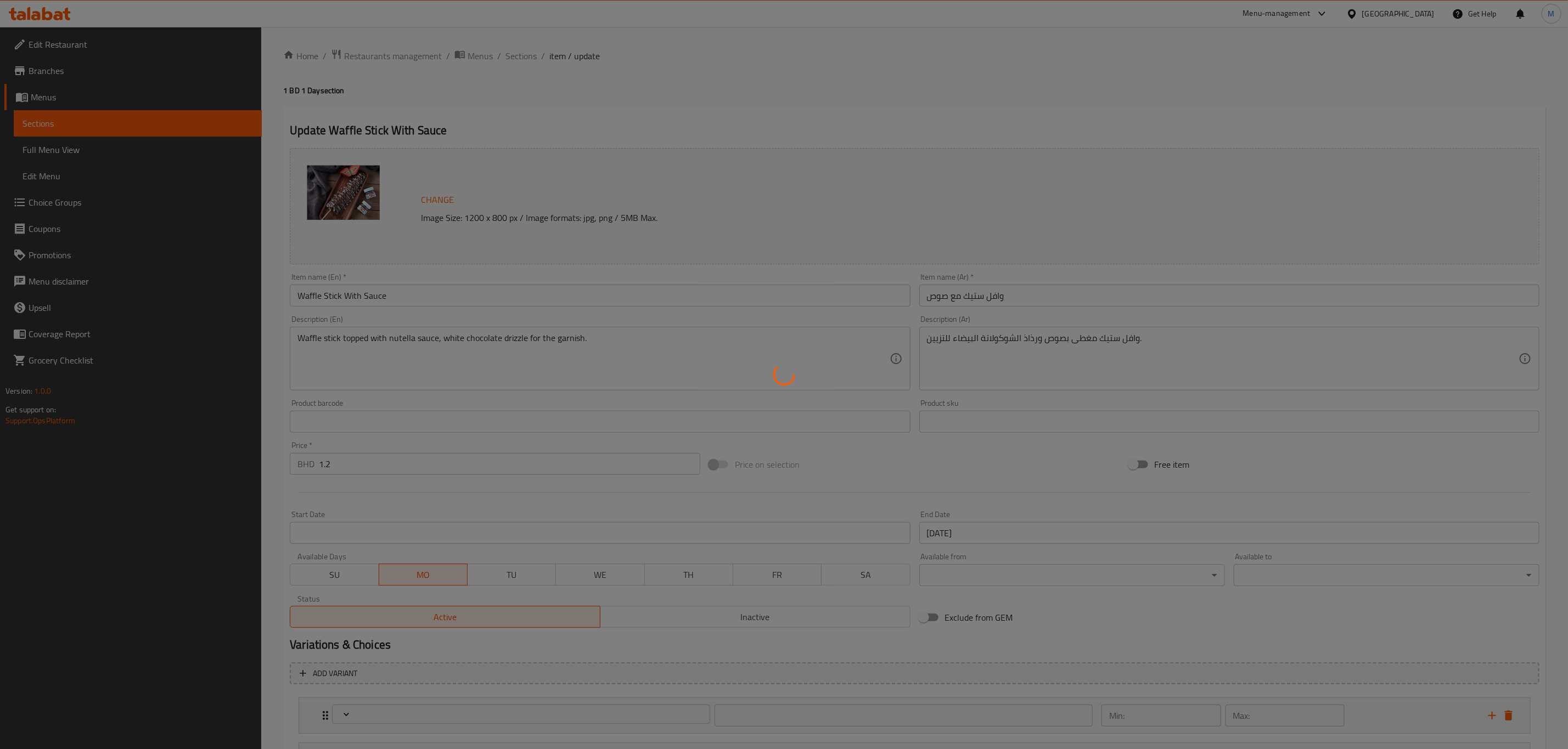
type input "1"
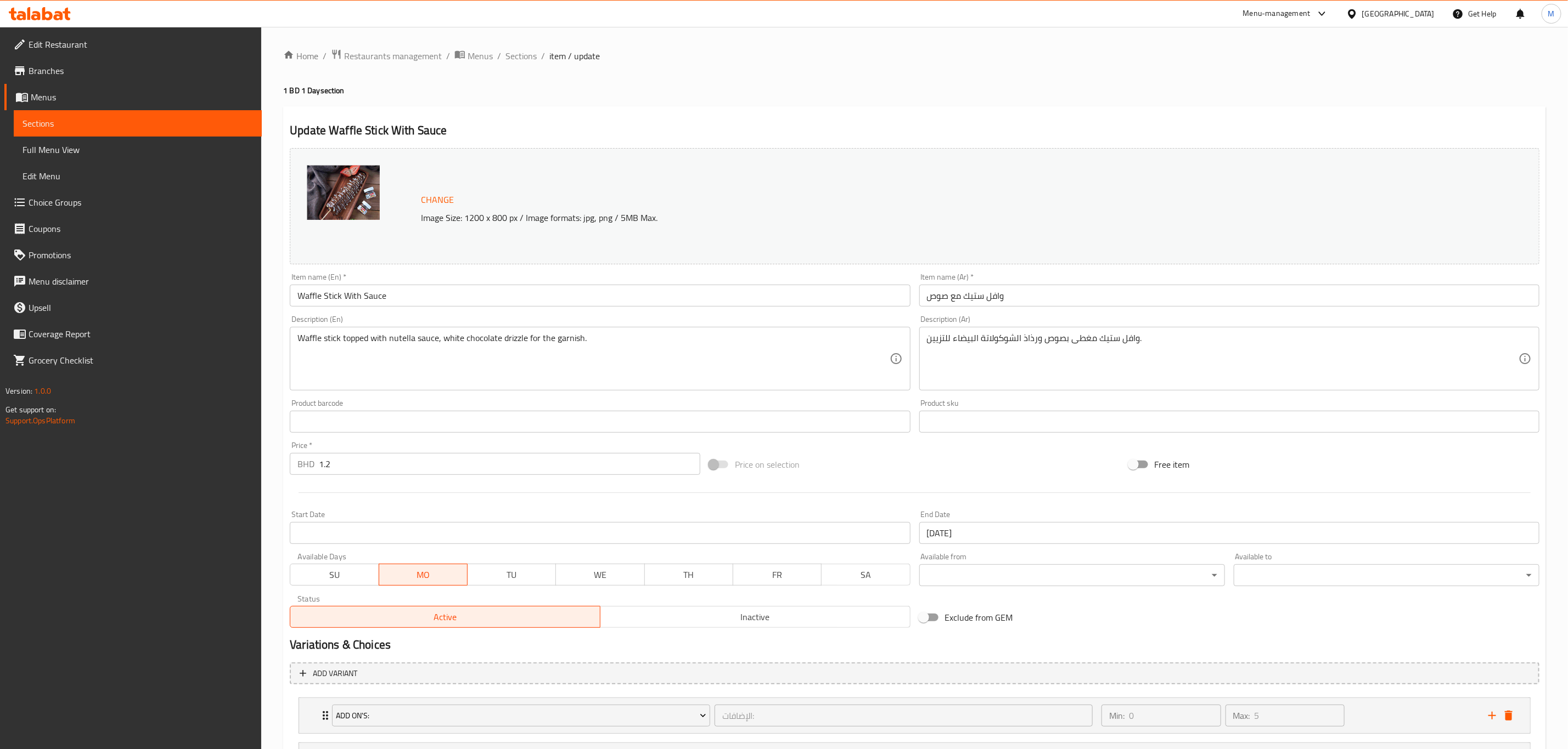
click at [517, 43] on div "Home / Restaurants management / Menus / Sections / item / update 1 BD 1 Day sec…" at bounding box center [914, 440] width 1306 height 827
click at [517, 59] on span "Sections" at bounding box center [521, 56] width 31 height 13
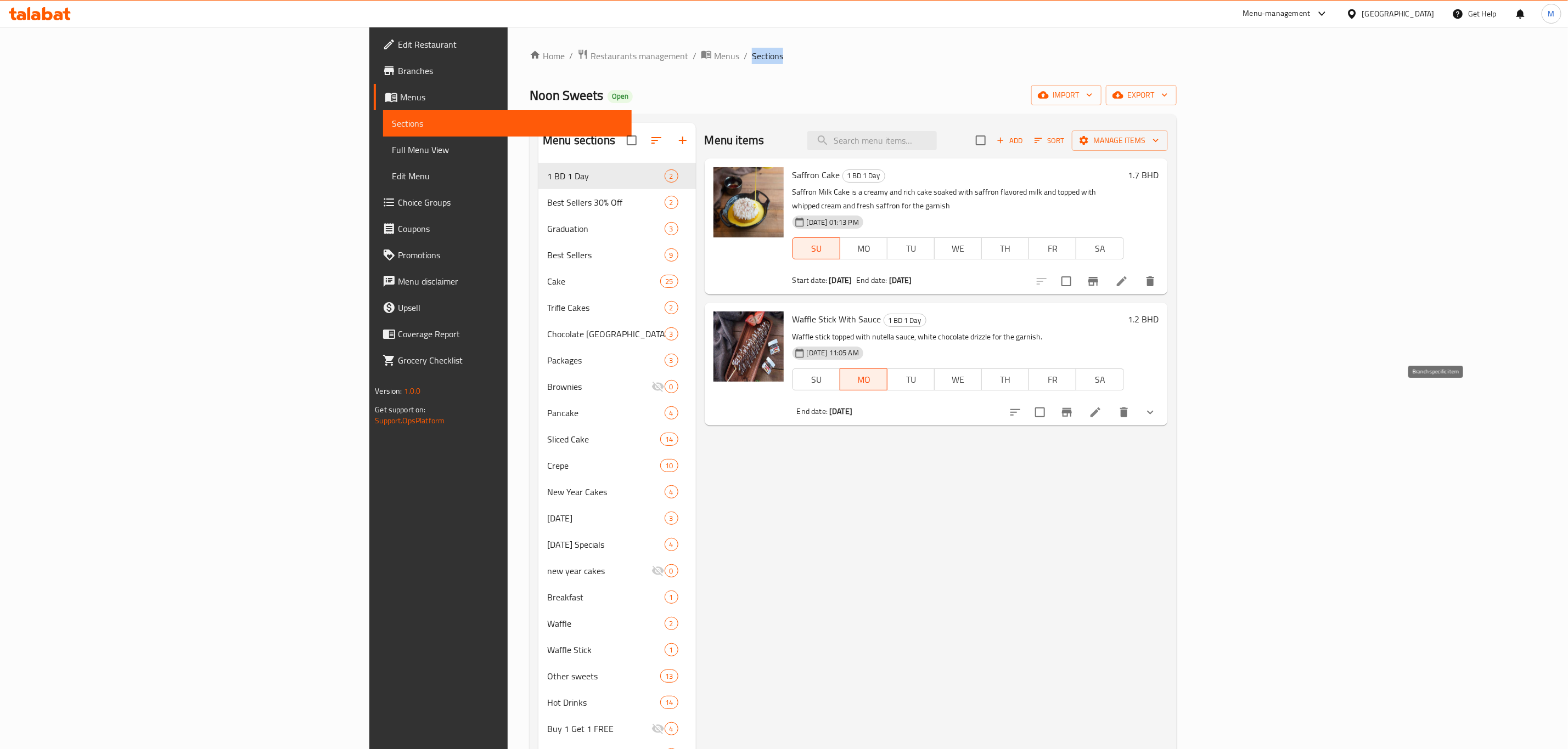
click at [1073, 406] on icon "Branch-specific-item" at bounding box center [1067, 412] width 13 height 13
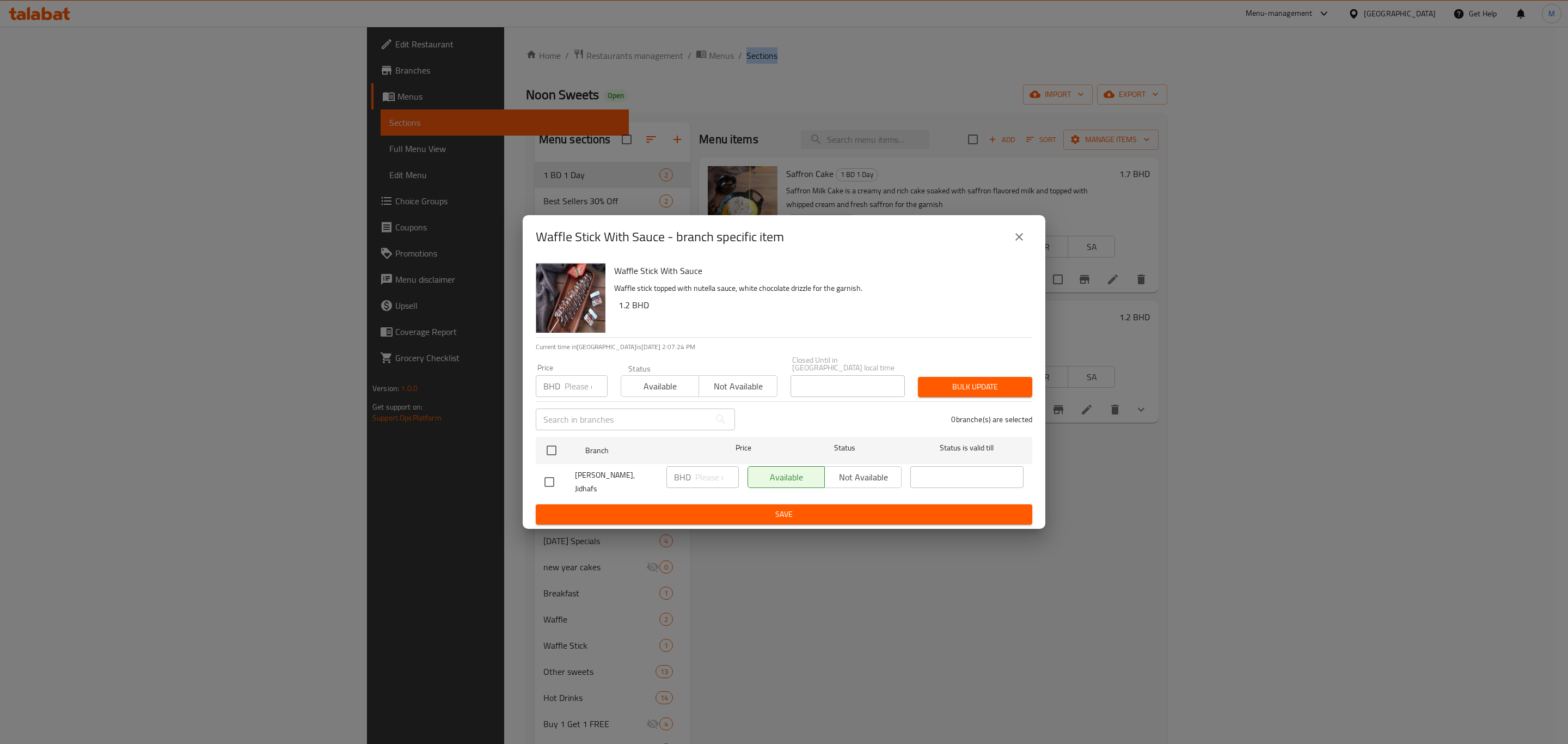
click at [477, 371] on div "Waffle Stick With Sauce - branch specific item Waffle Stick With Sauce Waffle s…" at bounding box center [784, 372] width 1568 height 744
click at [102, 92] on div "Waffle Stick With Sauce - branch specific item Waffle Stick With Sauce Waffle s…" at bounding box center [784, 372] width 1568 height 744
click at [87, 67] on div "Waffle Stick With Sauce - branch specific item Waffle Stick With Sauce Waffle s…" at bounding box center [784, 372] width 1568 height 744
click at [1031, 250] on div "Waffle Stick With Sauce - branch specific item" at bounding box center [784, 237] width 497 height 26
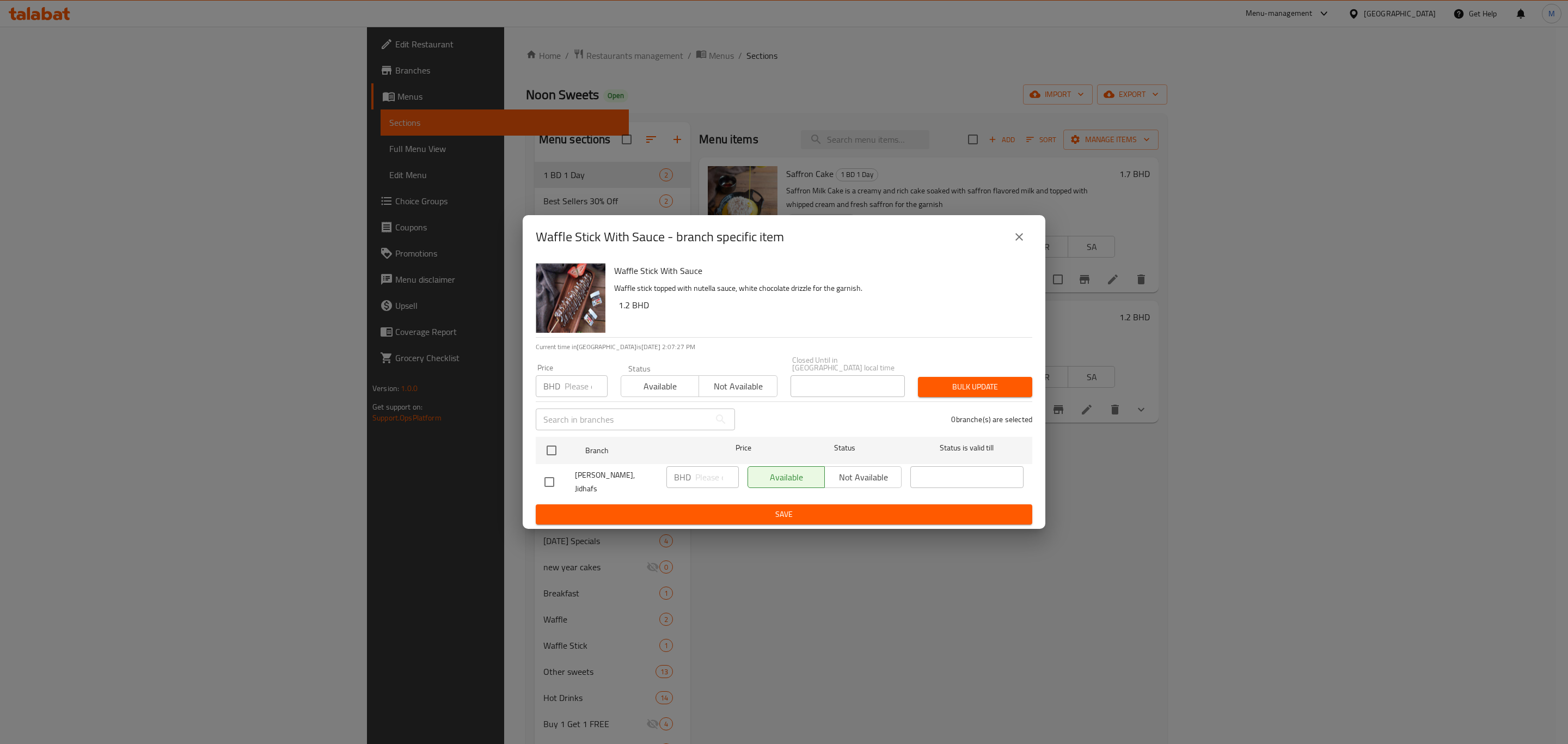
click at [1031, 250] on div "Waffle Stick With Sauce - branch specific item" at bounding box center [784, 237] width 497 height 26
click at [1021, 243] on icon "close" at bounding box center [1019, 237] width 13 height 13
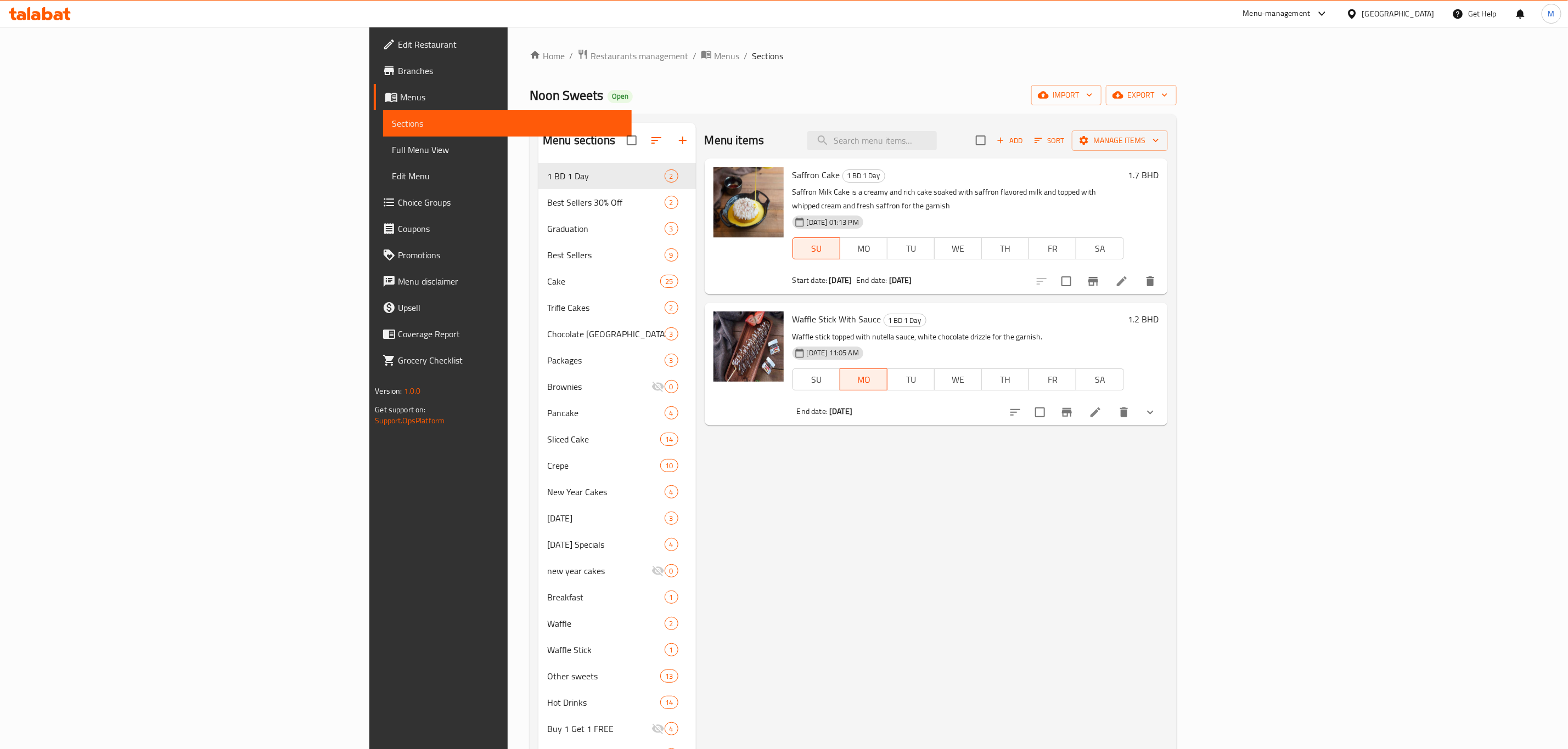
click at [398, 66] on span "Branches" at bounding box center [510, 71] width 224 height 13
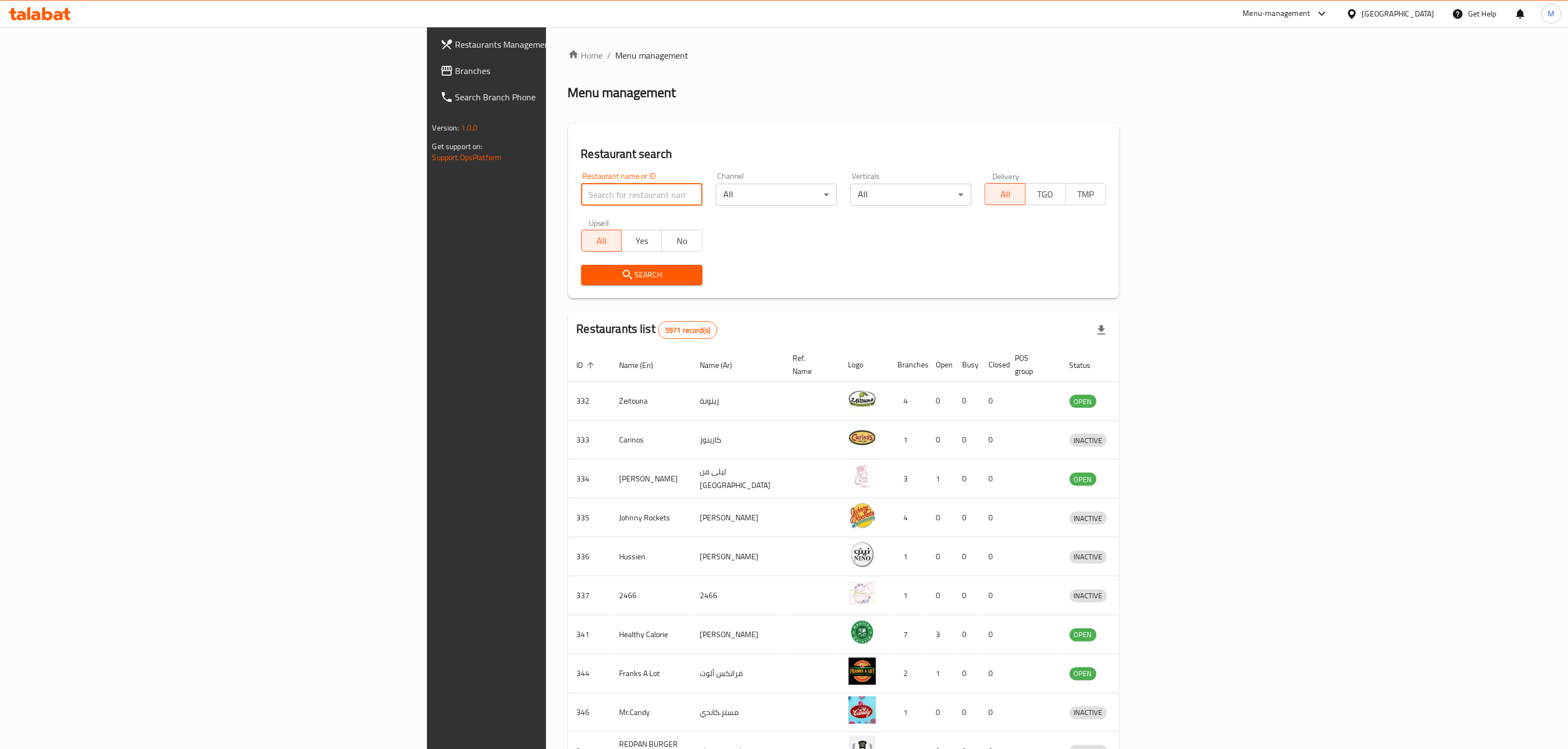
click at [581, 187] on input "search" at bounding box center [642, 195] width 121 height 22
type input "caribu"
click at [581, 265] on button "Search" at bounding box center [642, 275] width 121 height 20
click at [409, 265] on div at bounding box center [784, 374] width 1568 height 749
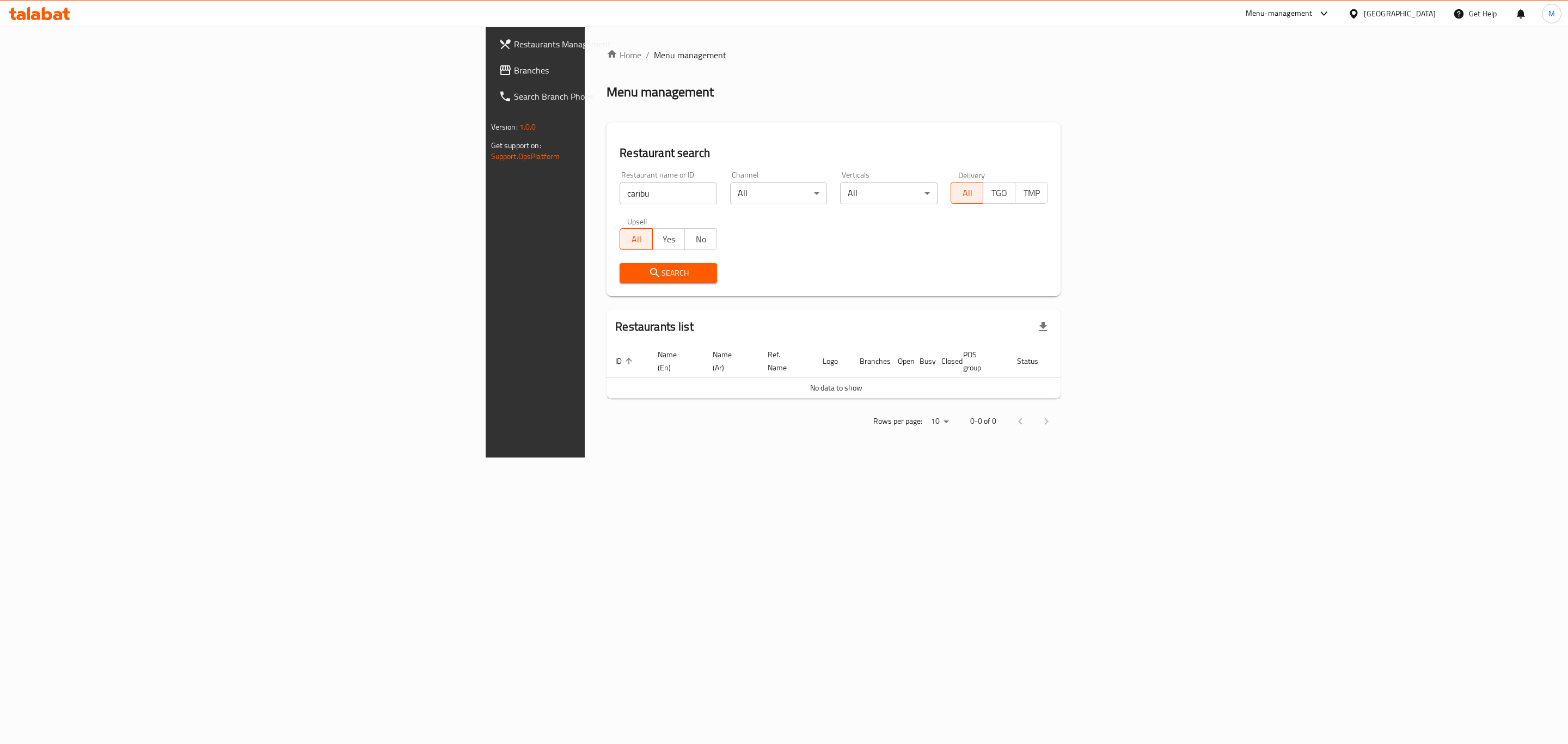
click at [620, 183] on input "caribu" at bounding box center [668, 193] width 97 height 21
type input "car"
click button "Search" at bounding box center [668, 273] width 97 height 20
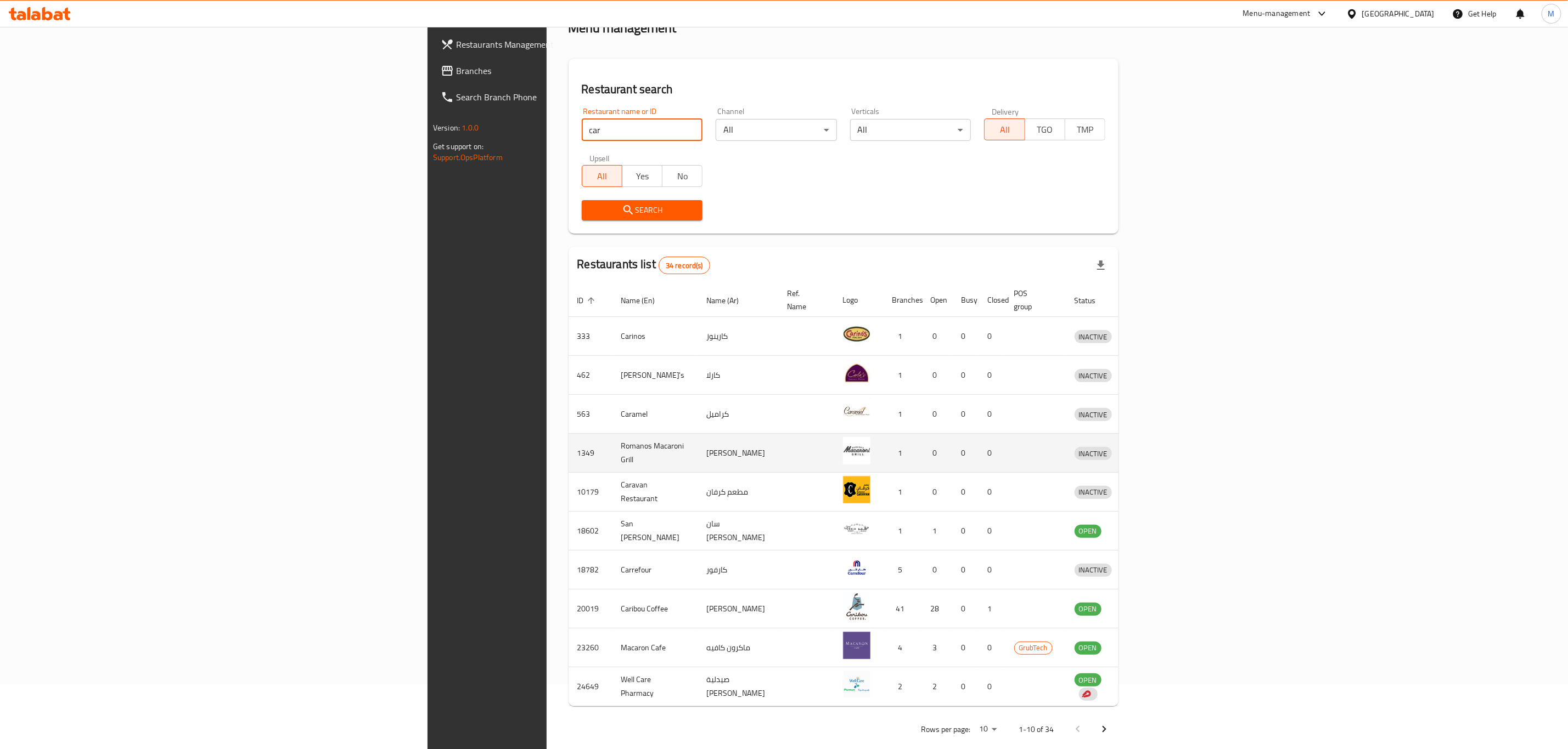
scroll to position [74, 0]
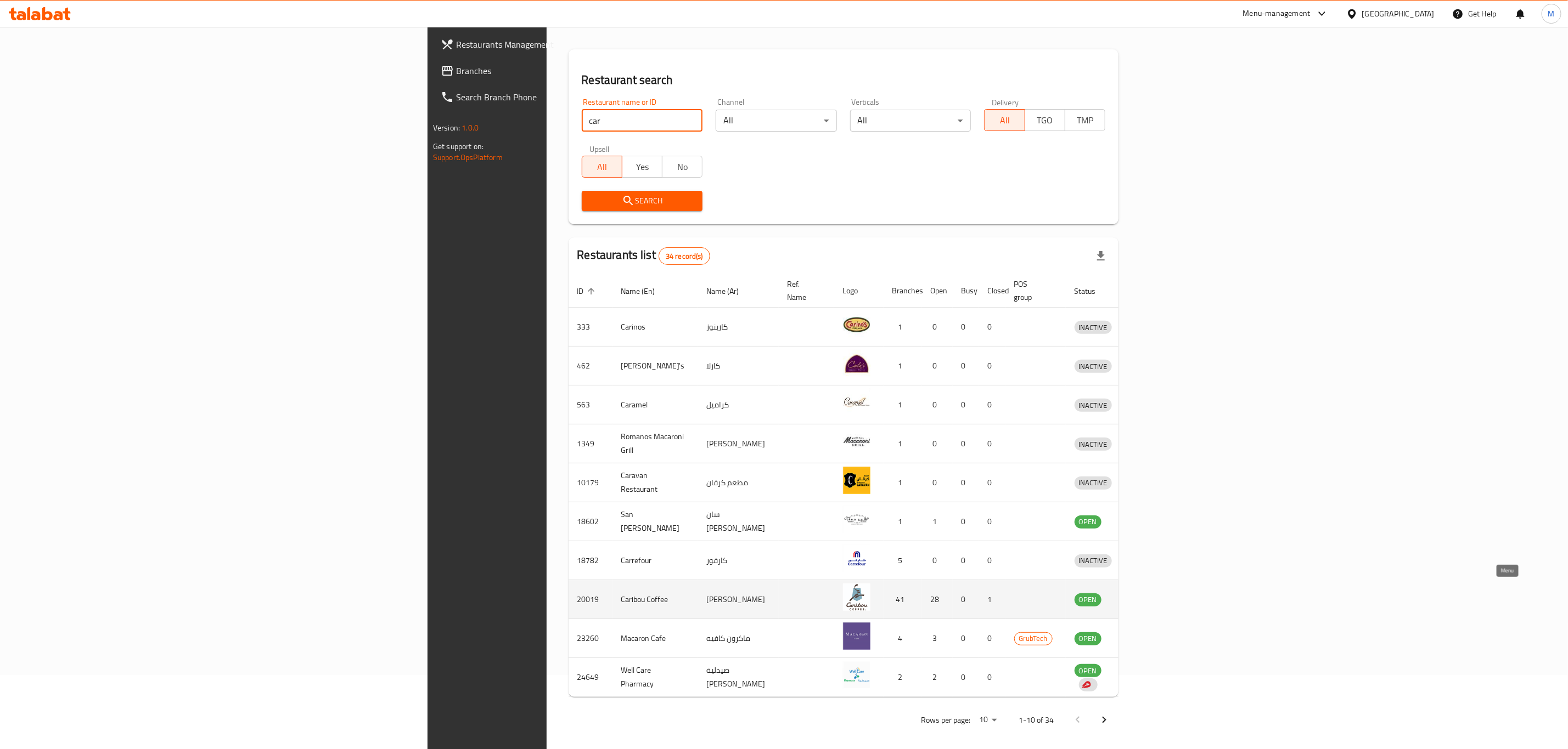
click at [1154, 595] on link "enhanced table" at bounding box center [1144, 599] width 20 height 13
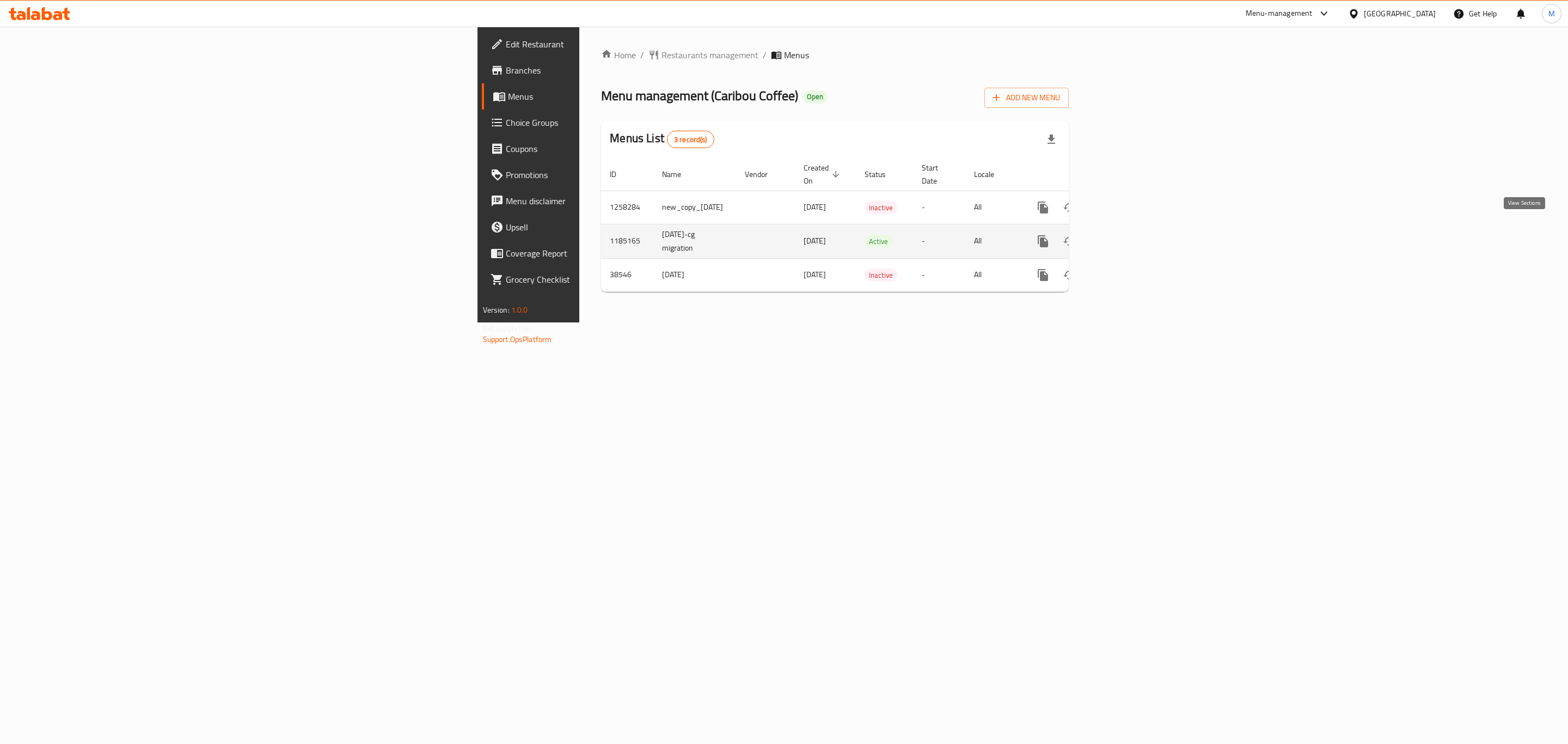
click at [1134, 228] on link "enhanced table" at bounding box center [1121, 241] width 26 height 26
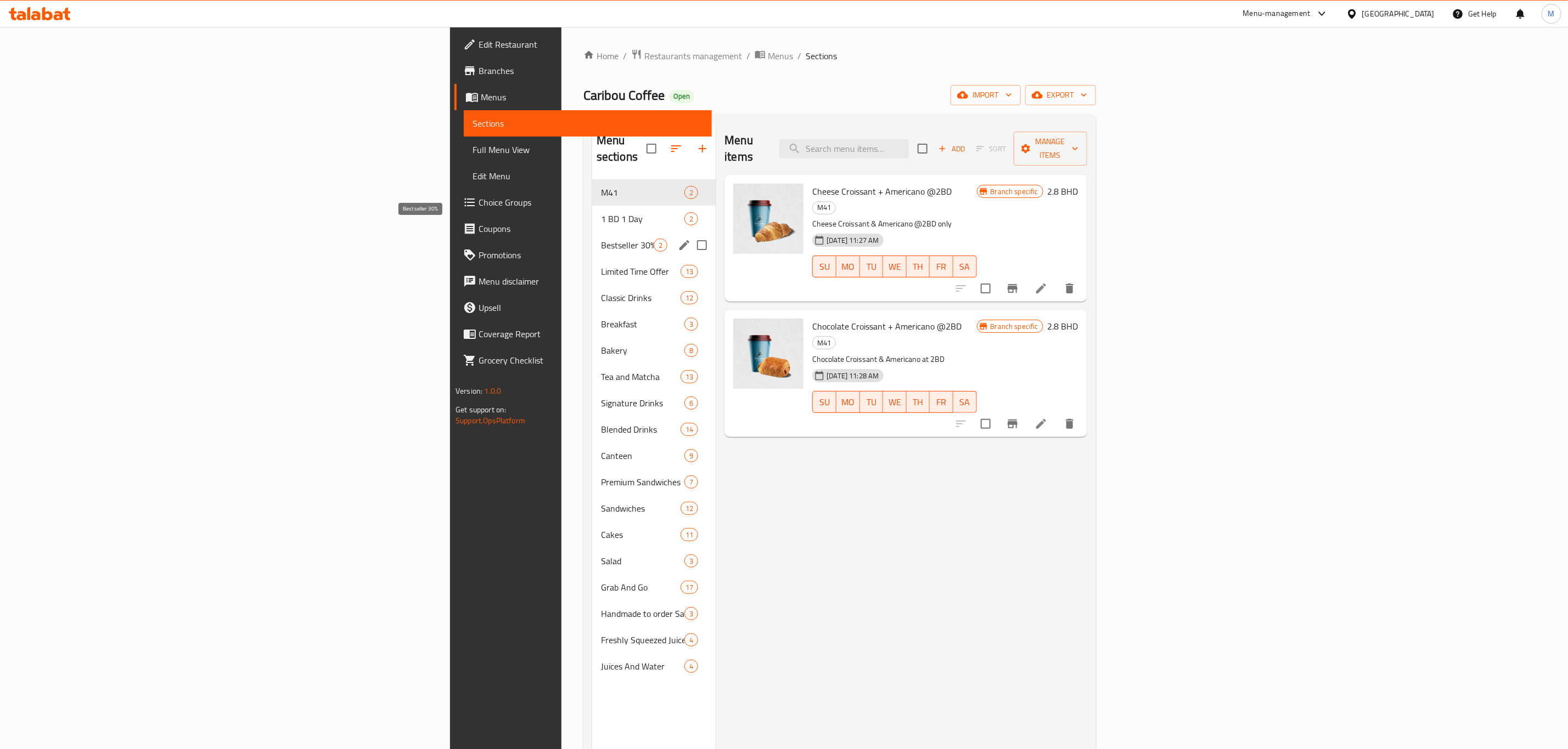
click at [601, 212] on span "1 BD 1 Day" at bounding box center [643, 218] width 84 height 13
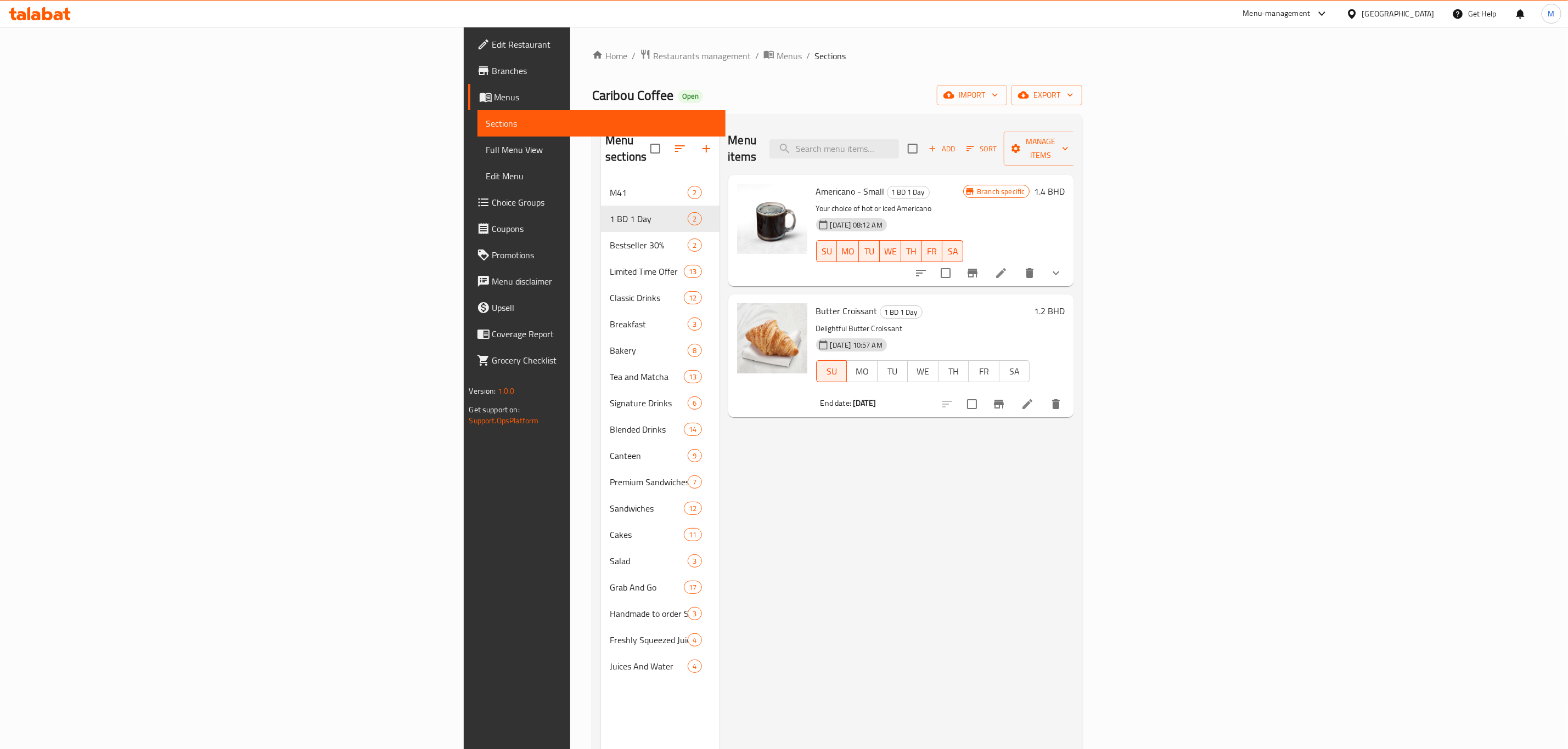
click at [983, 393] on input "checkbox" at bounding box center [972, 404] width 23 height 23
checkbox input "true"
click at [1068, 143] on span "Manage items" at bounding box center [1041, 149] width 56 height 27
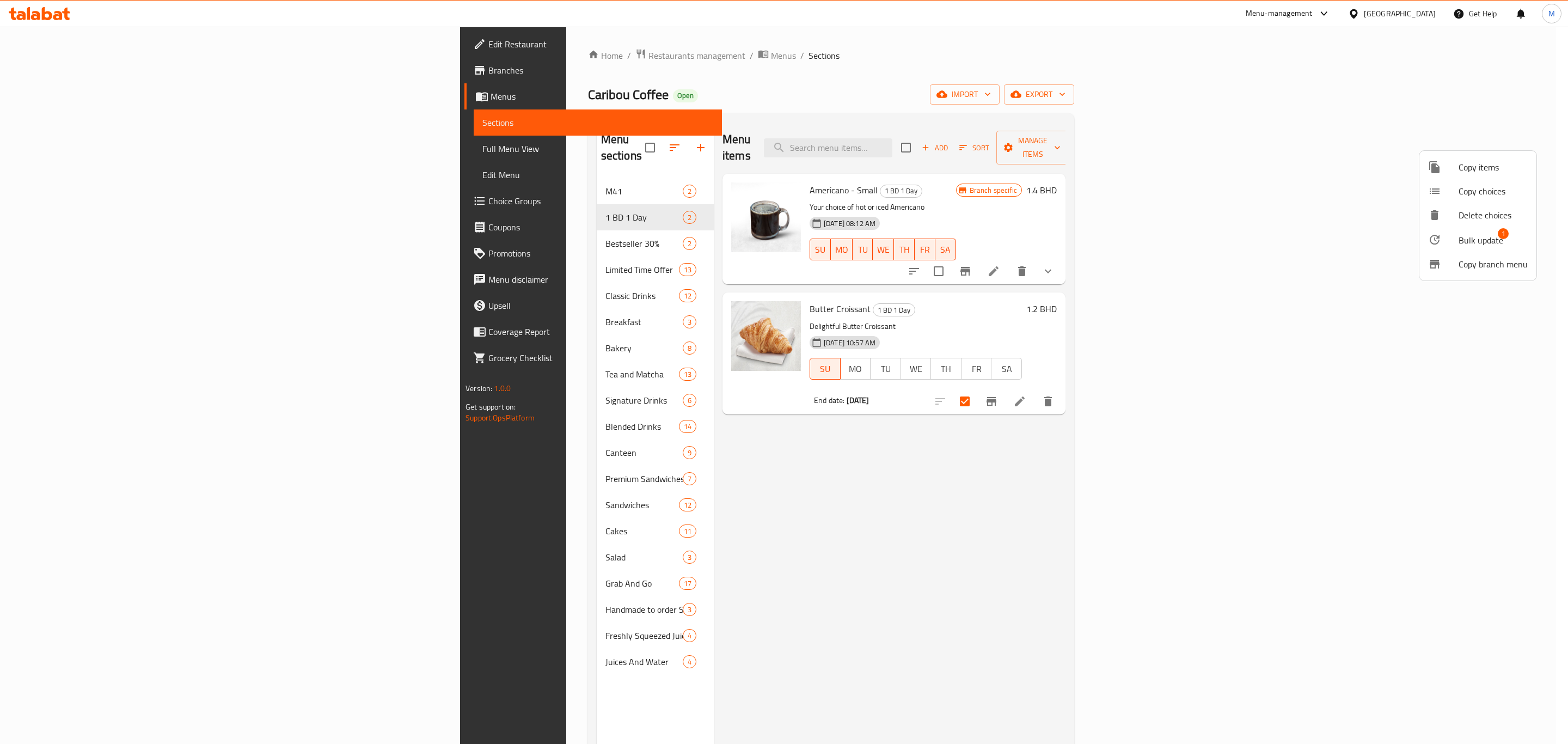
click at [1467, 247] on span "Bulk update" at bounding box center [1481, 240] width 44 height 13
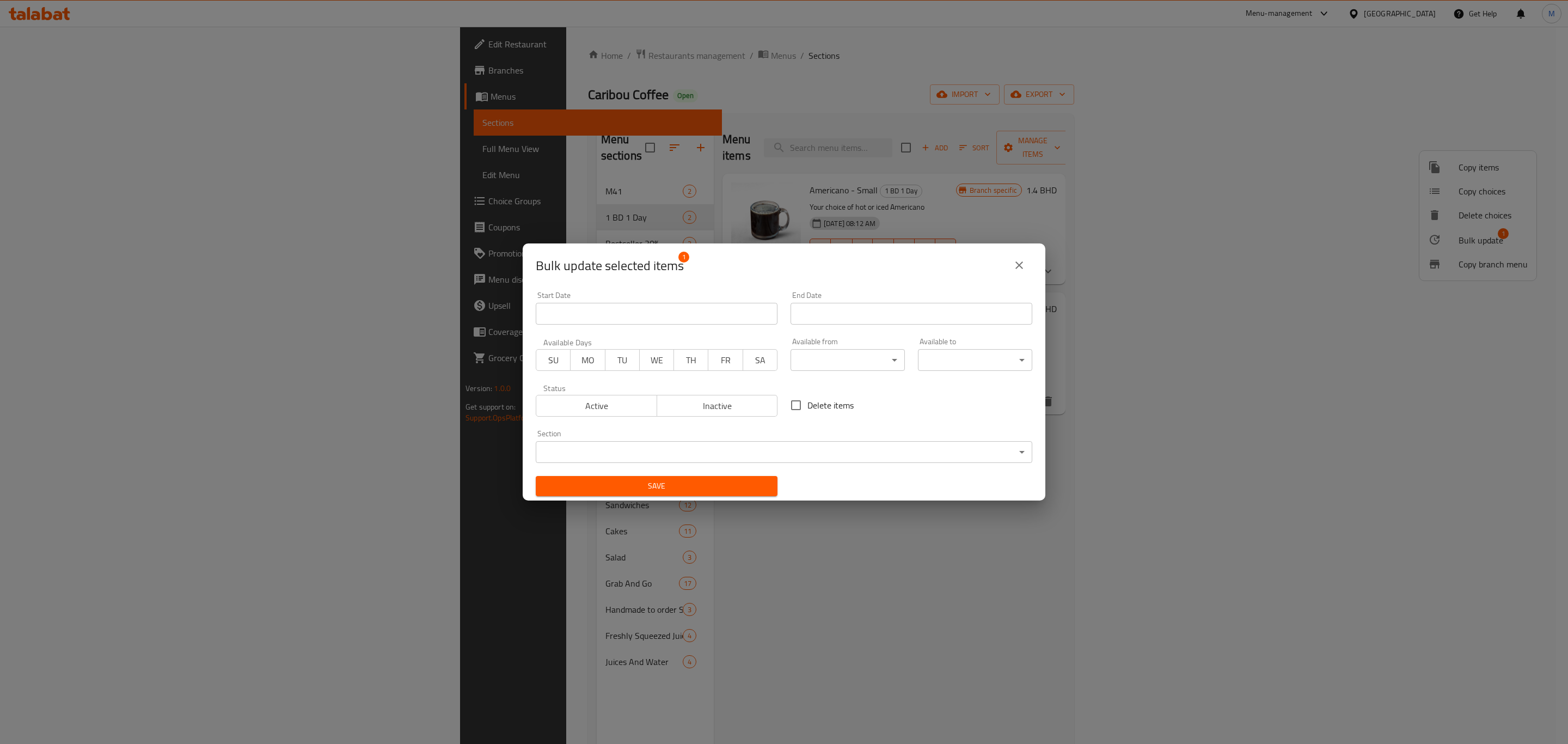
click at [582, 361] on span "MO" at bounding box center [588, 360] width 26 height 16
click at [580, 402] on span "Active" at bounding box center [596, 406] width 112 height 16
click at [784, 311] on div "End Date End Date" at bounding box center [912, 308] width 255 height 47
click at [799, 316] on input "Start Date" at bounding box center [912, 314] width 242 height 21
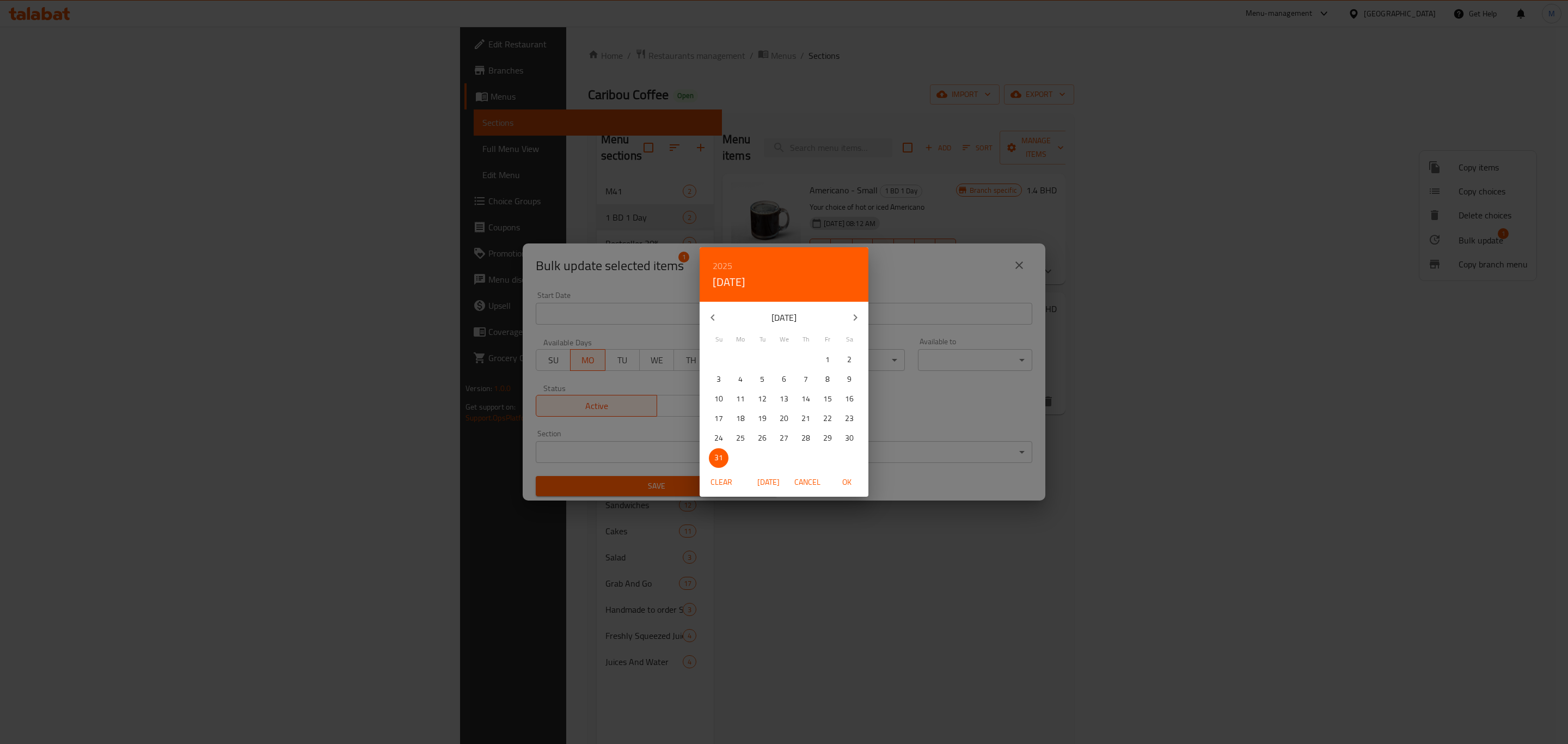
click at [853, 316] on icon "button" at bounding box center [855, 317] width 13 height 13
click at [778, 358] on span "1" at bounding box center [784, 359] width 19 height 14
click at [714, 318] on icon "button" at bounding box center [713, 317] width 13 height 13
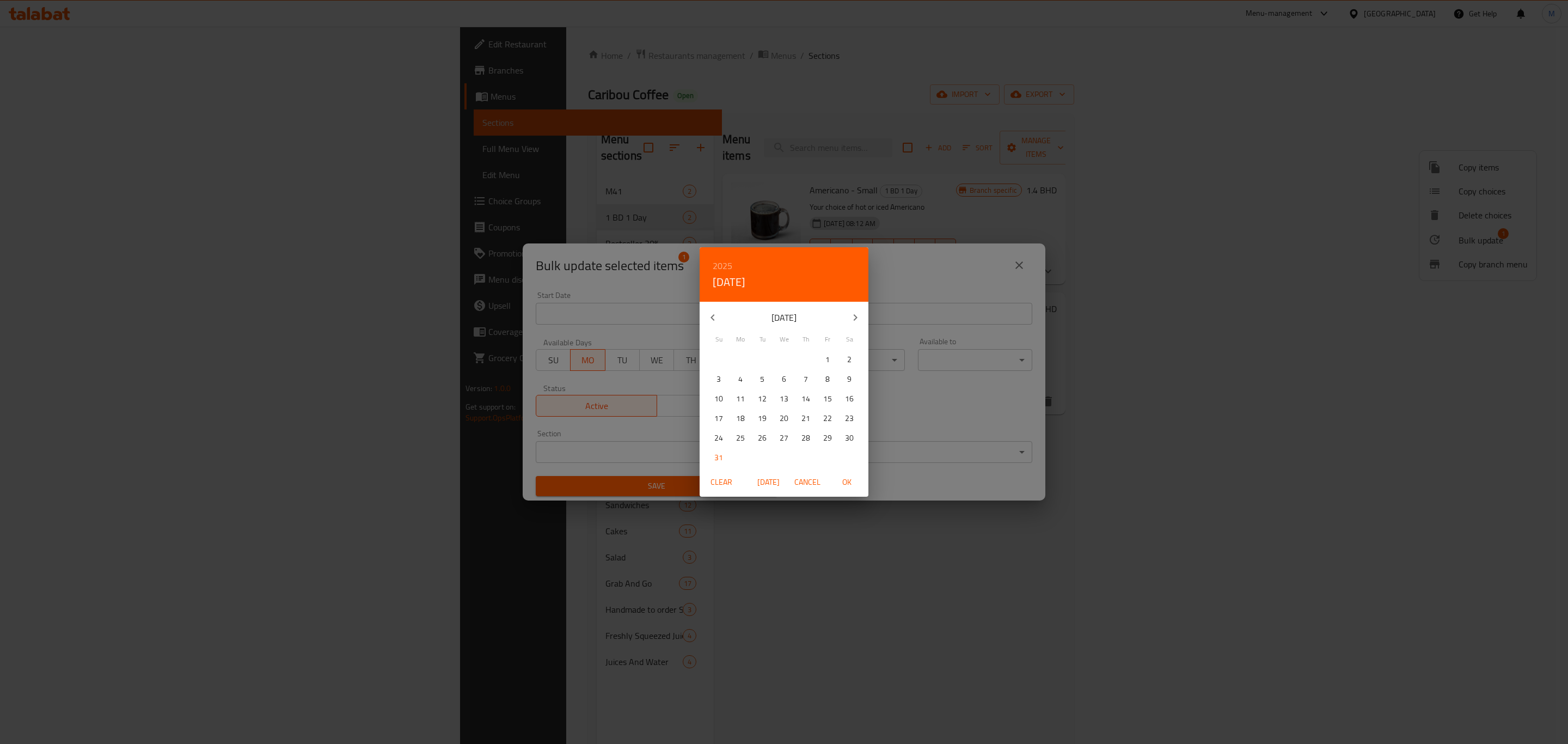
click at [856, 313] on icon "button" at bounding box center [855, 317] width 13 height 13
click at [741, 354] on p "1" at bounding box center [741, 359] width 4 height 14
click at [843, 475] on span "OK" at bounding box center [847, 482] width 26 height 14
type input "[DATE]"
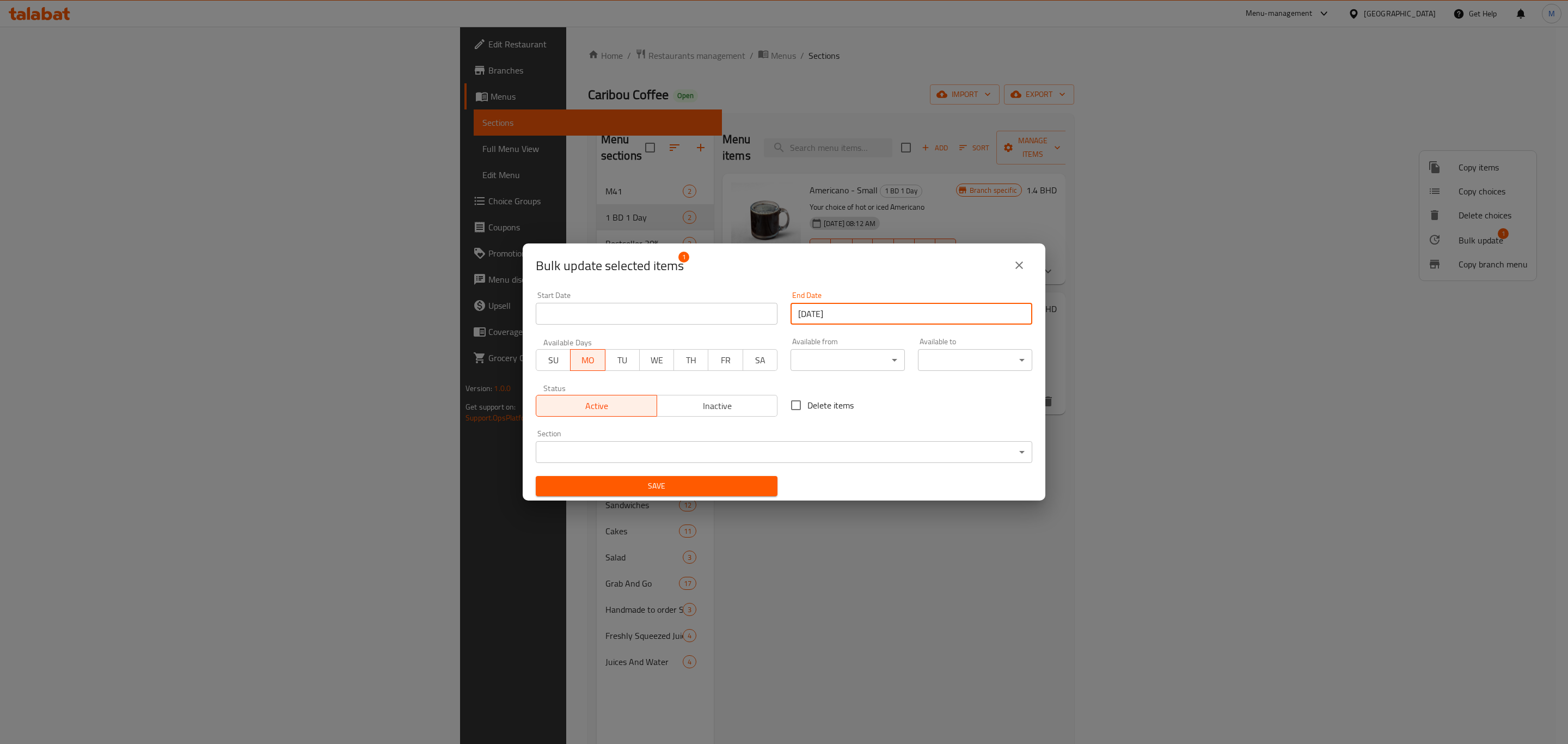
click at [714, 489] on span "Save" at bounding box center [656, 485] width 224 height 14
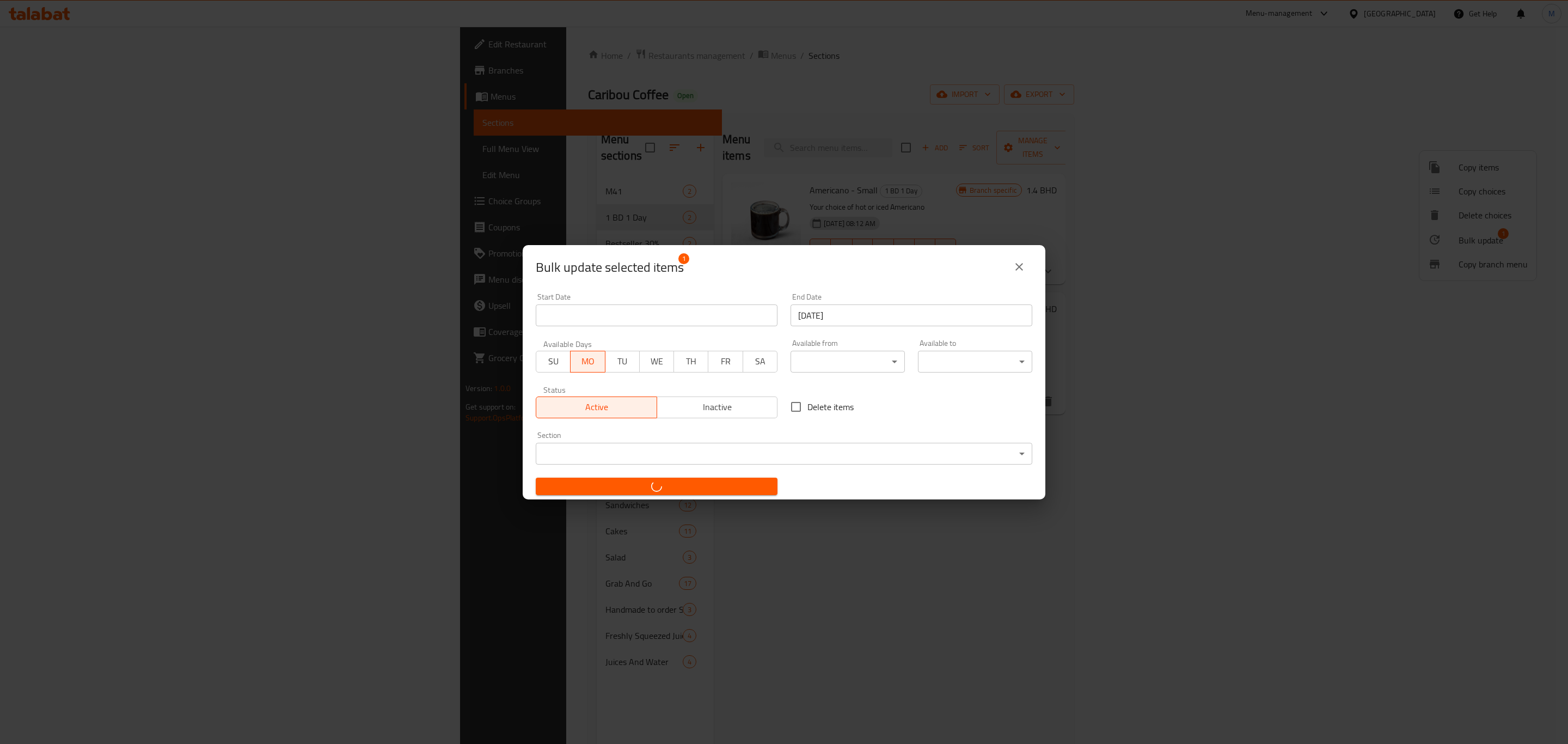
checkbox input "false"
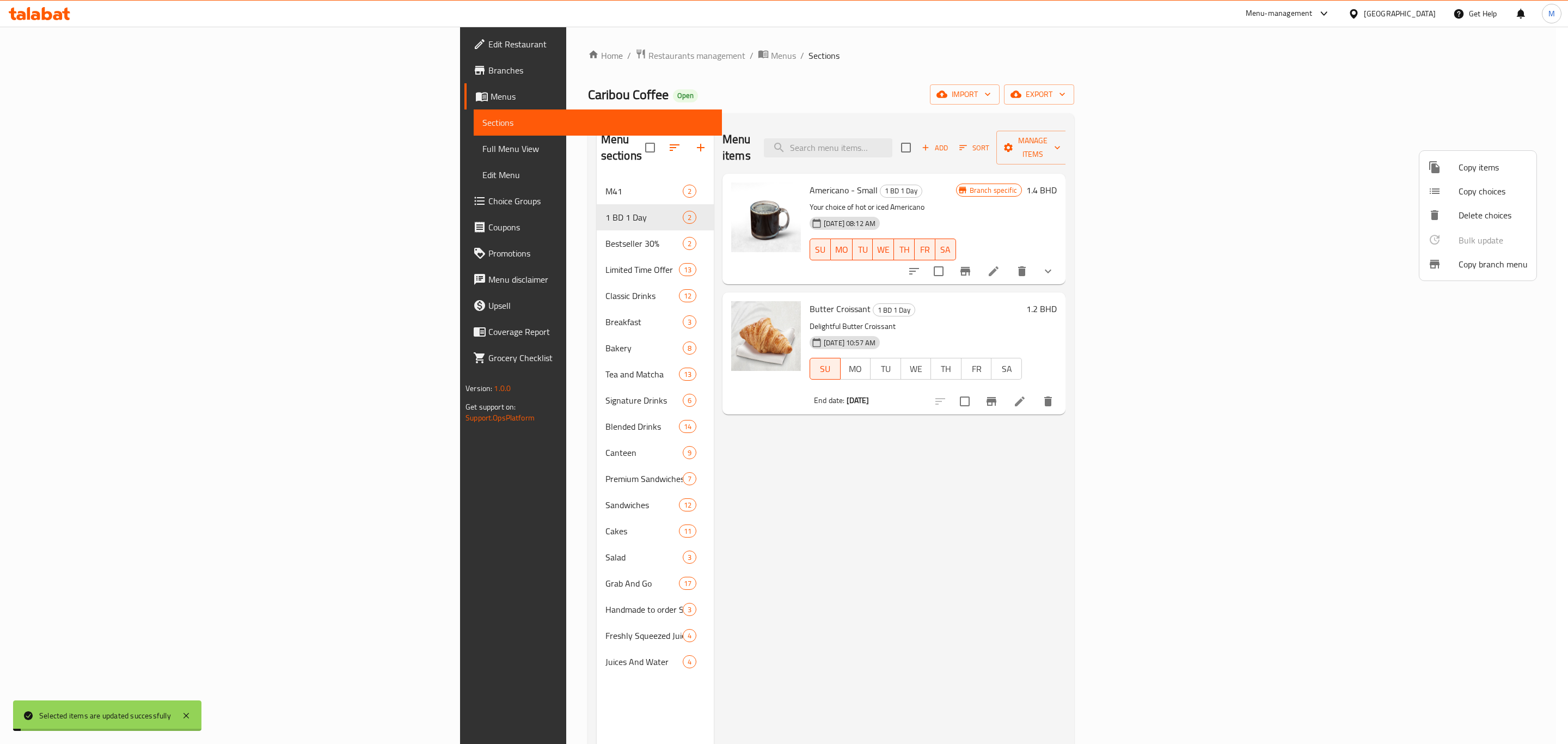
click at [784, 549] on div at bounding box center [784, 372] width 1568 height 744
